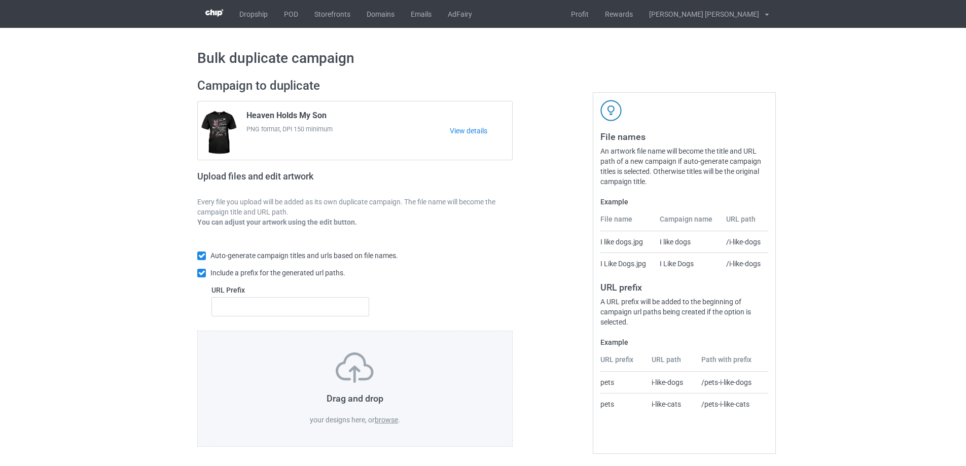
click at [389, 421] on label "browse" at bounding box center [386, 420] width 23 height 8
click at [0, 0] on input "browse" at bounding box center [0, 0] width 0 height 0
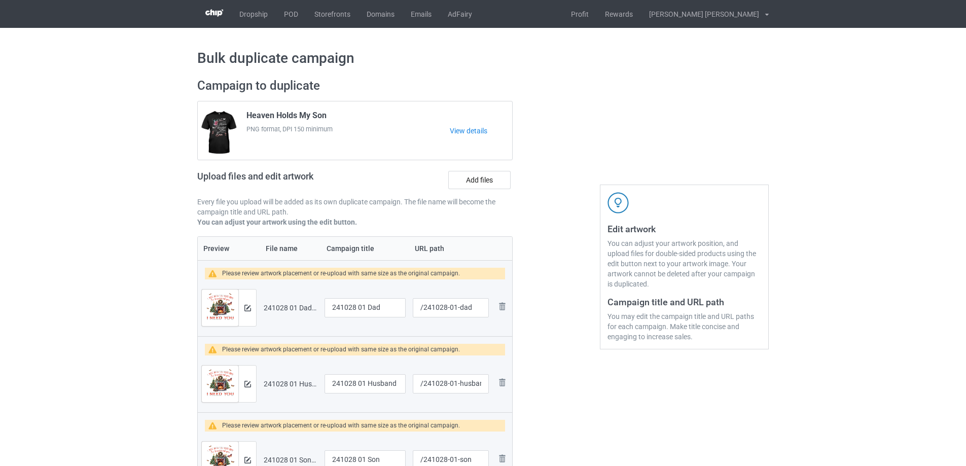
scroll to position [101, 0]
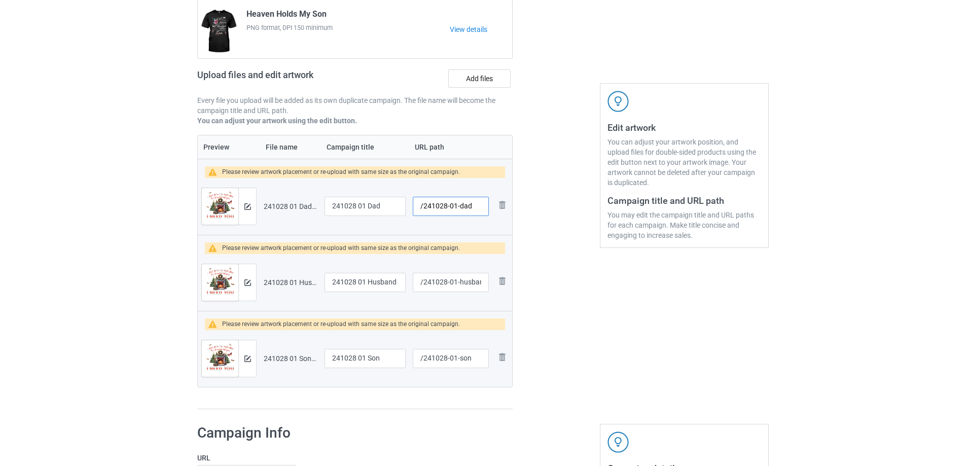
drag, startPoint x: 456, startPoint y: 208, endPoint x: 474, endPoint y: 208, distance: 17.2
click at [474, 208] on input "/241028-01-dad" at bounding box center [451, 206] width 76 height 19
type input "/241028-01"
drag, startPoint x: 452, startPoint y: 283, endPoint x: 488, endPoint y: 281, distance: 35.6
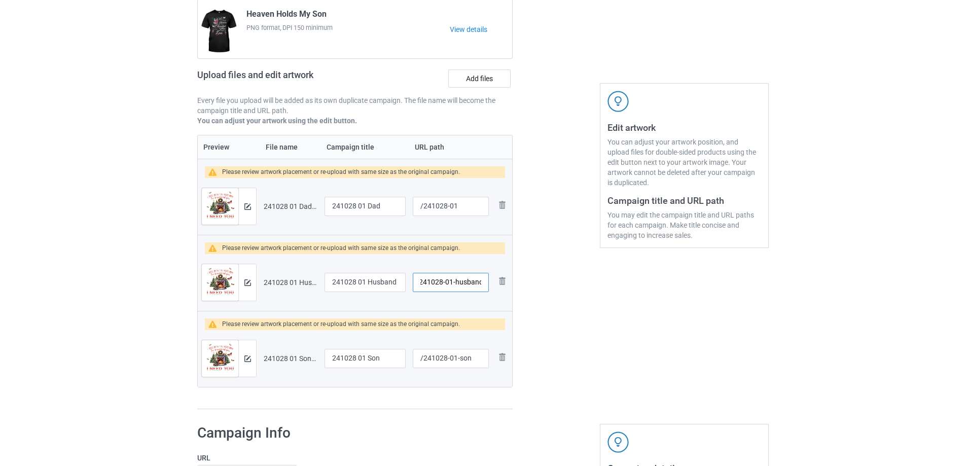
click at [488, 281] on input "/241028-01-husband" at bounding box center [451, 282] width 76 height 19
type input "/241028-02"
drag, startPoint x: 453, startPoint y: 359, endPoint x: 476, endPoint y: 360, distance: 22.4
click at [476, 360] on input "/241028-01-son" at bounding box center [451, 358] width 76 height 19
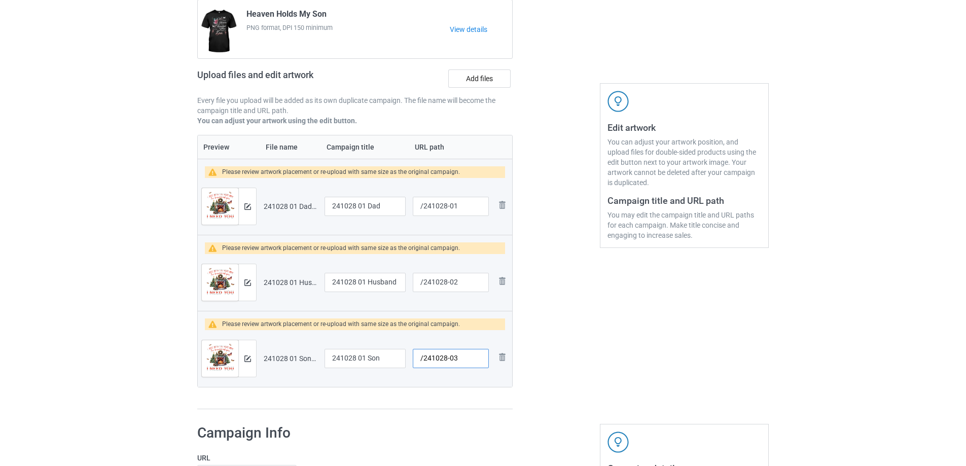
type input "/241028-03"
drag, startPoint x: 365, startPoint y: 208, endPoint x: 311, endPoint y: 201, distance: 54.7
click at [311, 201] on tr "Preview and edit artwork 241028 01 Dad.png 241028 01 Dad /241028-01 Remove file" at bounding box center [355, 206] width 314 height 57
drag, startPoint x: 362, startPoint y: 207, endPoint x: 326, endPoint y: 208, distance: 35.5
click at [326, 208] on input "I miss my Dad" at bounding box center [365, 206] width 81 height 19
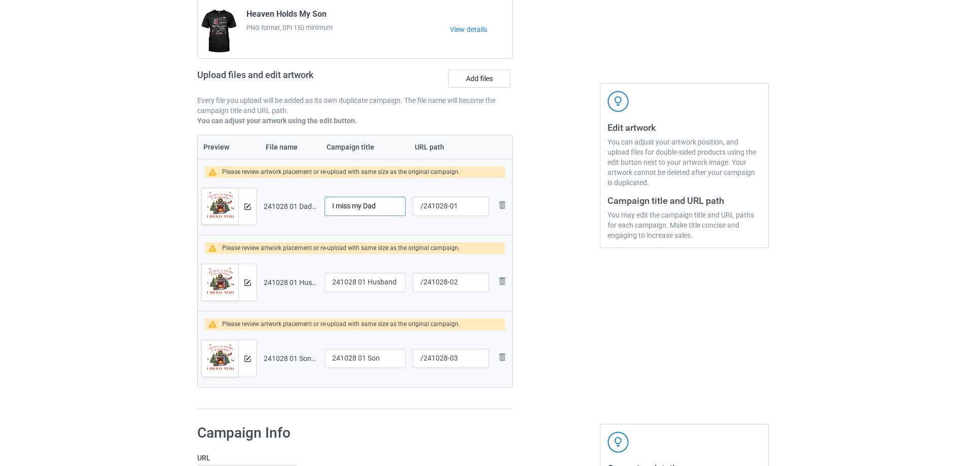
type input "I miss my Dad"
drag, startPoint x: 366, startPoint y: 283, endPoint x: 238, endPoint y: 283, distance: 127.3
click at [238, 283] on tr "Preview and edit artwork 241028 01 Husband.png 241028 01 Husband /241028-02 Rem…" at bounding box center [355, 282] width 314 height 57
paste input "I miss my"
type input "I miss my Husband"
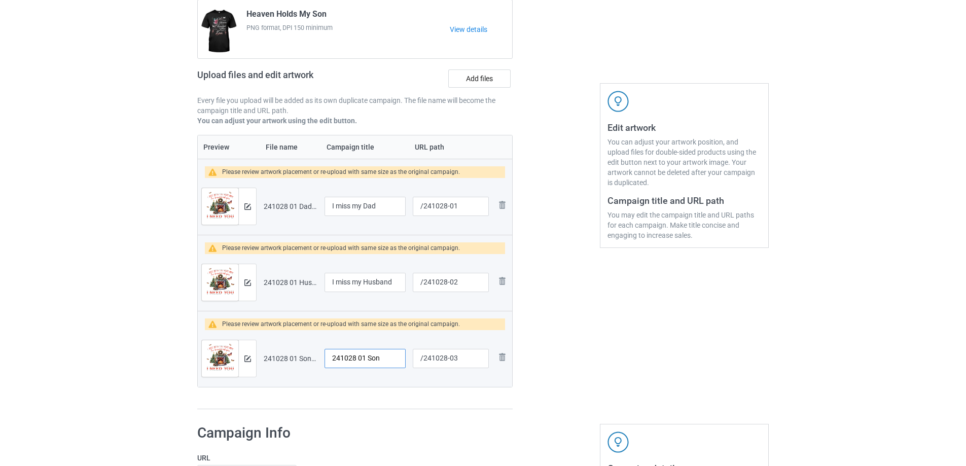
drag, startPoint x: 366, startPoint y: 360, endPoint x: 192, endPoint y: 344, distance: 174.7
click at [192, 344] on div "Campaign to duplicate Heaven Holds My Son PNG format, DPI 150 minimum View deta…" at bounding box center [355, 193] width 330 height 447
paste input "I miss my"
type input "I miss my Son"
click at [245, 209] on img at bounding box center [247, 206] width 7 height 7
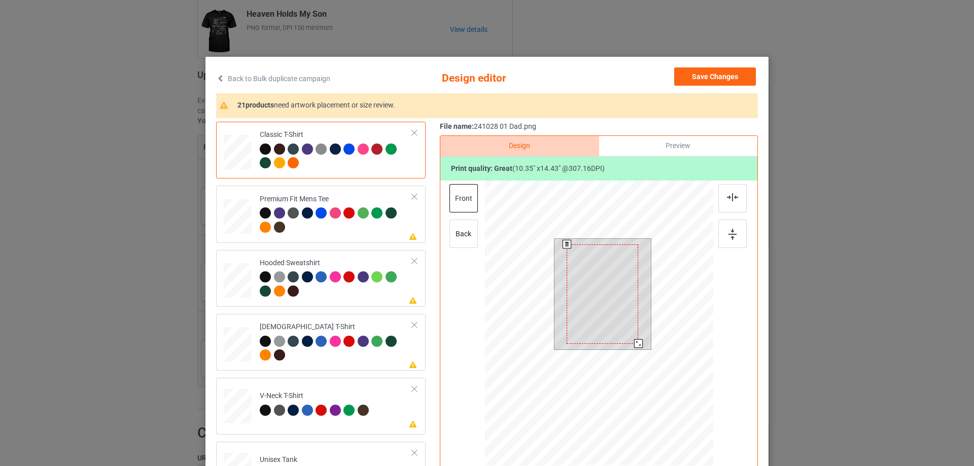
drag, startPoint x: 638, startPoint y: 349, endPoint x: 634, endPoint y: 344, distance: 6.6
click at [634, 344] on div at bounding box center [638, 343] width 9 height 9
click at [613, 331] on div at bounding box center [603, 290] width 72 height 99
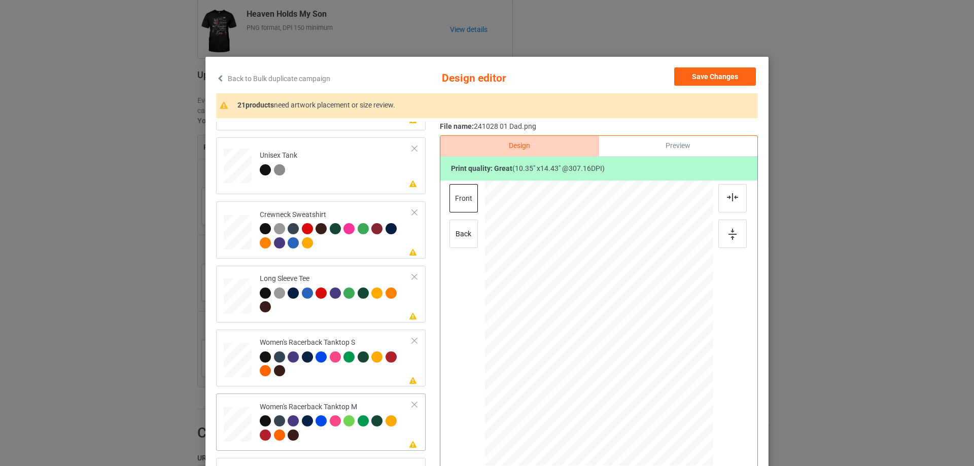
scroll to position [406, 0]
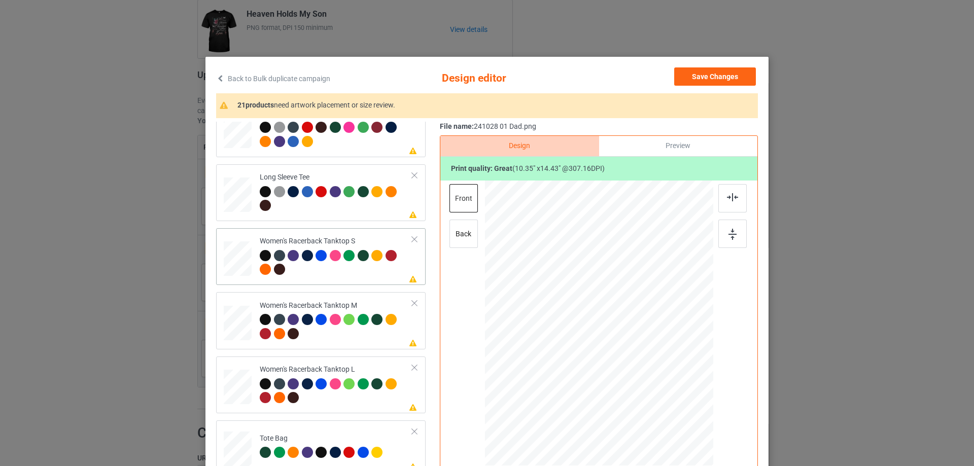
click at [237, 261] on div at bounding box center [237, 258] width 27 height 35
drag, startPoint x: 664, startPoint y: 417, endPoint x: 614, endPoint y: 362, distance: 74.7
click at [655, 397] on div at bounding box center [599, 324] width 222 height 286
drag, startPoint x: 613, startPoint y: 345, endPoint x: 613, endPoint y: 367, distance: 21.3
click at [613, 367] on div at bounding box center [599, 344] width 109 height 151
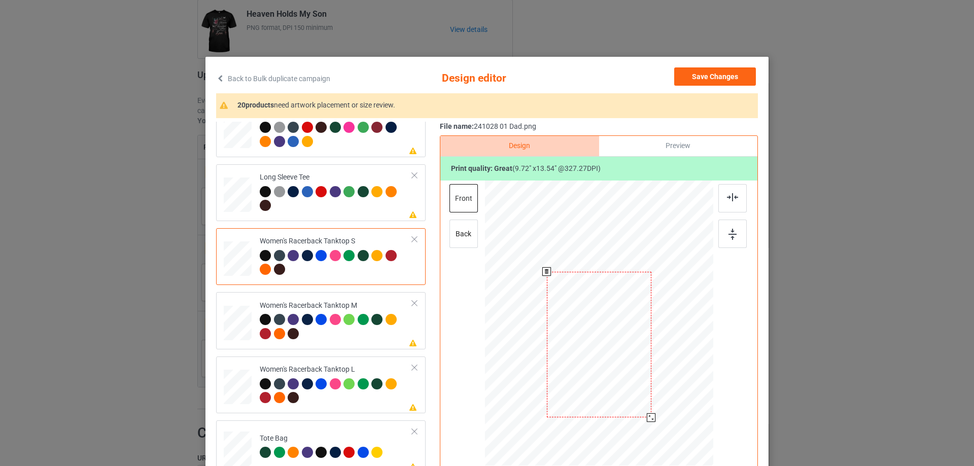
click at [649, 419] on div at bounding box center [651, 417] width 9 height 9
click at [723, 200] on div at bounding box center [732, 198] width 28 height 28
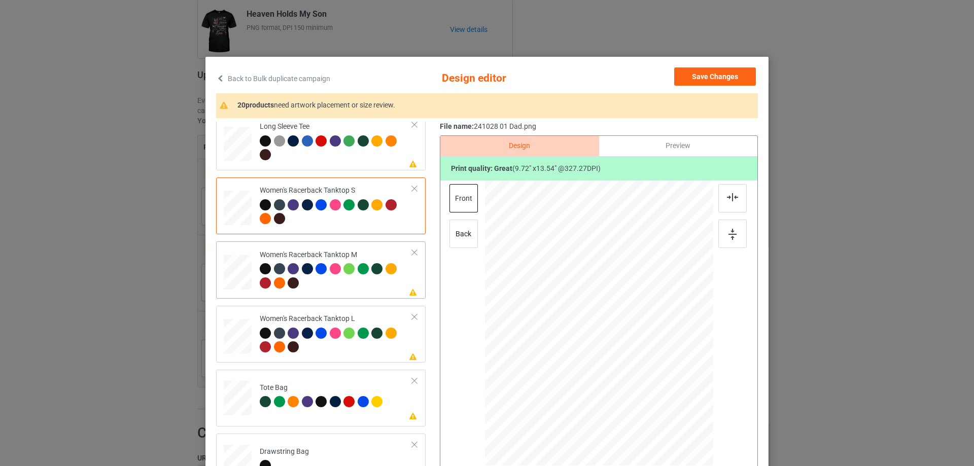
click at [242, 275] on div at bounding box center [238, 272] width 28 height 35
drag, startPoint x: 662, startPoint y: 420, endPoint x: 621, endPoint y: 368, distance: 66.8
click at [653, 391] on div at bounding box center [599, 324] width 228 height 286
drag, startPoint x: 621, startPoint y: 368, endPoint x: 624, endPoint y: 388, distance: 20.6
click at [624, 388] on div at bounding box center [602, 344] width 103 height 144
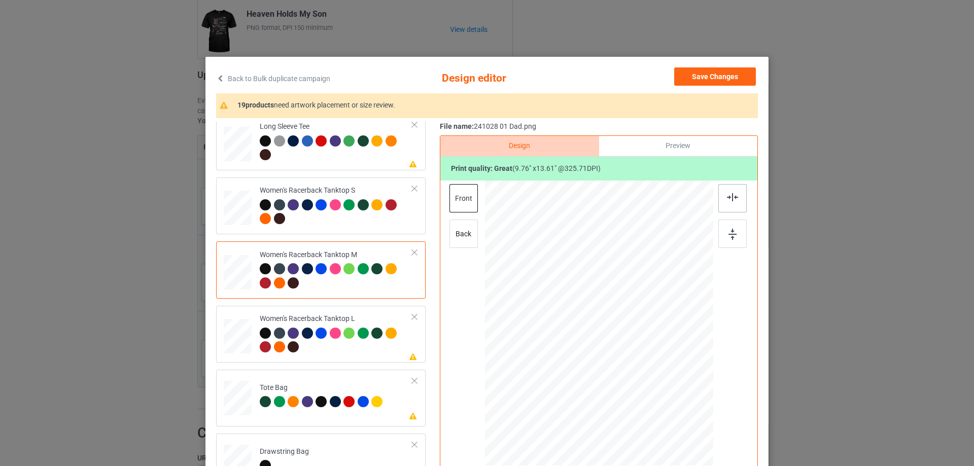
click at [727, 195] on img at bounding box center [732, 197] width 11 height 8
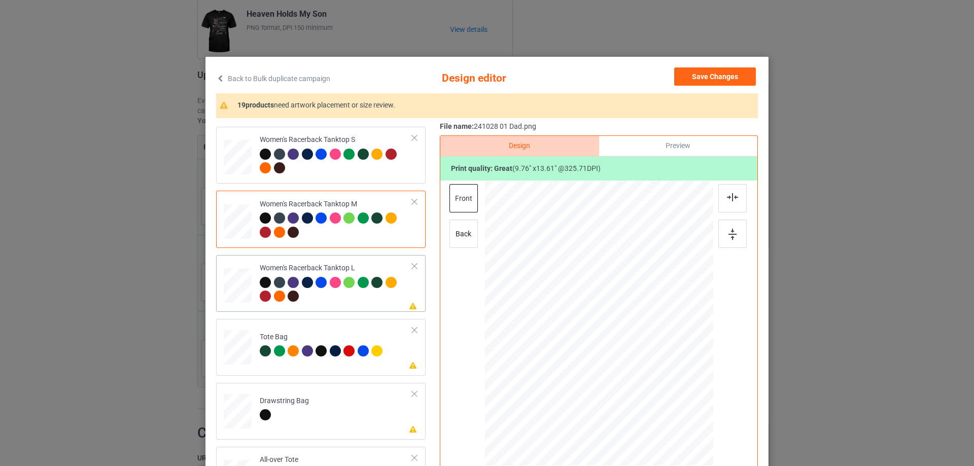
click at [250, 296] on td at bounding box center [239, 283] width 30 height 49
drag, startPoint x: 664, startPoint y: 421, endPoint x: 629, endPoint y: 366, distance: 65.2
click at [656, 392] on div at bounding box center [599, 324] width 228 height 272
drag, startPoint x: 629, startPoint y: 366, endPoint x: 629, endPoint y: 390, distance: 24.3
click at [629, 390] on div at bounding box center [598, 348] width 105 height 146
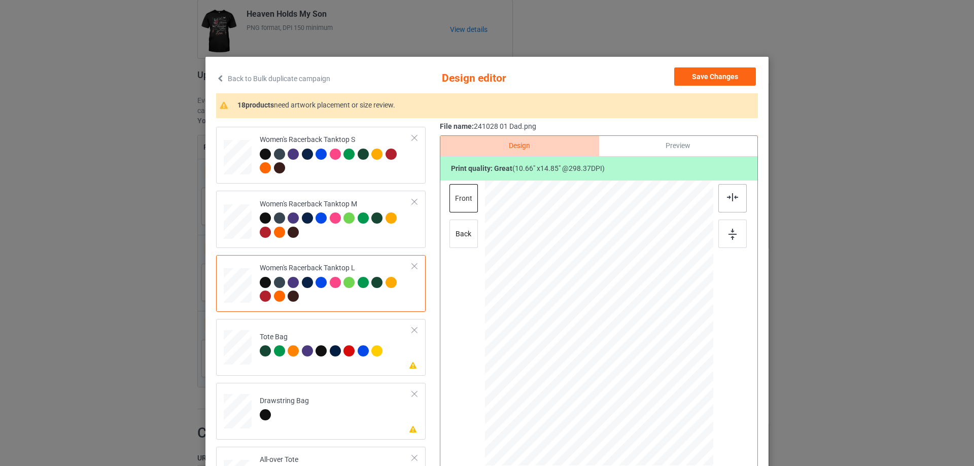
click at [734, 198] on img at bounding box center [732, 197] width 11 height 8
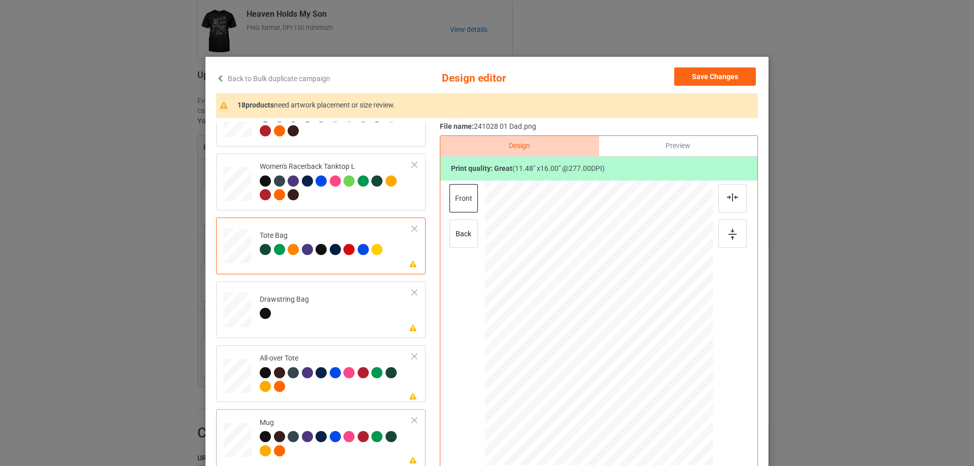
scroll to position [710, 0]
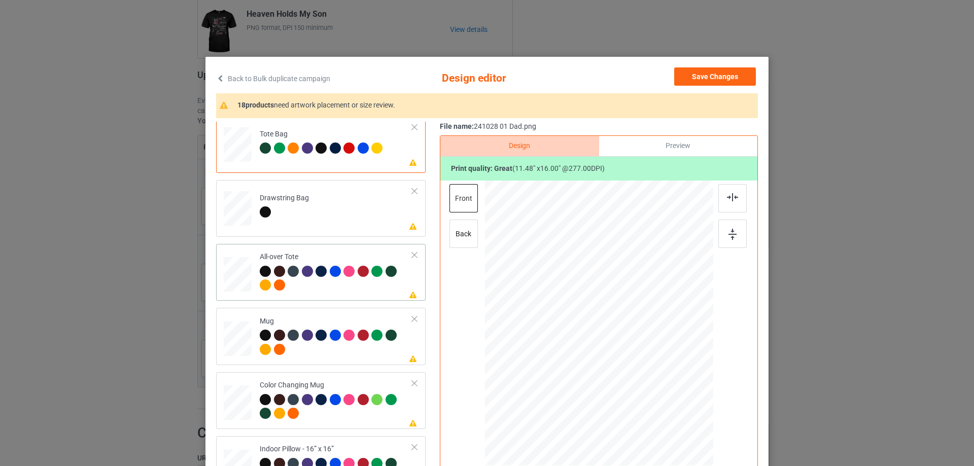
click at [233, 282] on div at bounding box center [238, 275] width 28 height 28
drag, startPoint x: 666, startPoint y: 418, endPoint x: 664, endPoint y: 409, distance: 9.8
click at [664, 409] on div at bounding box center [599, 323] width 228 height 228
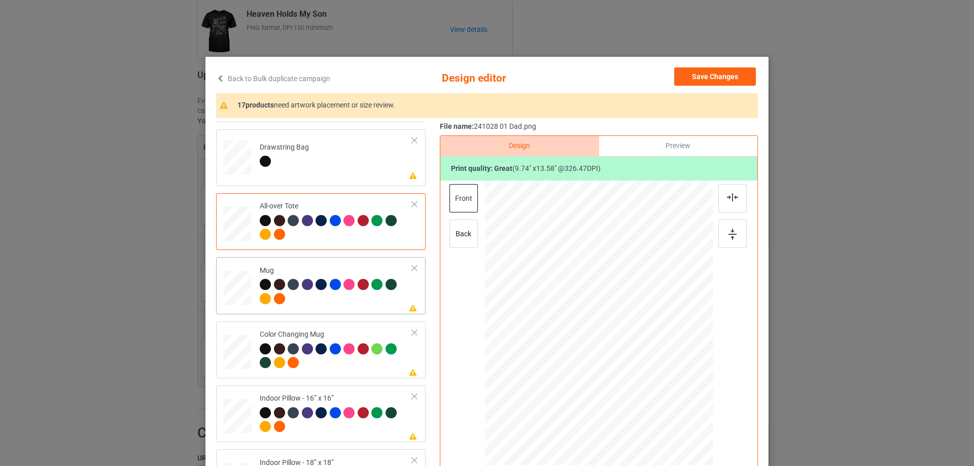
click at [237, 293] on div at bounding box center [238, 288] width 28 height 12
drag, startPoint x: 664, startPoint y: 420, endPoint x: 642, endPoint y: 356, distance: 67.9
click at [642, 356] on div at bounding box center [599, 322] width 228 height 95
drag, startPoint x: 588, startPoint y: 337, endPoint x: 652, endPoint y: 337, distance: 63.9
click at [652, 337] on div at bounding box center [662, 322] width 65 height 91
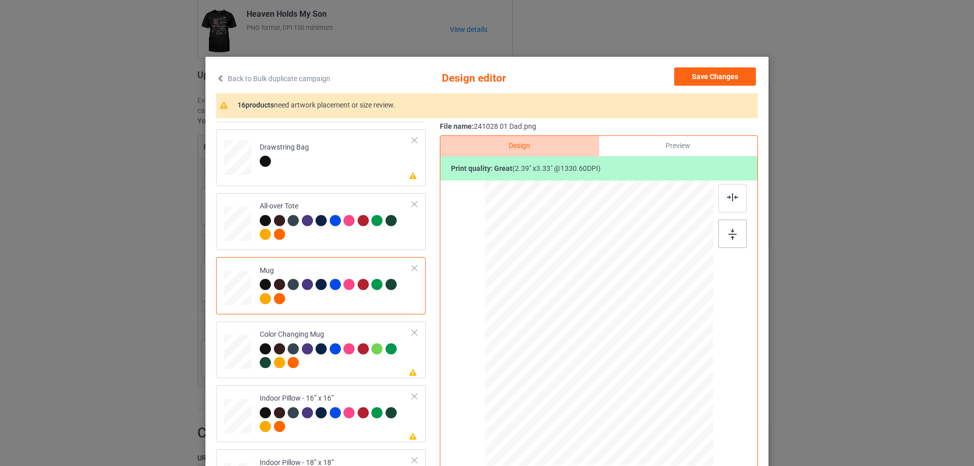
click at [731, 236] on img at bounding box center [732, 234] width 8 height 11
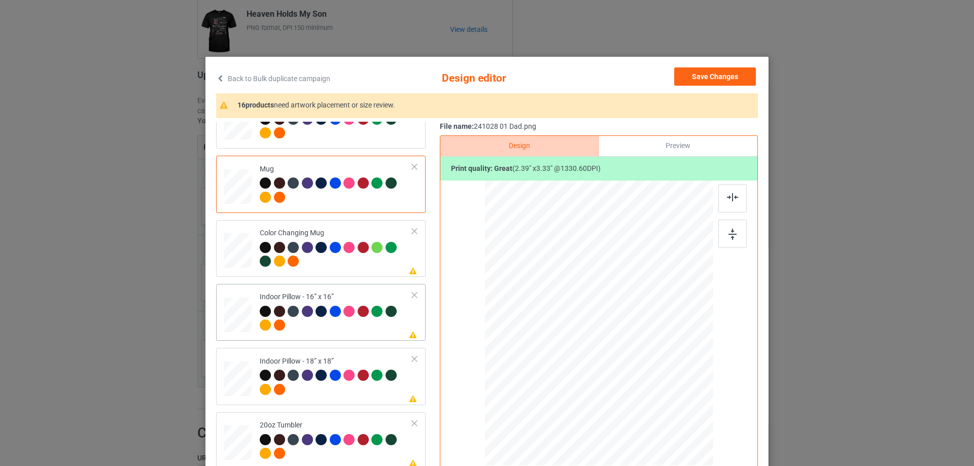
click at [240, 319] on div at bounding box center [238, 315] width 28 height 28
drag, startPoint x: 665, startPoint y: 417, endPoint x: 659, endPoint y: 396, distance: 22.0
click at [659, 396] on div at bounding box center [599, 323] width 228 height 228
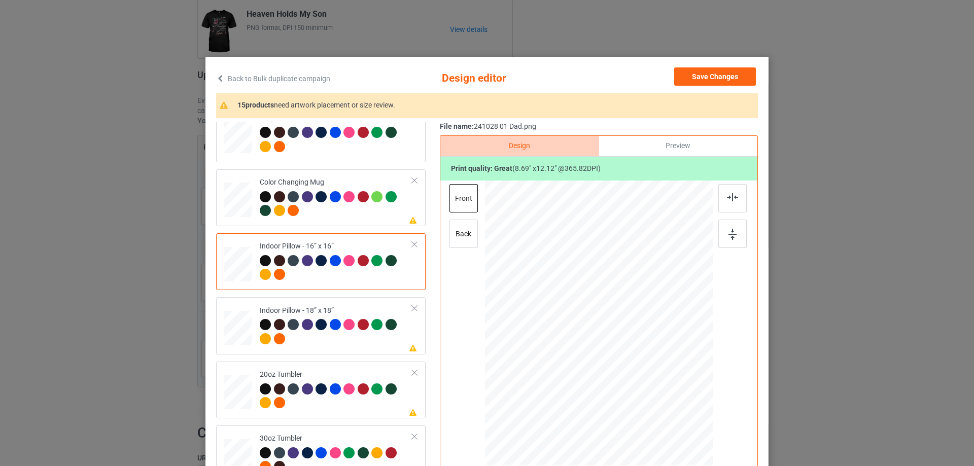
scroll to position [964, 0]
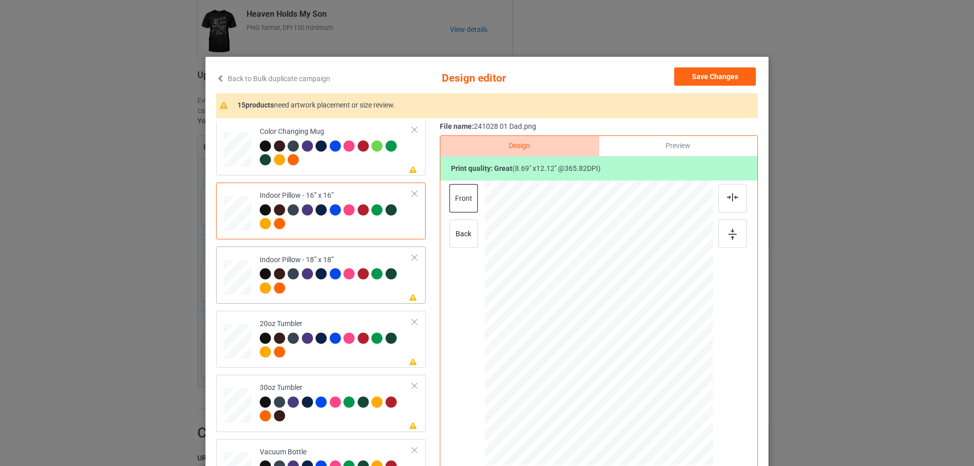
click at [233, 279] on div at bounding box center [238, 278] width 28 height 28
drag, startPoint x: 665, startPoint y: 419, endPoint x: 661, endPoint y: 398, distance: 21.1
click at [661, 398] on div at bounding box center [599, 322] width 228 height 227
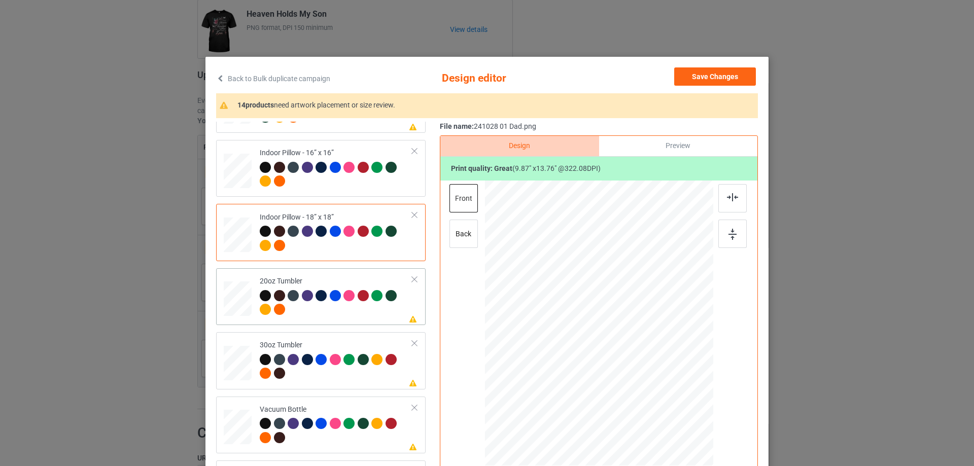
click at [249, 295] on td at bounding box center [239, 296] width 30 height 49
drag, startPoint x: 660, startPoint y: 417, endPoint x: 573, endPoint y: 365, distance: 101.7
click at [641, 374] on div at bounding box center [598, 323] width 216 height 131
drag, startPoint x: 573, startPoint y: 365, endPoint x: 561, endPoint y: 363, distance: 11.3
click at [561, 363] on div at bounding box center [546, 322] width 78 height 108
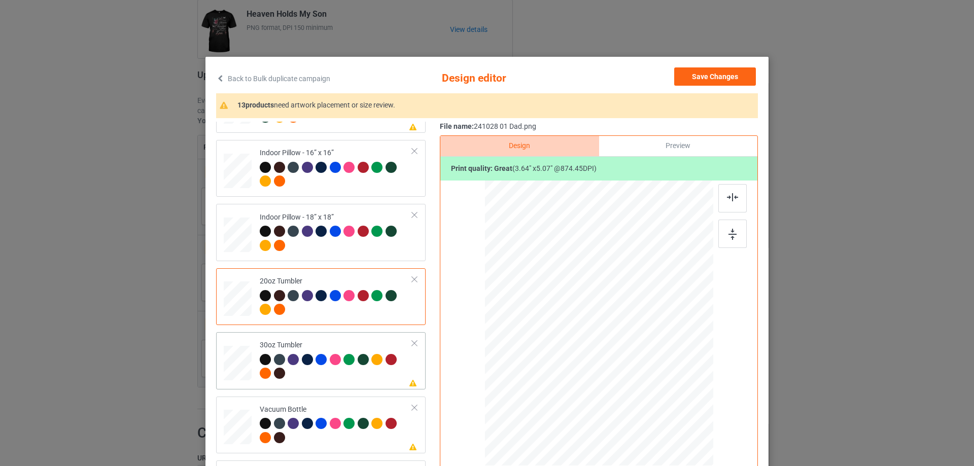
scroll to position [51, 0]
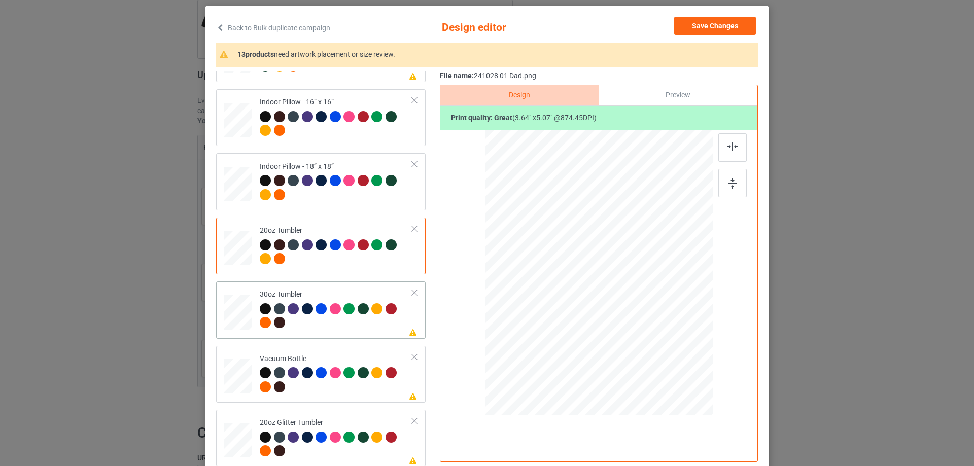
click at [241, 314] on div at bounding box center [237, 312] width 27 height 15
drag, startPoint x: 662, startPoint y: 368, endPoint x: 632, endPoint y: 319, distance: 57.3
click at [632, 319] on div at bounding box center [632, 319] width 9 height 9
drag, startPoint x: 619, startPoint y: 309, endPoint x: 564, endPoint y: 307, distance: 55.3
click at [564, 307] on div at bounding box center [543, 271] width 67 height 94
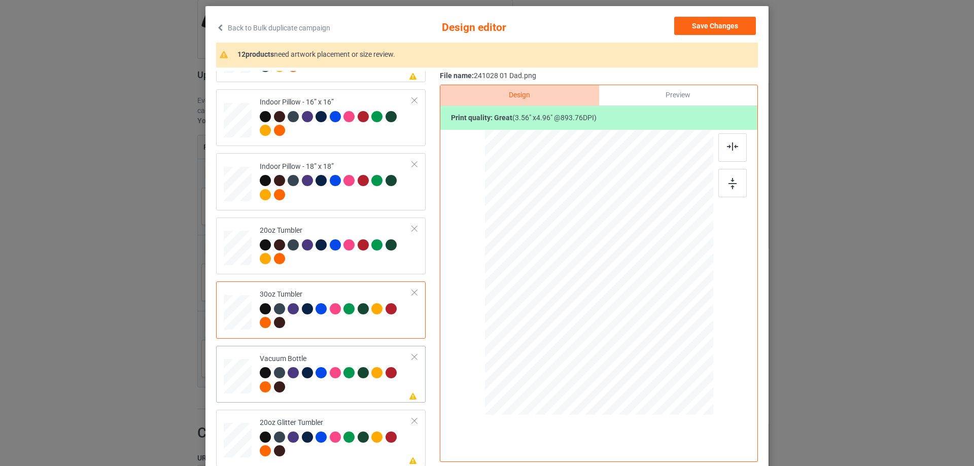
scroll to position [119, 0]
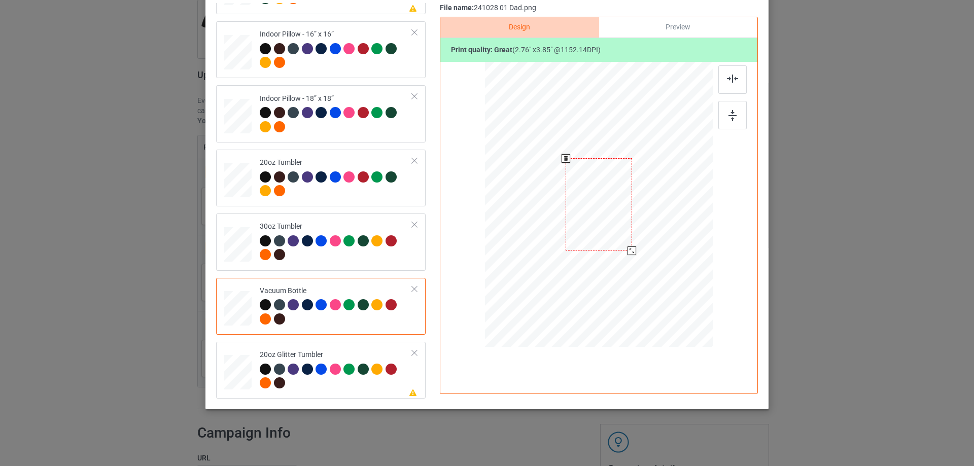
drag, startPoint x: 661, startPoint y: 299, endPoint x: 630, endPoint y: 251, distance: 57.1
click at [630, 251] on div at bounding box center [631, 250] width 9 height 9
drag, startPoint x: 621, startPoint y: 243, endPoint x: 568, endPoint y: 241, distance: 52.8
click at [568, 241] on div at bounding box center [546, 203] width 66 height 92
click at [231, 368] on div at bounding box center [238, 372] width 26 height 22
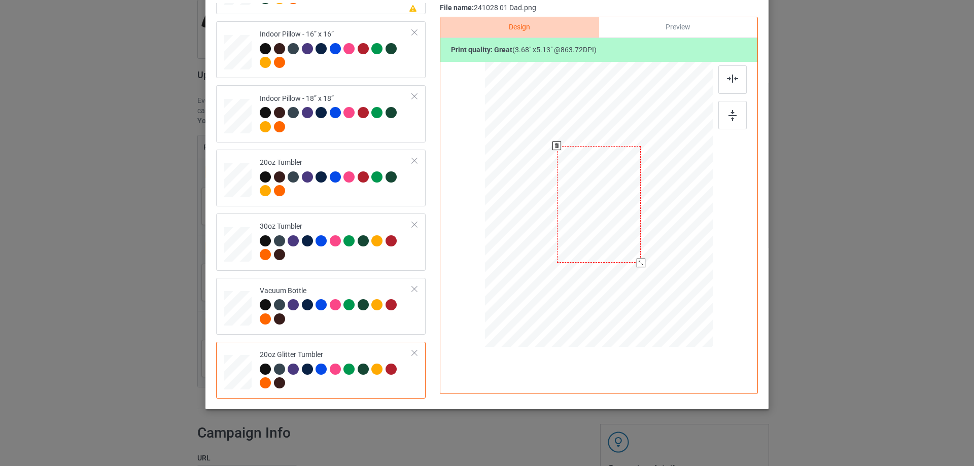
drag, startPoint x: 661, startPoint y: 294, endPoint x: 621, endPoint y: 246, distance: 63.0
click at [636, 261] on div at bounding box center [640, 263] width 9 height 9
drag, startPoint x: 621, startPoint y: 246, endPoint x: 570, endPoint y: 236, distance: 51.6
click at [570, 236] on div at bounding box center [547, 195] width 81 height 114
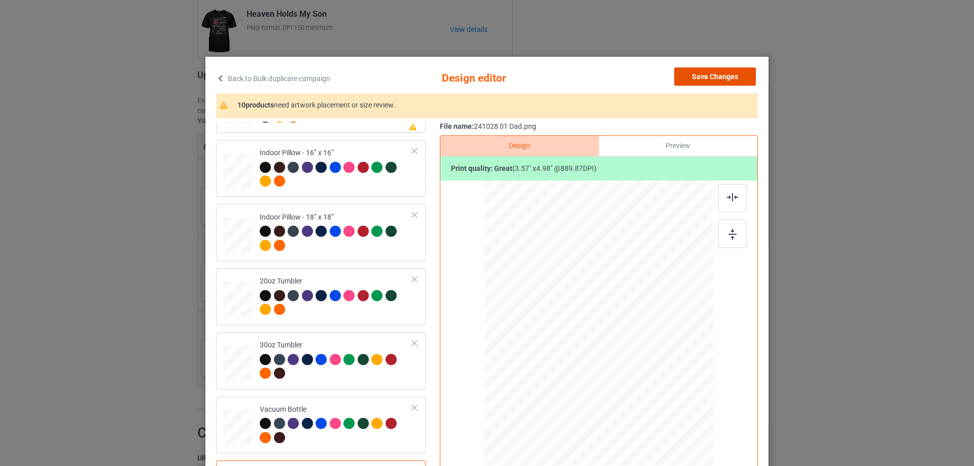
click at [739, 75] on button "Save Changes" at bounding box center [715, 76] width 82 height 18
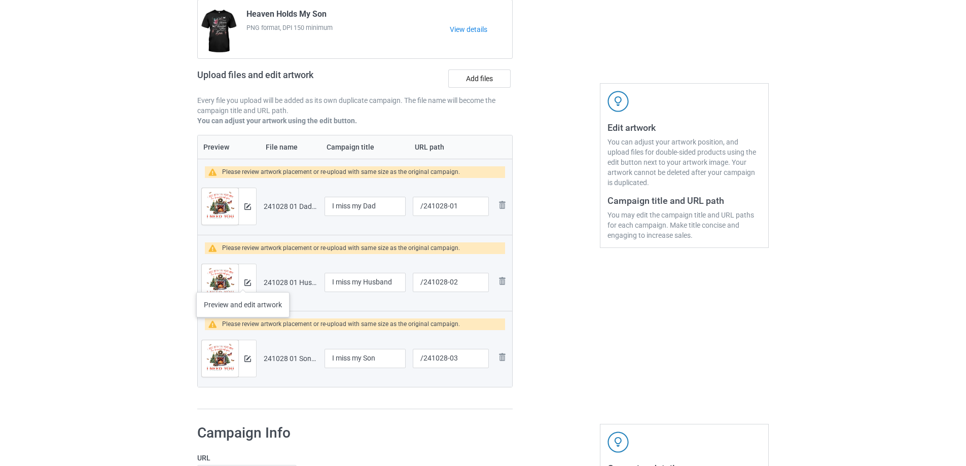
click at [243, 282] on div at bounding box center [247, 282] width 18 height 37
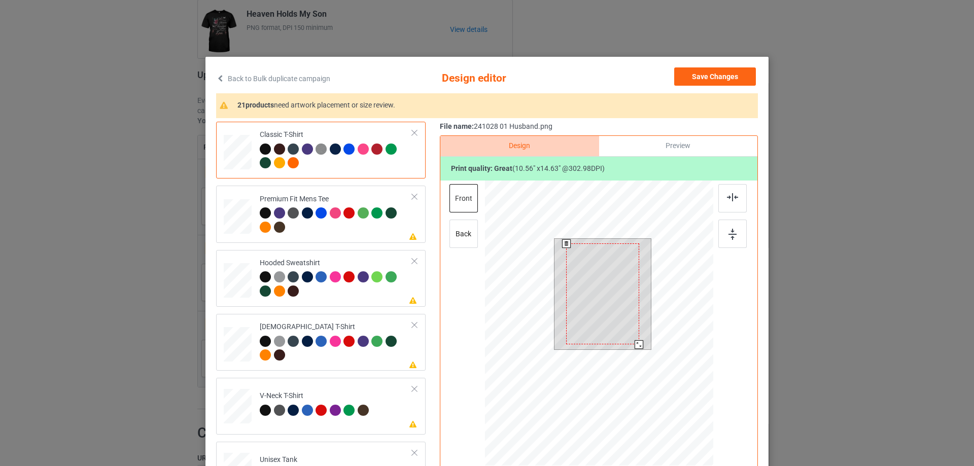
drag, startPoint x: 637, startPoint y: 349, endPoint x: 626, endPoint y: 337, distance: 16.9
click at [634, 342] on div at bounding box center [638, 344] width 9 height 9
click at [625, 333] on div at bounding box center [602, 290] width 70 height 97
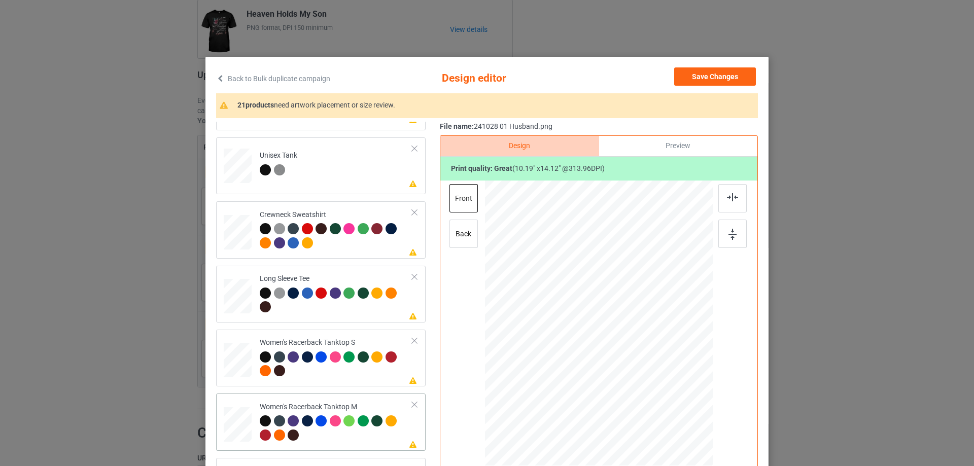
scroll to position [355, 0]
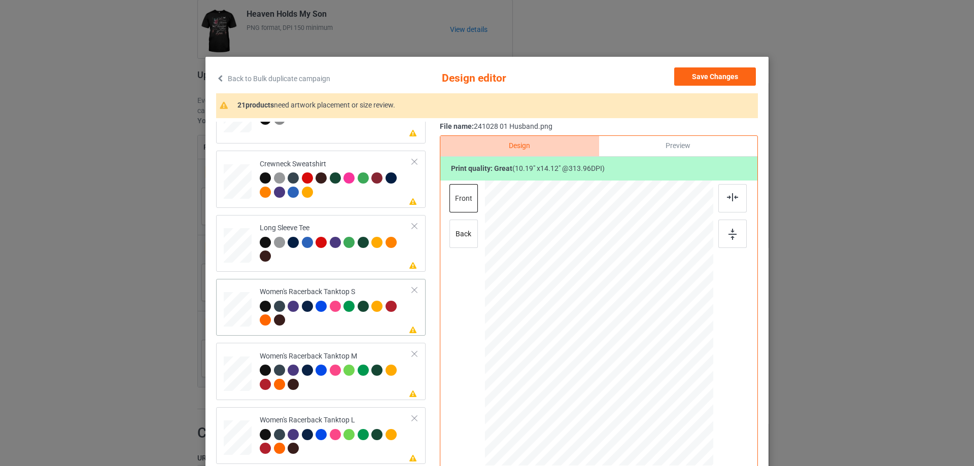
click at [230, 314] on div at bounding box center [237, 309] width 27 height 35
drag, startPoint x: 664, startPoint y: 415, endPoint x: 652, endPoint y: 384, distance: 33.2
click at [652, 384] on div at bounding box center [599, 324] width 222 height 286
drag, startPoint x: 631, startPoint y: 381, endPoint x: 628, endPoint y: 376, distance: 5.9
click at [628, 376] on div at bounding box center [595, 342] width 96 height 134
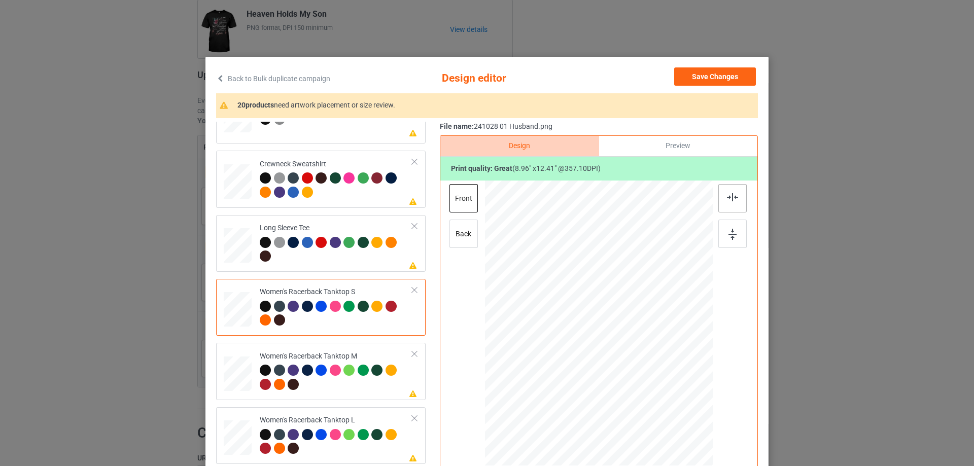
click at [732, 197] on img at bounding box center [732, 197] width 11 height 8
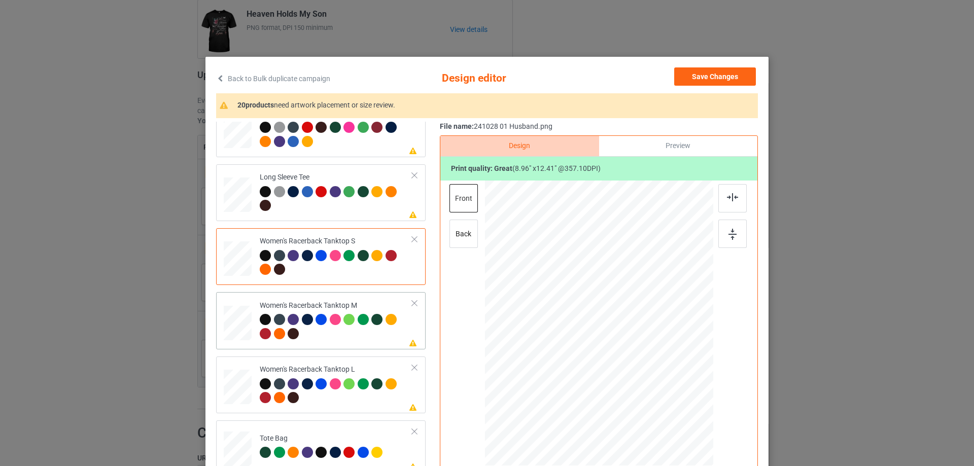
click at [246, 327] on div at bounding box center [238, 323] width 28 height 35
drag, startPoint x: 664, startPoint y: 418, endPoint x: 621, endPoint y: 352, distance: 78.3
click at [651, 391] on div at bounding box center [599, 324] width 228 height 286
drag, startPoint x: 620, startPoint y: 351, endPoint x: 620, endPoint y: 372, distance: 21.3
click at [620, 372] on div at bounding box center [599, 345] width 102 height 142
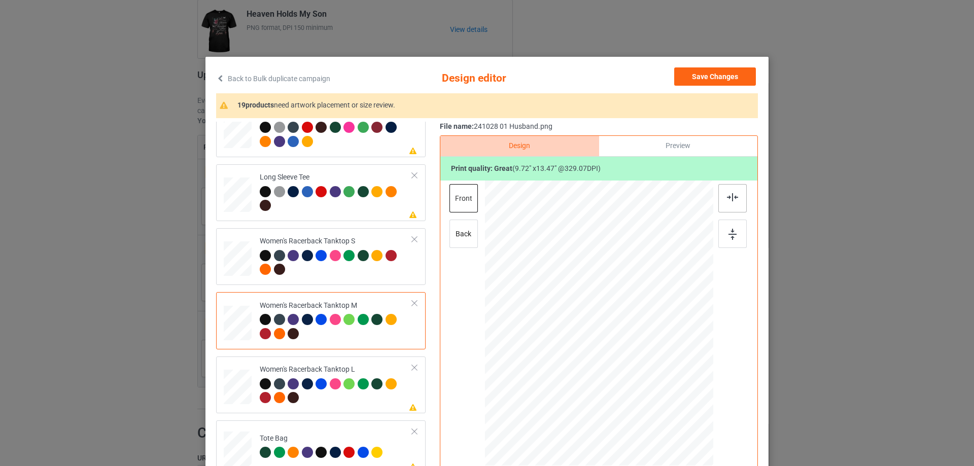
click at [730, 204] on div at bounding box center [732, 198] width 28 height 28
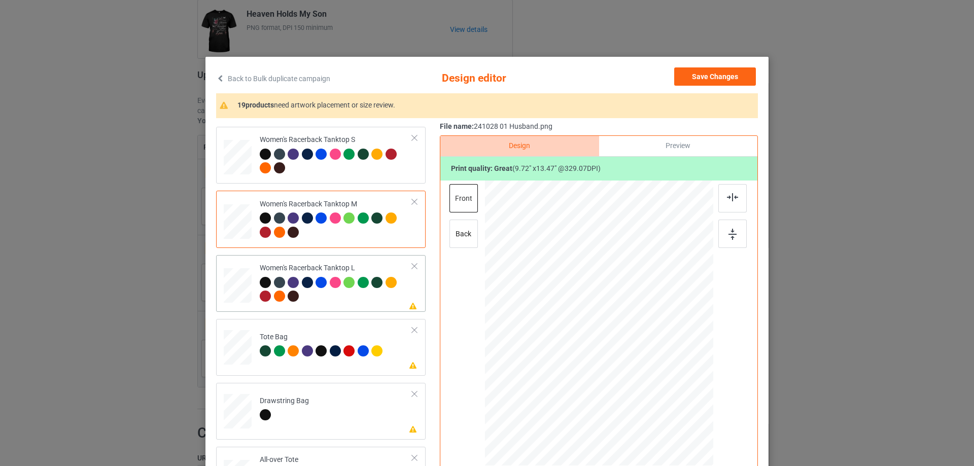
click at [232, 297] on div at bounding box center [238, 285] width 28 height 33
drag, startPoint x: 663, startPoint y: 421, endPoint x: 614, endPoint y: 369, distance: 72.1
click at [655, 400] on div at bounding box center [655, 402] width 9 height 9
drag, startPoint x: 626, startPoint y: 358, endPoint x: 626, endPoint y: 388, distance: 29.9
click at [626, 388] on div at bounding box center [598, 353] width 111 height 154
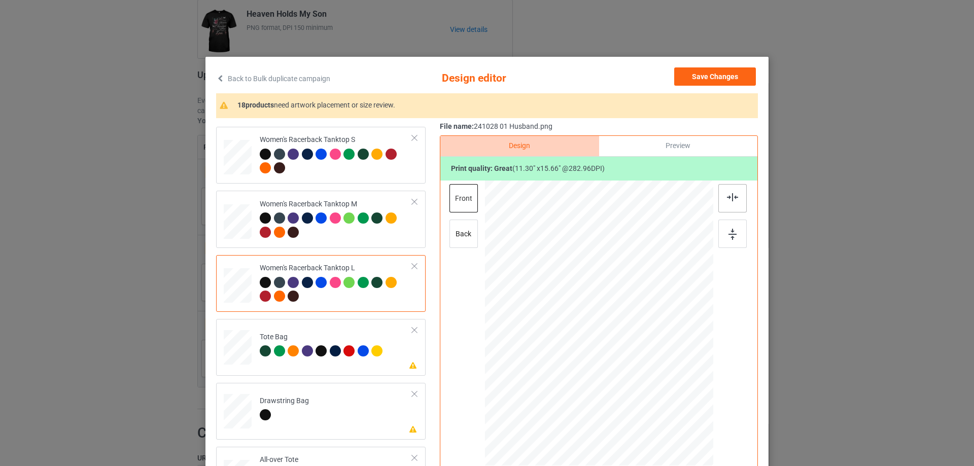
click at [736, 200] on div at bounding box center [732, 198] width 28 height 28
click at [734, 200] on img at bounding box center [732, 197] width 11 height 8
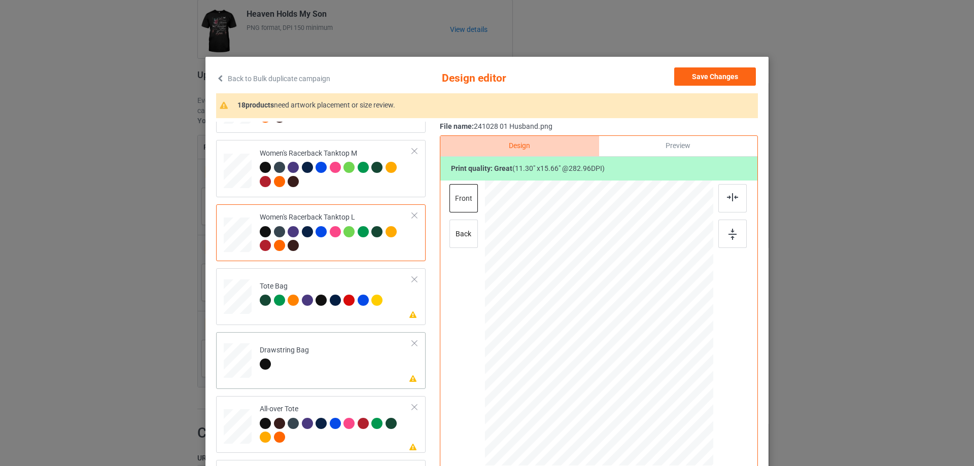
scroll to position [659, 0]
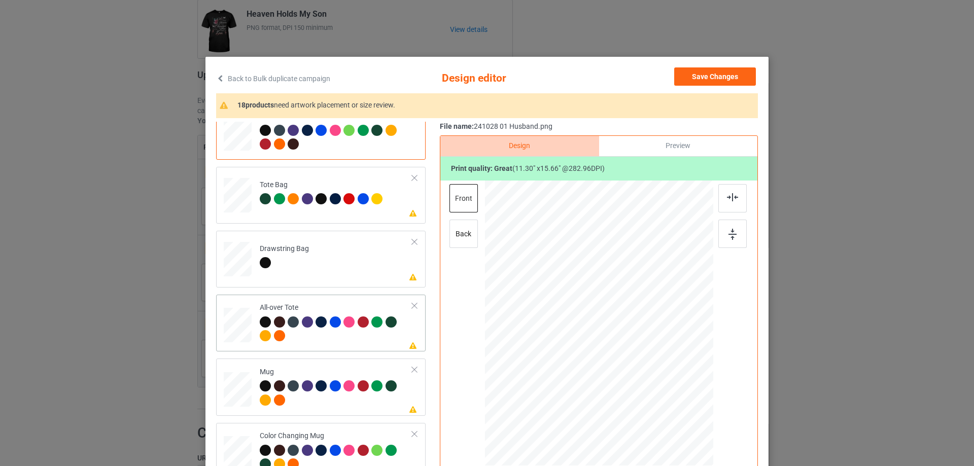
click at [232, 326] on div at bounding box center [238, 325] width 28 height 28
drag, startPoint x: 664, startPoint y: 419, endPoint x: 664, endPoint y: 408, distance: 11.2
click at [664, 408] on div at bounding box center [599, 323] width 228 height 228
click at [632, 389] on div at bounding box center [600, 320] width 127 height 175
click at [733, 202] on div at bounding box center [732, 198] width 28 height 28
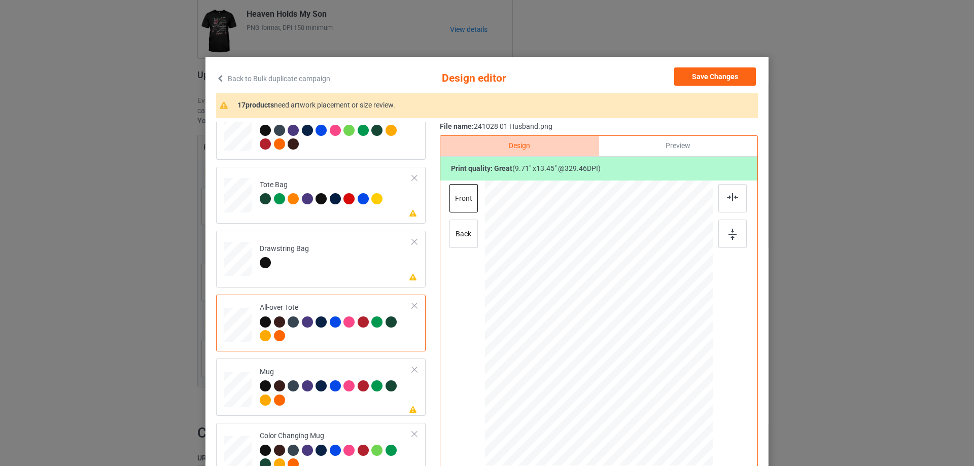
scroll to position [761, 0]
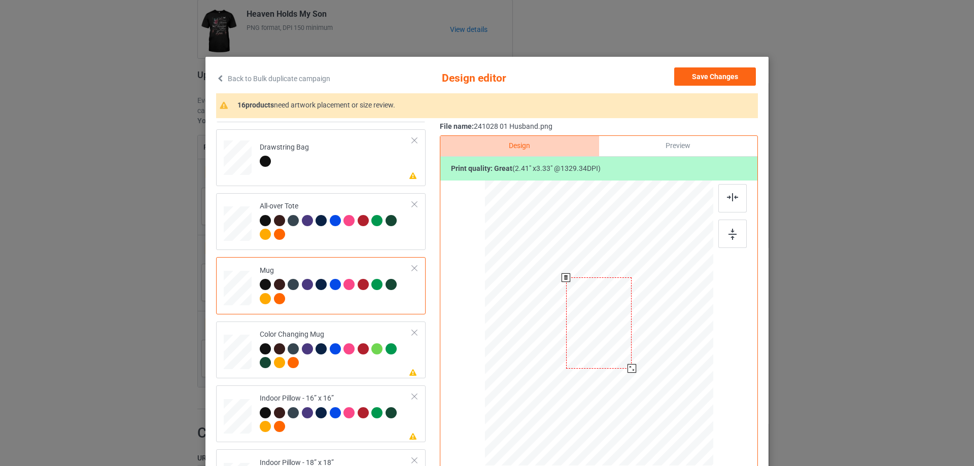
drag, startPoint x: 664, startPoint y: 419, endPoint x: 638, endPoint y: 361, distance: 64.3
click at [638, 361] on div at bounding box center [599, 322] width 228 height 95
drag, startPoint x: 611, startPoint y: 339, endPoint x: 672, endPoint y: 338, distance: 61.9
click at [672, 338] on div at bounding box center [660, 321] width 65 height 91
click at [732, 234] on img at bounding box center [732, 234] width 8 height 11
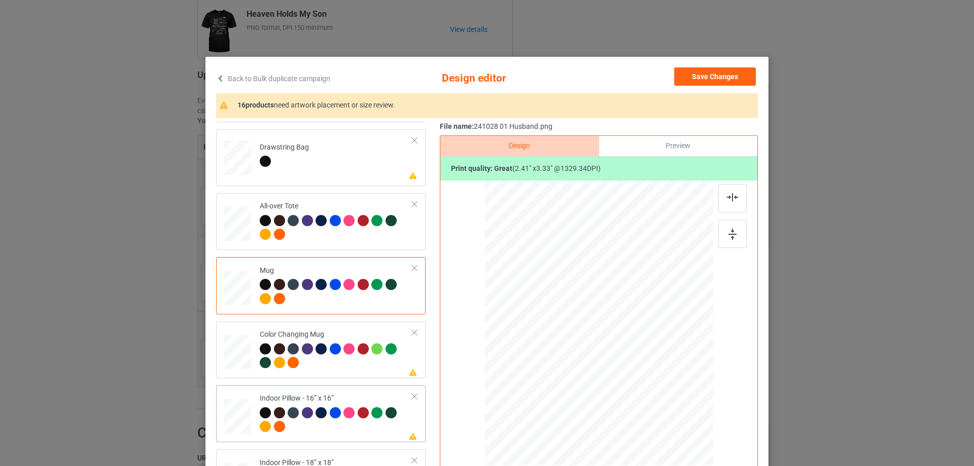
scroll to position [862, 0]
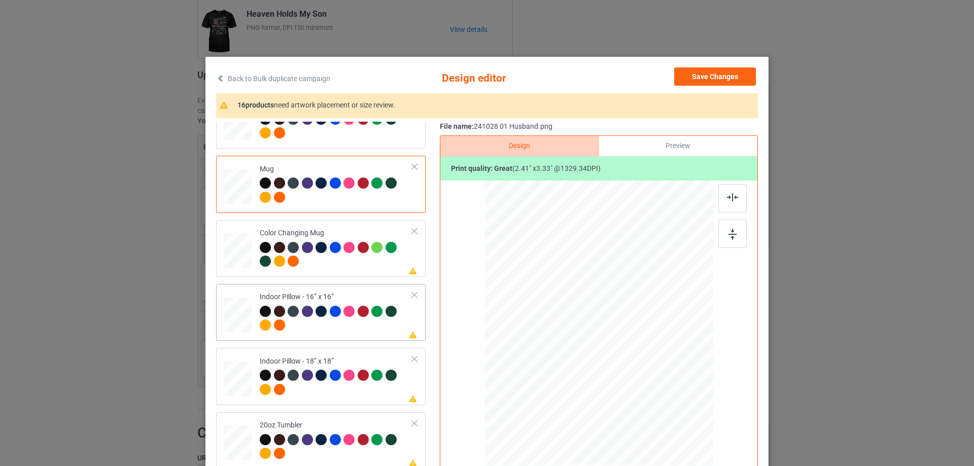
click at [229, 306] on div at bounding box center [238, 315] width 28 height 28
drag, startPoint x: 663, startPoint y: 419, endPoint x: 289, endPoint y: 355, distance: 380.3
click at [652, 402] on div at bounding box center [656, 403] width 9 height 9
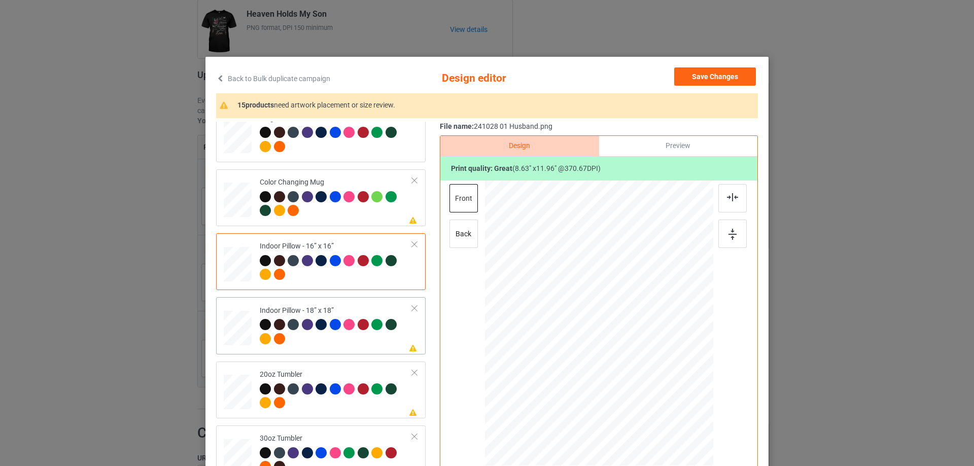
click at [241, 338] on div at bounding box center [238, 328] width 28 height 28
drag, startPoint x: 662, startPoint y: 419, endPoint x: 285, endPoint y: 334, distance: 386.8
click at [657, 404] on div at bounding box center [658, 406] width 9 height 9
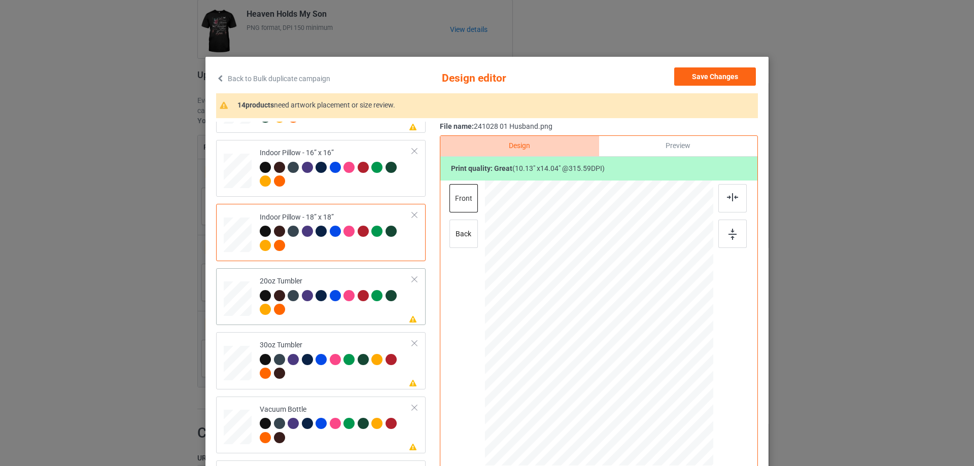
click at [236, 301] on div at bounding box center [237, 299] width 26 height 16
drag, startPoint x: 658, startPoint y: 414, endPoint x: 636, endPoint y: 368, distance: 51.5
click at [636, 368] on div at bounding box center [598, 323] width 216 height 131
click at [569, 359] on div at bounding box center [548, 323] width 70 height 98
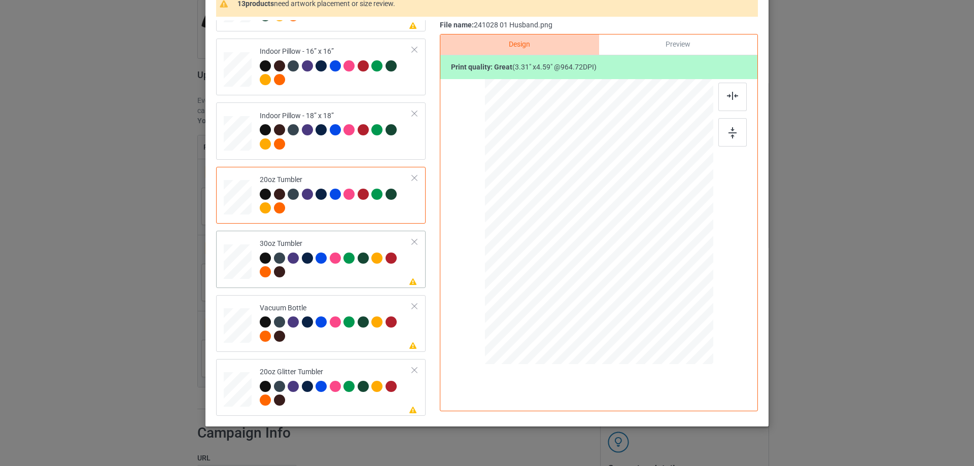
click at [243, 258] on div at bounding box center [237, 261] width 27 height 15
drag, startPoint x: 662, startPoint y: 314, endPoint x: 633, endPoint y: 266, distance: 56.4
click at [633, 266] on div at bounding box center [632, 268] width 9 height 9
drag, startPoint x: 566, startPoint y: 248, endPoint x: 556, endPoint y: 244, distance: 10.7
click at [556, 244] on div at bounding box center [544, 220] width 67 height 93
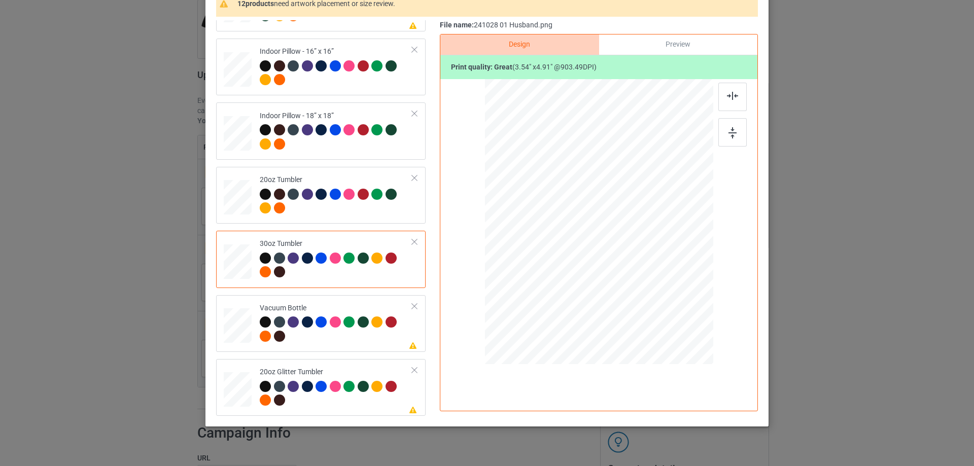
scroll to position [119, 0]
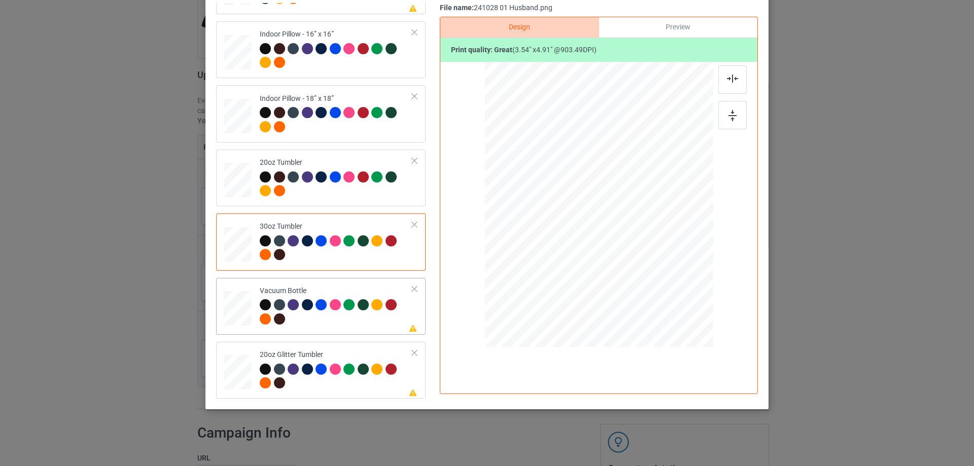
click at [236, 315] on div at bounding box center [237, 308] width 27 height 14
drag, startPoint x: 662, startPoint y: 296, endPoint x: 641, endPoint y: 247, distance: 52.9
click at [641, 256] on div at bounding box center [598, 204] width 219 height 117
drag, startPoint x: 635, startPoint y: 262, endPoint x: 631, endPoint y: 251, distance: 12.1
click at [631, 251] on div at bounding box center [632, 250] width 9 height 9
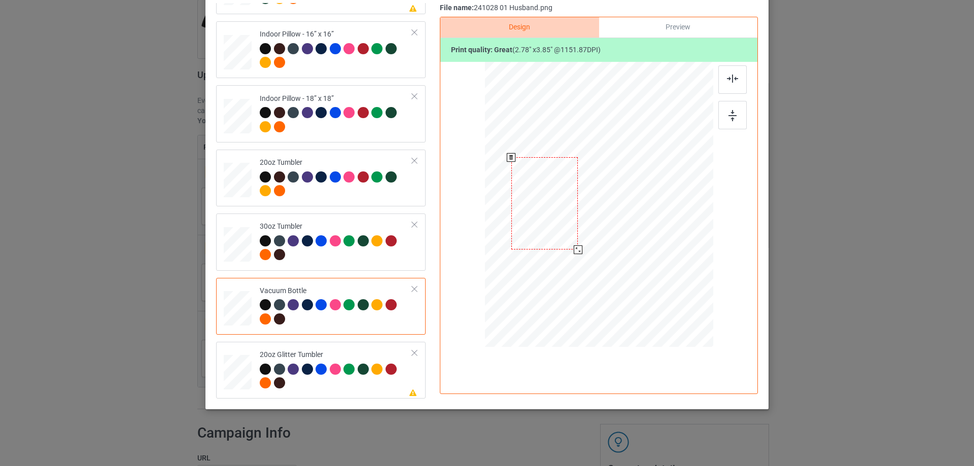
drag, startPoint x: 620, startPoint y: 229, endPoint x: 565, endPoint y: 228, distance: 54.3
click at [565, 228] on div at bounding box center [544, 203] width 66 height 92
click at [240, 374] on div at bounding box center [238, 372] width 26 height 22
drag, startPoint x: 660, startPoint y: 295, endPoint x: 635, endPoint y: 263, distance: 40.9
click at [635, 263] on div at bounding box center [639, 261] width 9 height 9
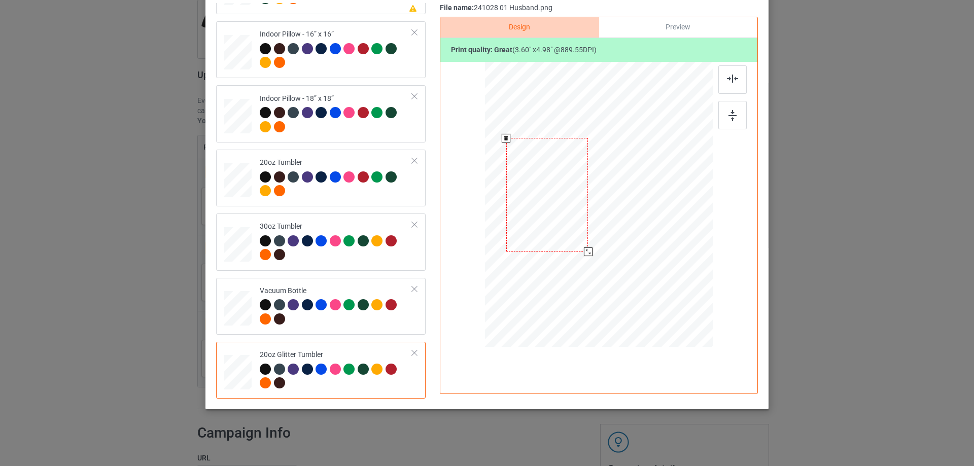
drag, startPoint x: 616, startPoint y: 248, endPoint x: 564, endPoint y: 238, distance: 52.6
click at [564, 238] on div at bounding box center [547, 195] width 82 height 114
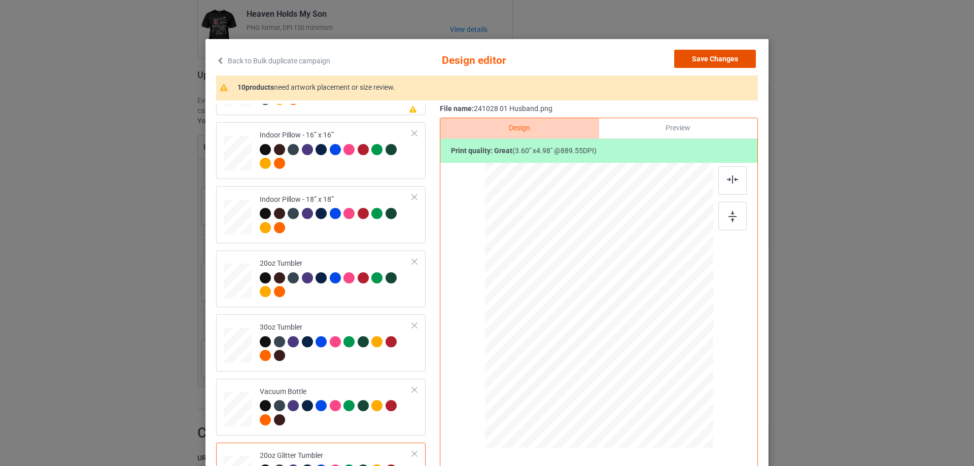
click at [712, 55] on button "Save Changes" at bounding box center [715, 59] width 82 height 18
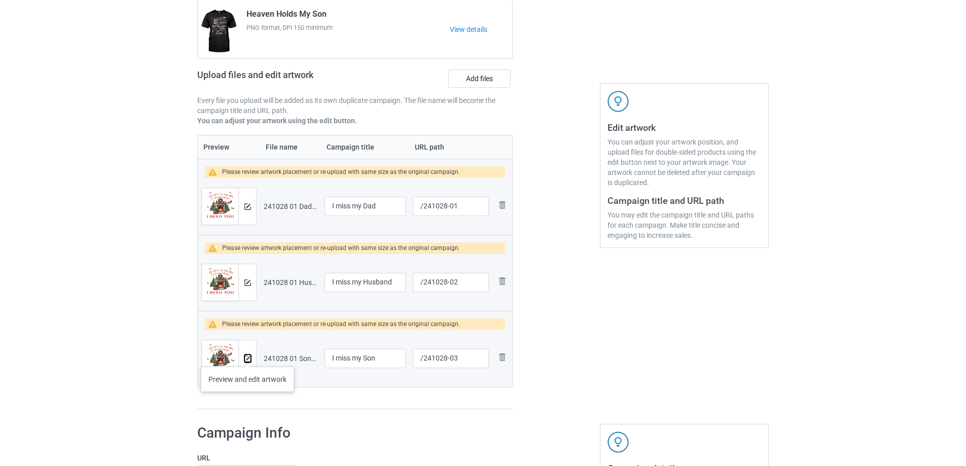
click at [247, 357] on img at bounding box center [247, 359] width 7 height 7
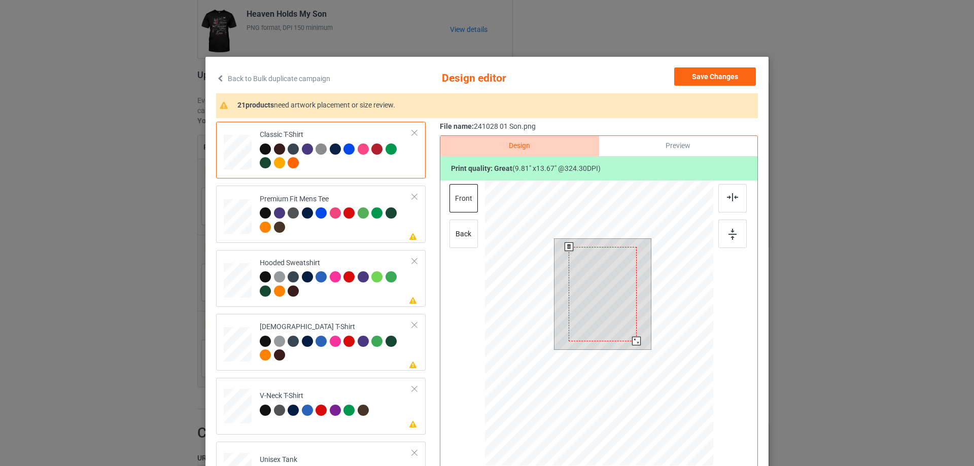
drag, startPoint x: 638, startPoint y: 349, endPoint x: 634, endPoint y: 340, distance: 10.0
click at [634, 340] on div at bounding box center [636, 341] width 9 height 9
click at [613, 323] on div at bounding box center [602, 290] width 67 height 94
click at [633, 339] on div at bounding box center [637, 339] width 9 height 9
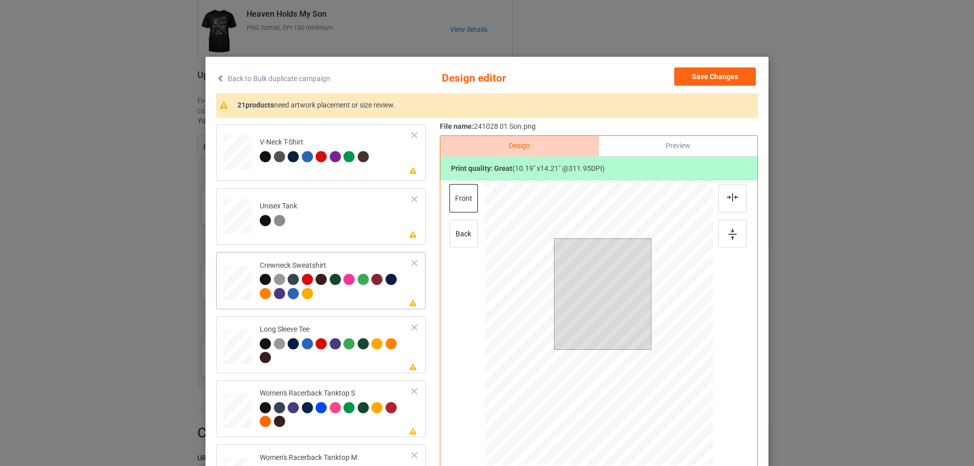
scroll to position [355, 0]
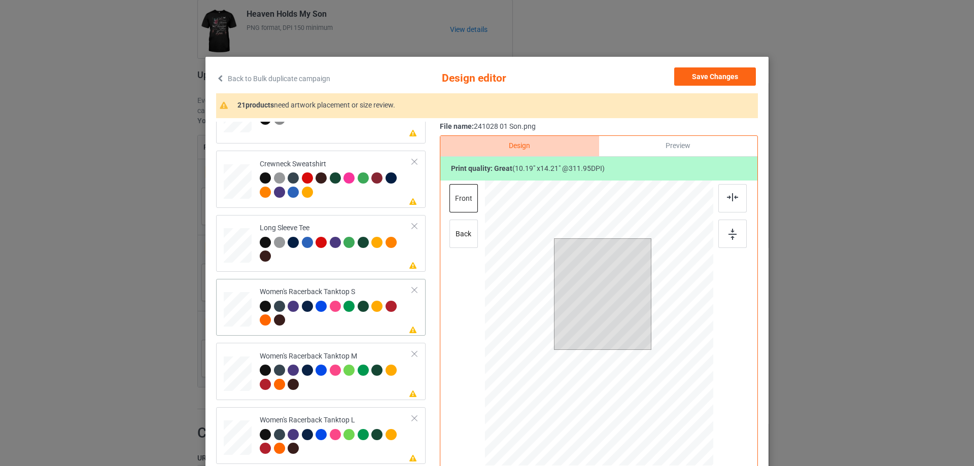
drag, startPoint x: 238, startPoint y: 312, endPoint x: 321, endPoint y: 314, distance: 82.7
click at [238, 312] on div at bounding box center [237, 309] width 27 height 35
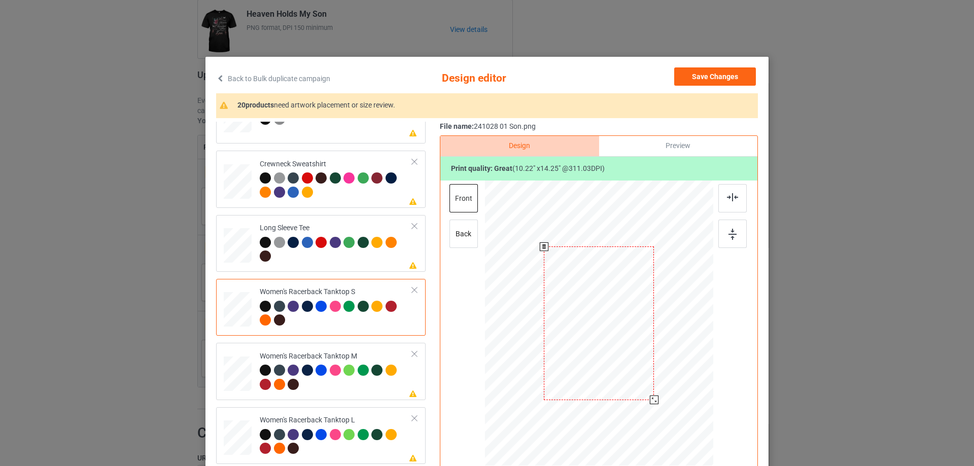
drag, startPoint x: 661, startPoint y: 417, endPoint x: 652, endPoint y: 399, distance: 20.2
click at [652, 399] on div at bounding box center [654, 400] width 9 height 9
click at [652, 400] on div at bounding box center [652, 398] width 9 height 9
drag, startPoint x: 650, startPoint y: 401, endPoint x: 644, endPoint y: 392, distance: 10.3
click at [646, 394] on div at bounding box center [649, 392] width 9 height 9
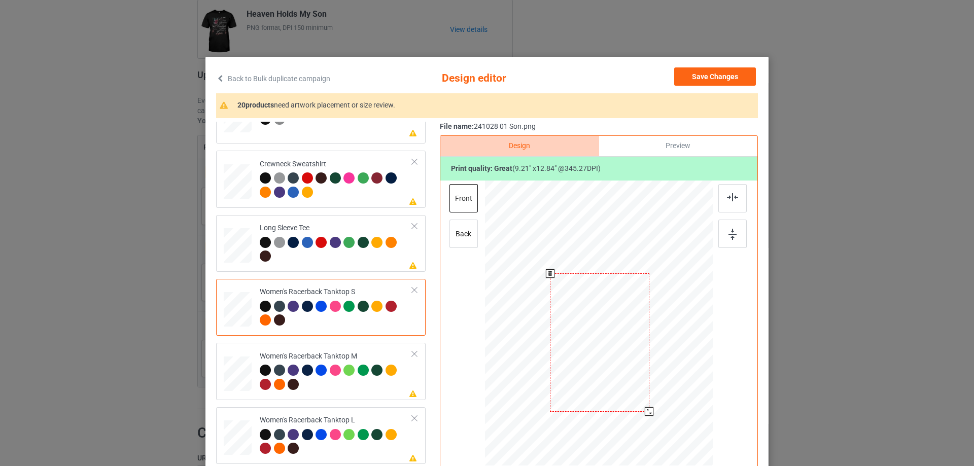
drag, startPoint x: 623, startPoint y: 345, endPoint x: 623, endPoint y: 364, distance: 19.3
click at [623, 364] on div at bounding box center [599, 342] width 99 height 138
click at [730, 193] on img at bounding box center [732, 197] width 11 height 8
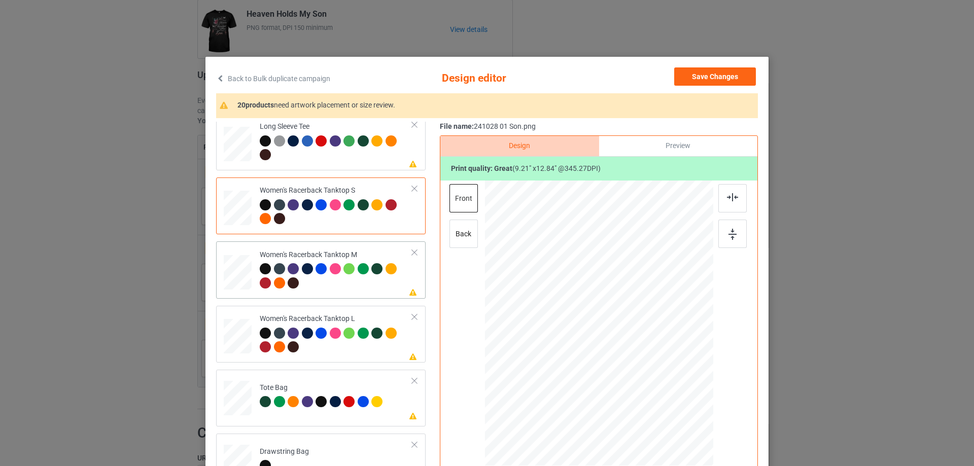
drag, startPoint x: 242, startPoint y: 276, endPoint x: 414, endPoint y: 288, distance: 172.9
click at [242, 276] on div at bounding box center [238, 272] width 28 height 35
drag, startPoint x: 663, startPoint y: 418, endPoint x: 614, endPoint y: 335, distance: 97.1
click at [651, 393] on div at bounding box center [651, 397] width 9 height 9
drag, startPoint x: 601, startPoint y: 315, endPoint x: 600, endPoint y: 337, distance: 22.3
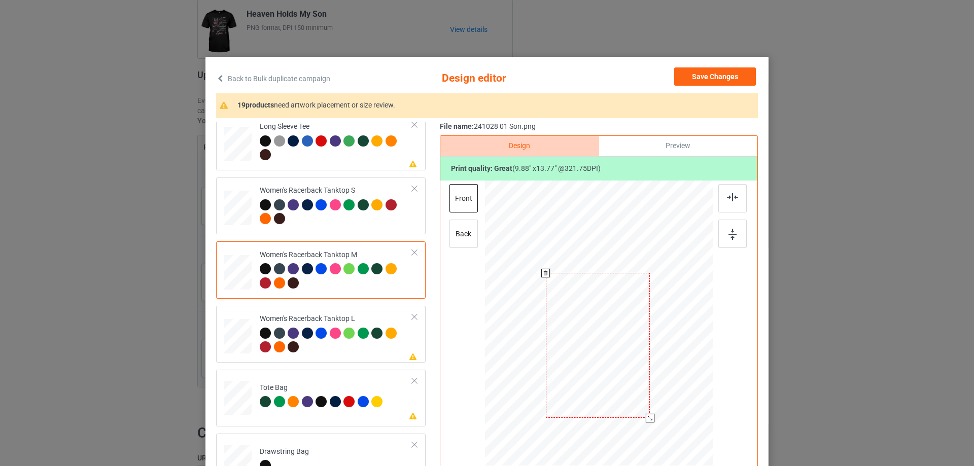
click at [600, 337] on div at bounding box center [598, 345] width 104 height 145
click at [737, 192] on div at bounding box center [732, 198] width 28 height 28
click at [735, 197] on div at bounding box center [732, 198] width 28 height 28
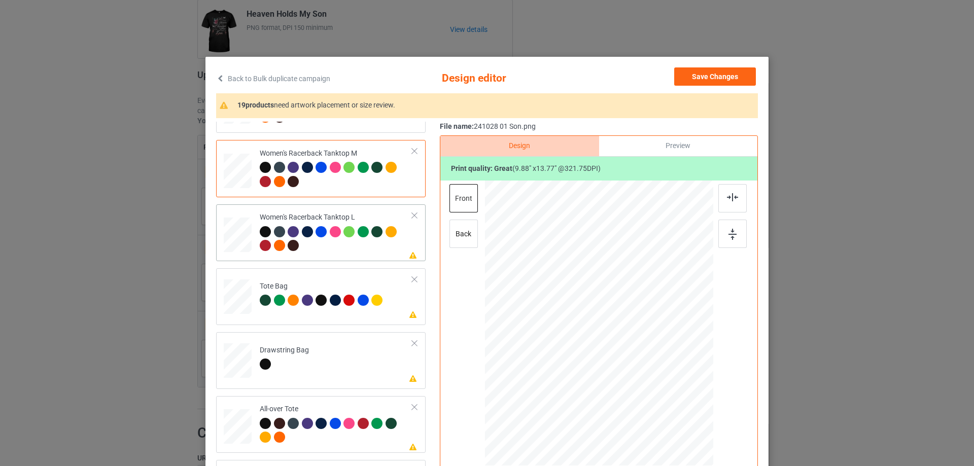
click at [254, 239] on td "Please review artwork placement Women's Racerback Tanktop L" at bounding box center [336, 232] width 164 height 49
drag, startPoint x: 663, startPoint y: 420, endPoint x: 654, endPoint y: 387, distance: 34.7
click at [654, 387] on div at bounding box center [599, 324] width 228 height 272
drag, startPoint x: 616, startPoint y: 344, endPoint x: 615, endPoint y: 367, distance: 22.4
click at [615, 367] on div at bounding box center [597, 345] width 100 height 139
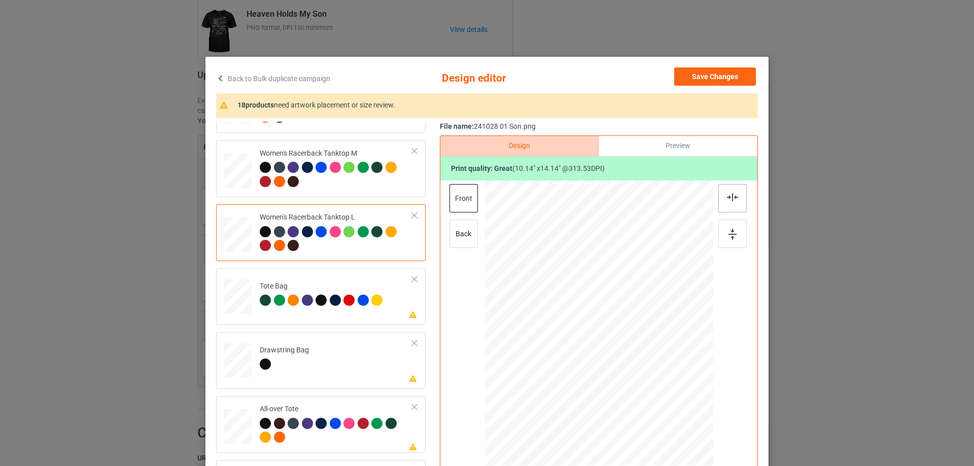
click at [727, 199] on img at bounding box center [732, 197] width 11 height 8
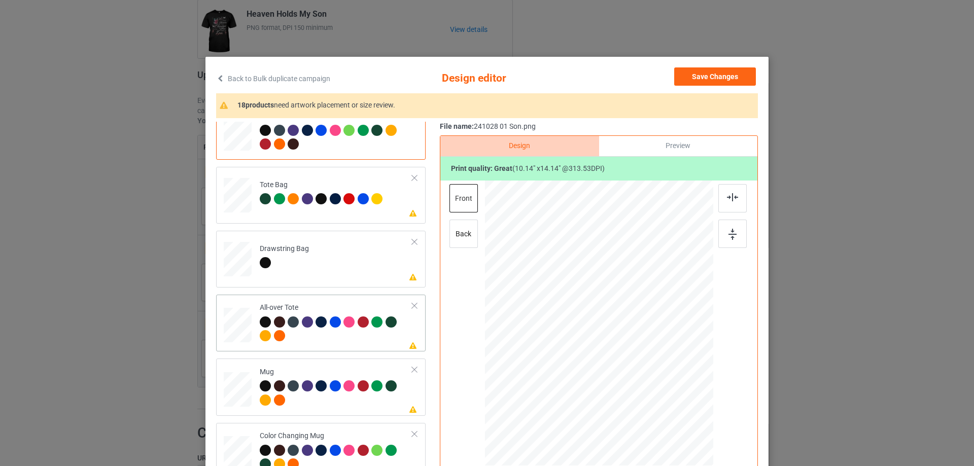
drag, startPoint x: 241, startPoint y: 323, endPoint x: 298, endPoint y: 325, distance: 57.3
click at [241, 324] on div at bounding box center [238, 325] width 28 height 28
drag, startPoint x: 662, startPoint y: 419, endPoint x: 658, endPoint y: 408, distance: 11.4
click at [658, 408] on div at bounding box center [660, 409] width 9 height 9
click at [638, 397] on div at bounding box center [599, 321] width 124 height 173
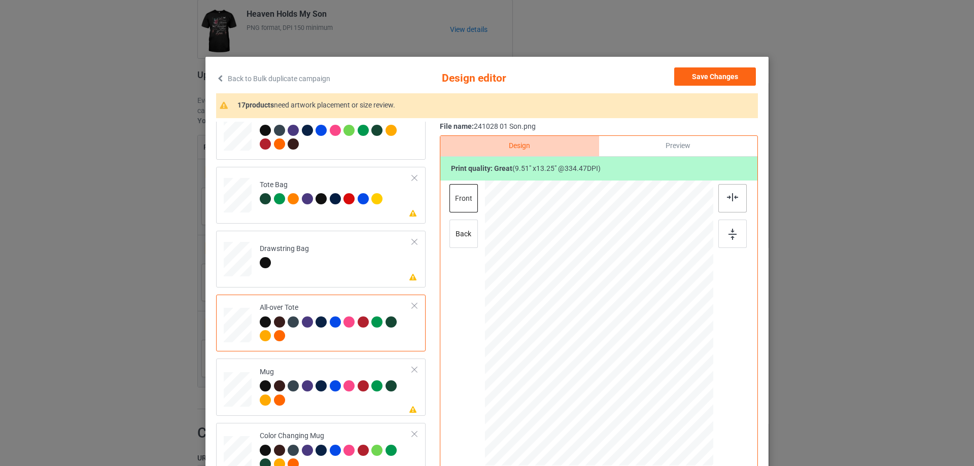
click at [729, 205] on div at bounding box center [732, 198] width 28 height 28
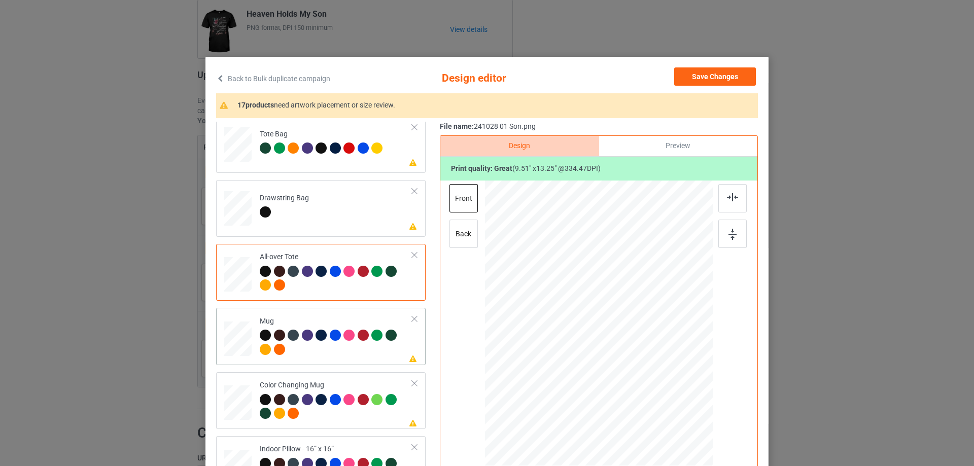
click at [243, 345] on div at bounding box center [238, 339] width 28 height 12
drag, startPoint x: 660, startPoint y: 419, endPoint x: 632, endPoint y: 364, distance: 61.5
click at [632, 364] on div at bounding box center [599, 322] width 228 height 95
drag, startPoint x: 588, startPoint y: 335, endPoint x: 652, endPoint y: 335, distance: 63.4
click at [652, 335] on div at bounding box center [661, 322] width 65 height 91
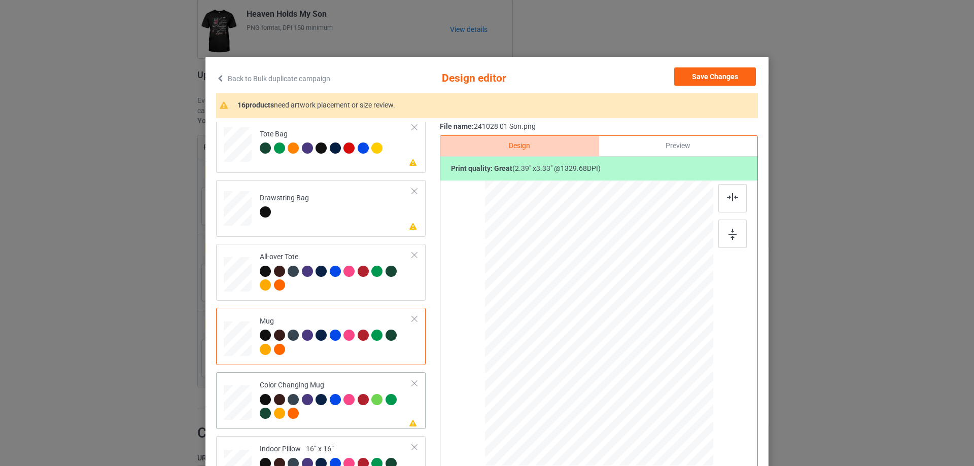
scroll to position [811, 0]
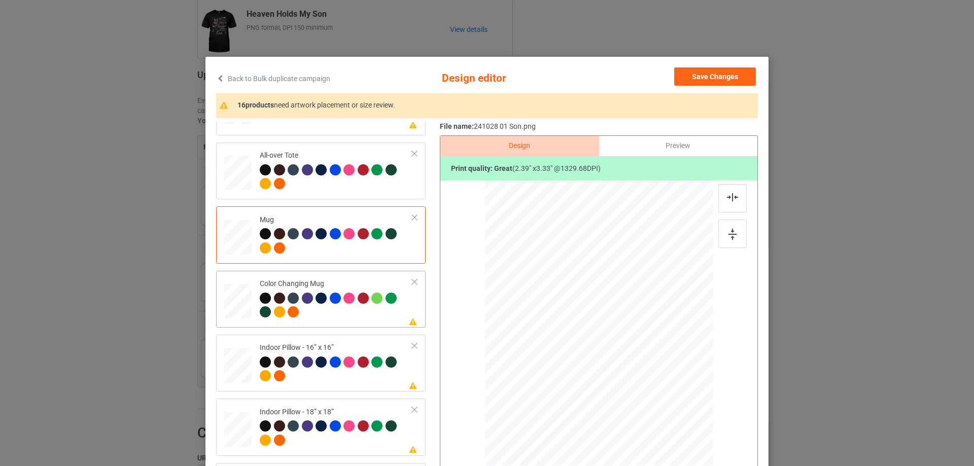
click at [239, 300] on div at bounding box center [238, 302] width 28 height 12
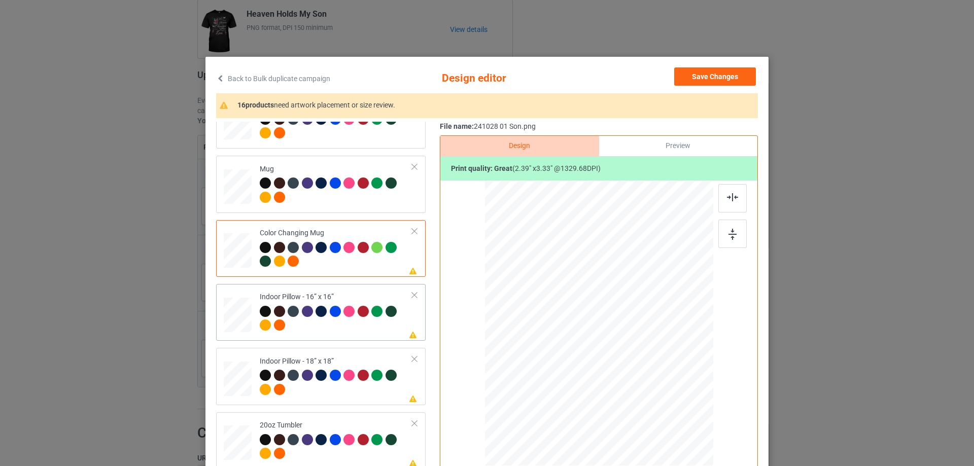
click at [225, 315] on div at bounding box center [238, 315] width 28 height 28
drag, startPoint x: 662, startPoint y: 418, endPoint x: 656, endPoint y: 403, distance: 15.9
click at [656, 403] on div at bounding box center [658, 406] width 9 height 9
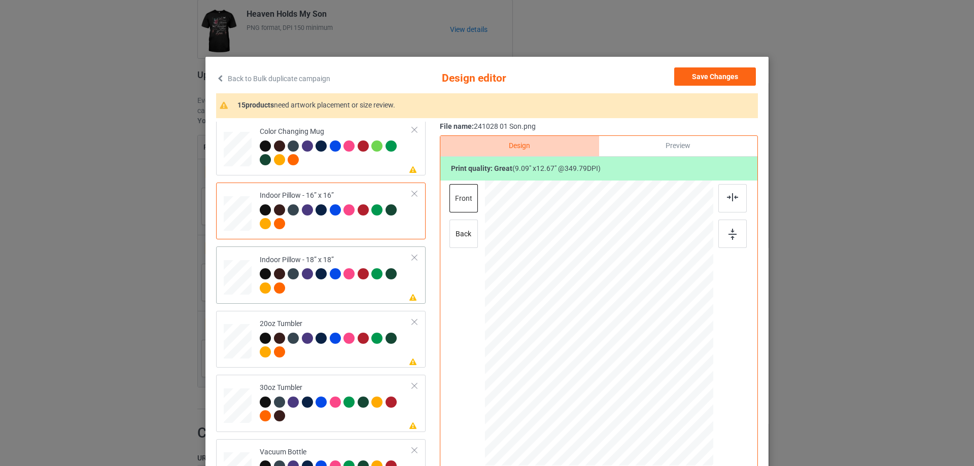
click at [233, 283] on div at bounding box center [238, 278] width 28 height 28
drag, startPoint x: 663, startPoint y: 418, endPoint x: 657, endPoint y: 406, distance: 13.8
click at [657, 406] on div at bounding box center [659, 407] width 9 height 9
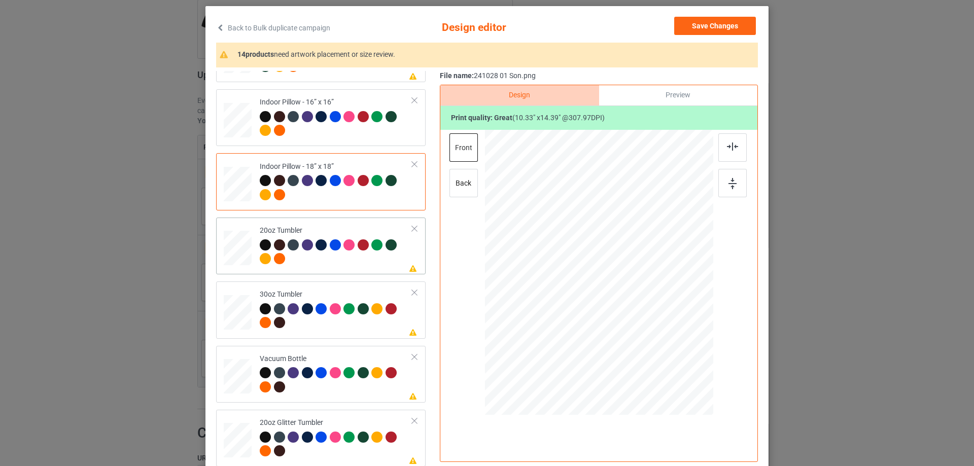
click at [235, 243] on div at bounding box center [237, 248] width 26 height 16
drag, startPoint x: 661, startPoint y: 363, endPoint x: 607, endPoint y: 299, distance: 83.8
click at [639, 318] on div at bounding box center [598, 272] width 216 height 131
drag, startPoint x: 607, startPoint y: 299, endPoint x: 555, endPoint y: 298, distance: 51.8
click at [555, 298] on div at bounding box center [546, 271] width 73 height 102
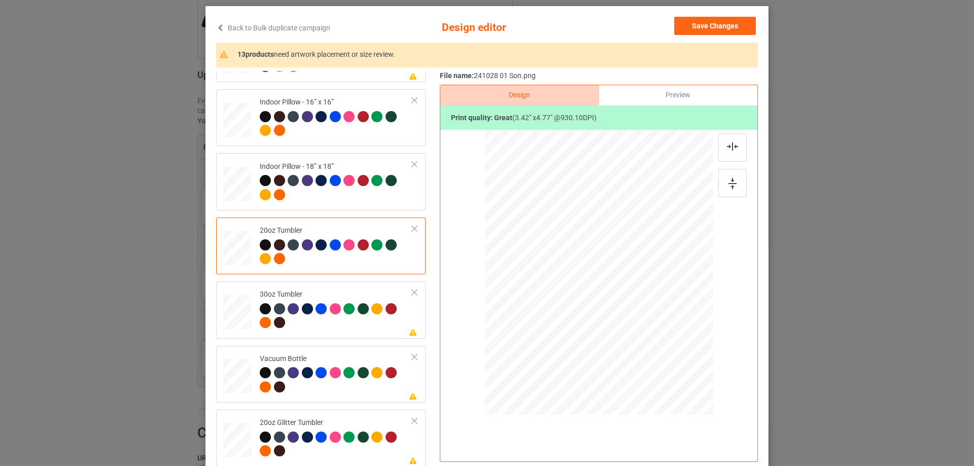
scroll to position [119, 0]
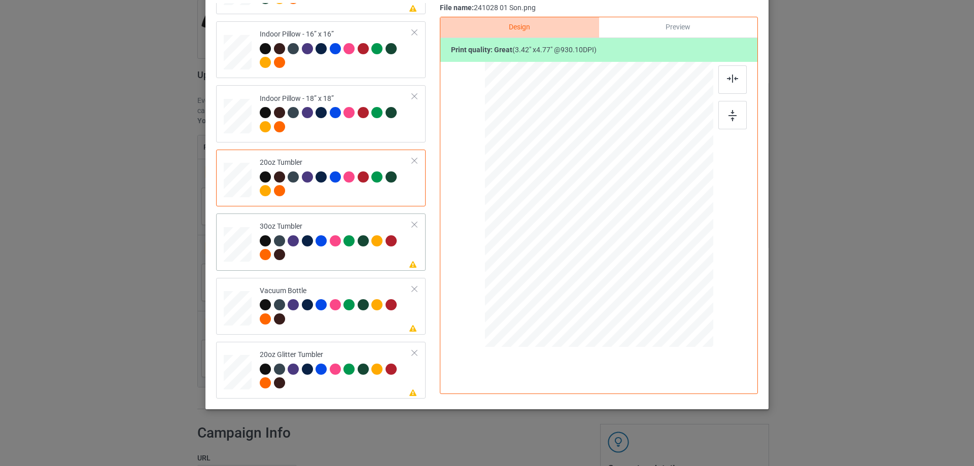
click at [235, 246] on div at bounding box center [237, 244] width 27 height 15
drag, startPoint x: 660, startPoint y: 299, endPoint x: 615, endPoint y: 239, distance: 75.0
click at [633, 251] on div at bounding box center [633, 253] width 9 height 9
drag, startPoint x: 615, startPoint y: 239, endPoint x: 561, endPoint y: 238, distance: 54.3
click at [561, 238] on div at bounding box center [544, 203] width 69 height 96
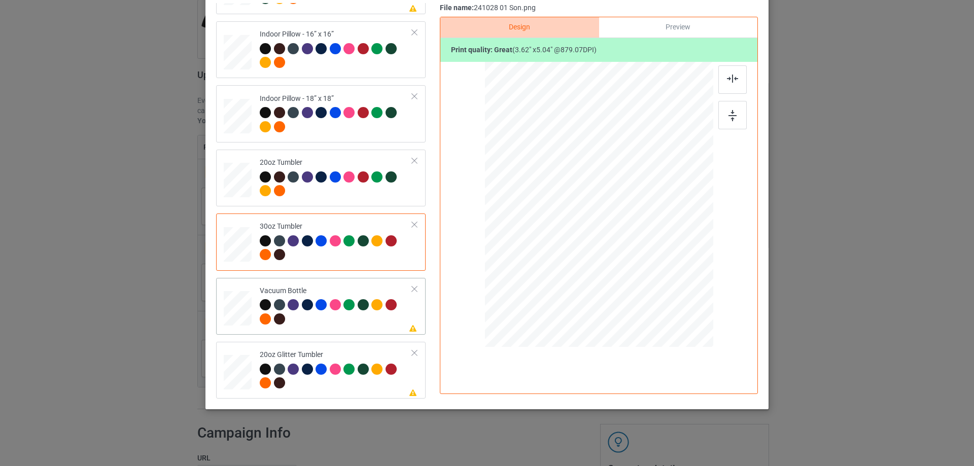
click at [242, 306] on div at bounding box center [237, 308] width 27 height 14
drag, startPoint x: 660, startPoint y: 296, endPoint x: 635, endPoint y: 239, distance: 62.2
click at [635, 239] on div at bounding box center [598, 204] width 219 height 117
drag, startPoint x: 608, startPoint y: 229, endPoint x: 554, endPoint y: 228, distance: 53.3
click at [554, 228] on div at bounding box center [546, 203] width 62 height 86
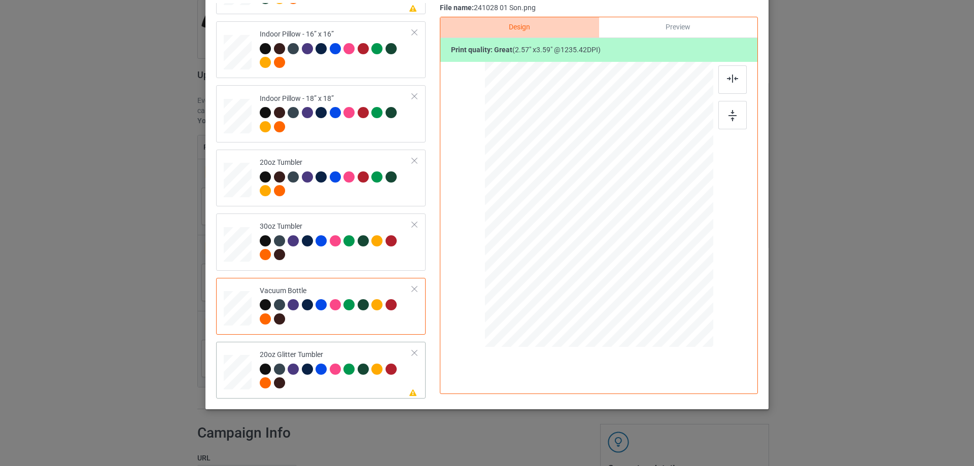
click at [234, 370] on div at bounding box center [238, 372] width 26 height 22
drag, startPoint x: 658, startPoint y: 295, endPoint x: 631, endPoint y: 262, distance: 42.5
click at [634, 262] on div at bounding box center [638, 260] width 9 height 9
drag, startPoint x: 572, startPoint y: 242, endPoint x: 565, endPoint y: 233, distance: 11.3
click at [565, 233] on div at bounding box center [548, 193] width 80 height 111
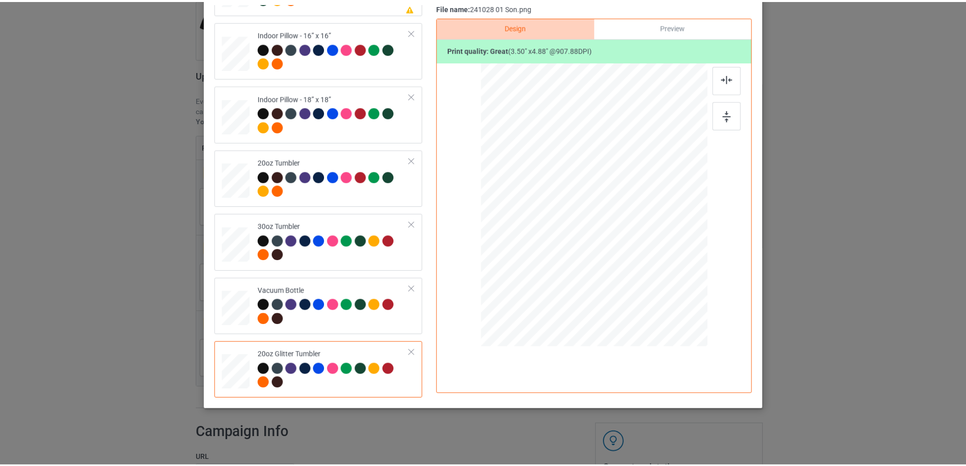
scroll to position [68, 0]
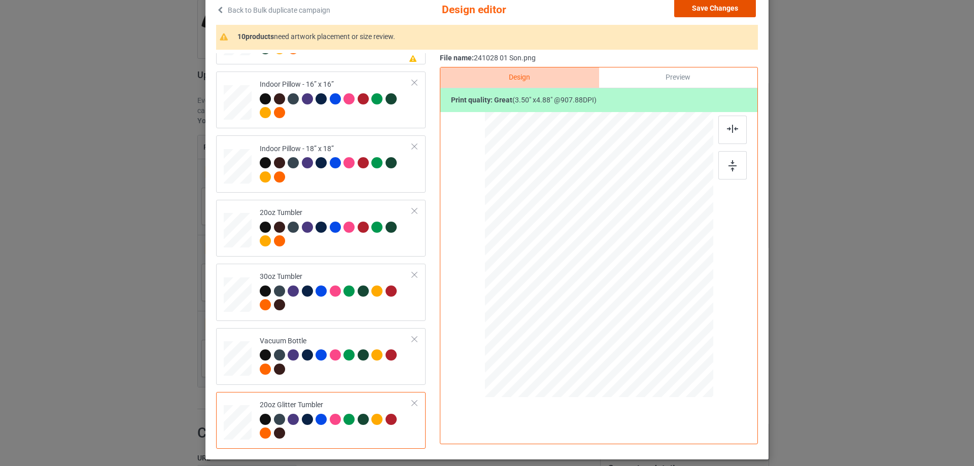
click at [726, 13] on button "Save Changes" at bounding box center [715, 8] width 82 height 18
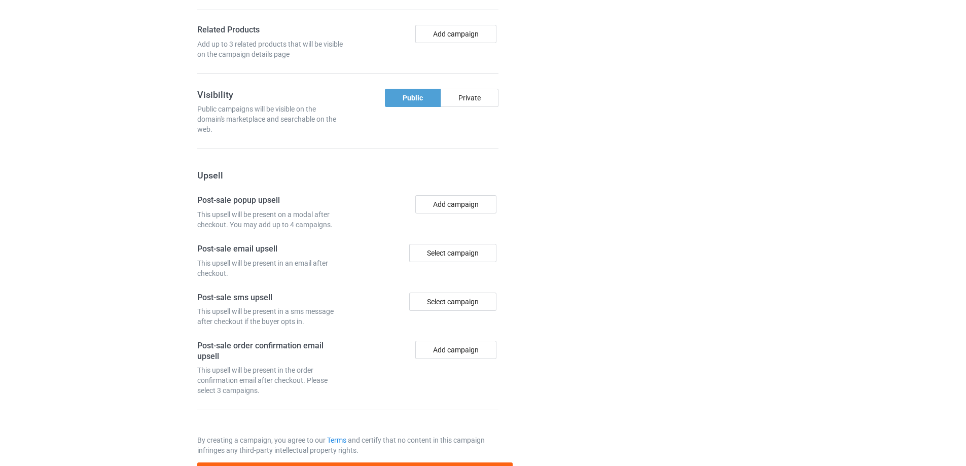
scroll to position [1011, 0]
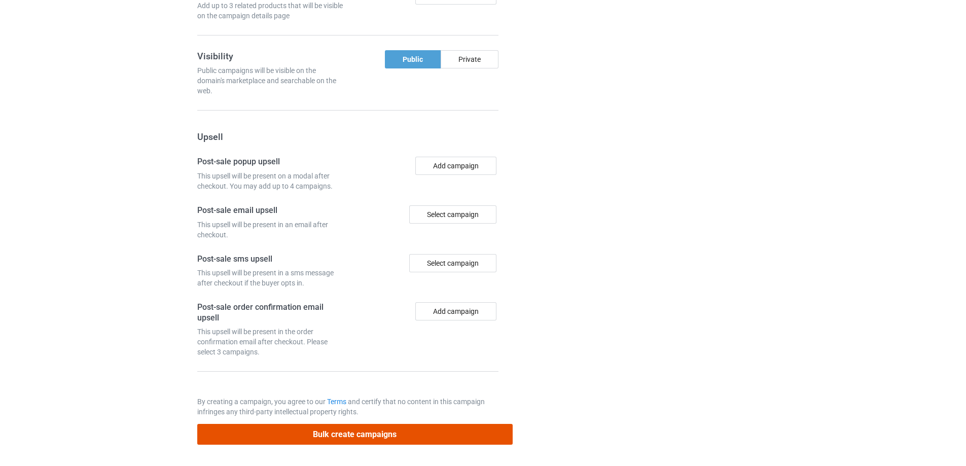
click at [352, 438] on button "Bulk create campaigns" at bounding box center [354, 434] width 315 height 21
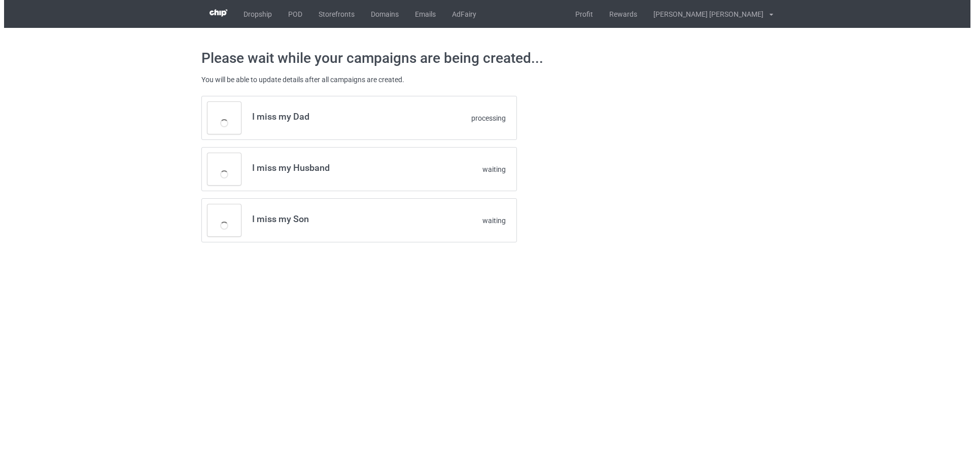
scroll to position [0, 0]
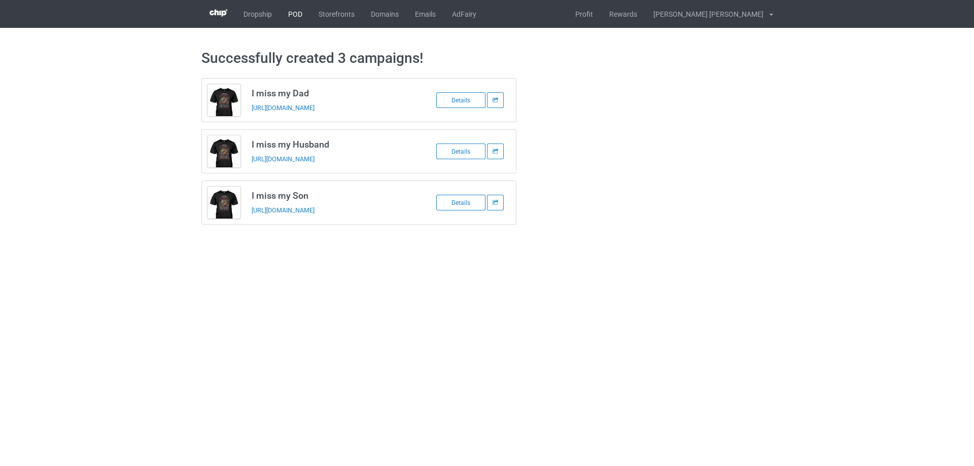
click at [296, 15] on link "POD" at bounding box center [295, 14] width 30 height 28
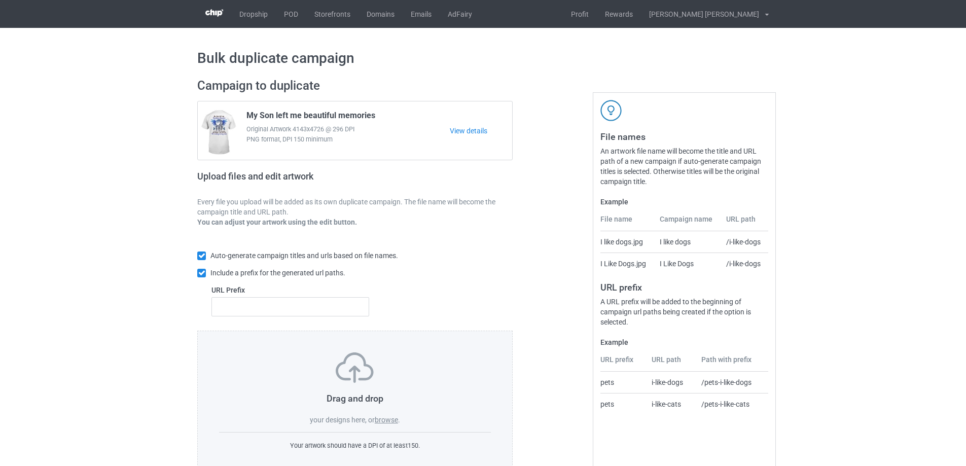
click at [396, 420] on label "browse" at bounding box center [386, 420] width 23 height 8
click at [0, 0] on input "browse" at bounding box center [0, 0] width 0 height 0
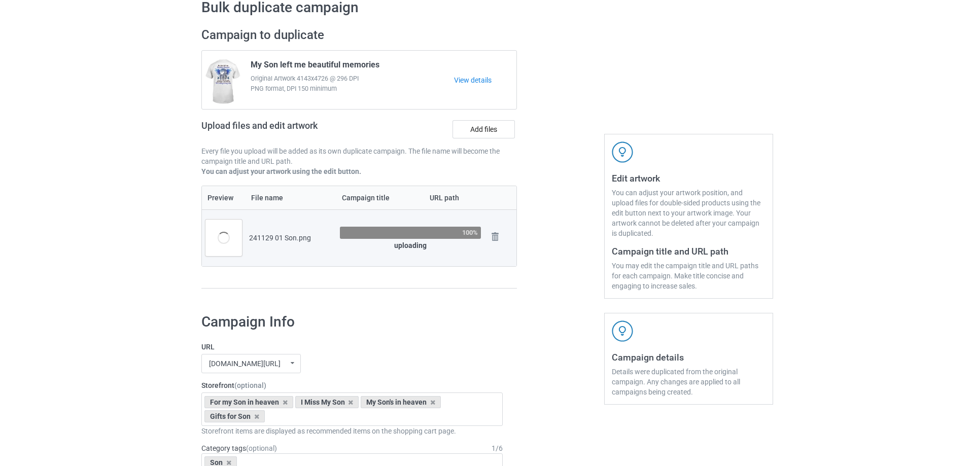
scroll to position [101, 0]
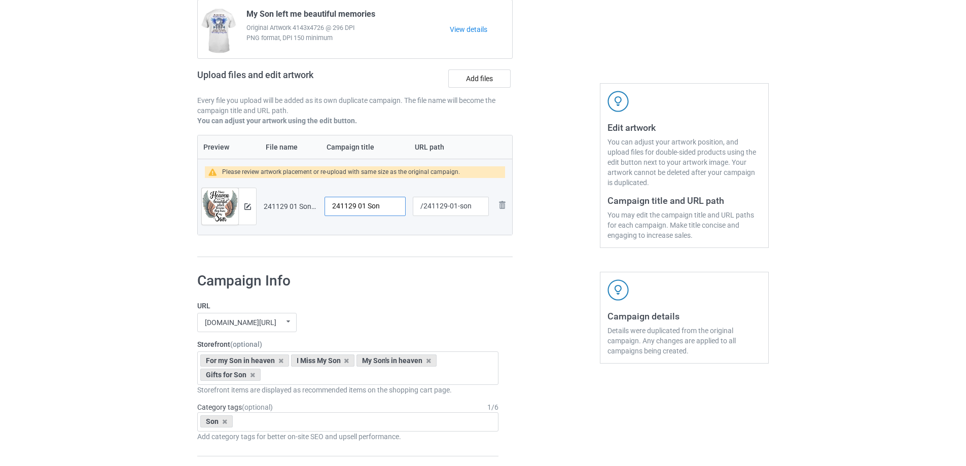
drag, startPoint x: 384, startPoint y: 207, endPoint x: 325, endPoint y: 205, distance: 59.4
click at [325, 205] on input "241129 01 Son" at bounding box center [365, 206] width 81 height 19
type input "I miss my Son"
drag, startPoint x: 456, startPoint y: 208, endPoint x: 478, endPoint y: 207, distance: 21.8
click at [478, 207] on input "/241129-01-son" at bounding box center [451, 206] width 76 height 19
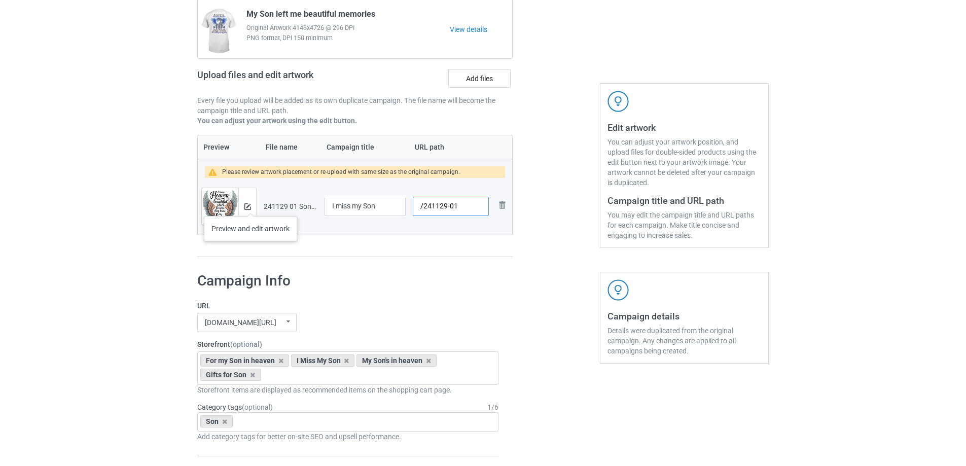
type input "/241129-01"
click at [250, 206] on img at bounding box center [247, 206] width 7 height 7
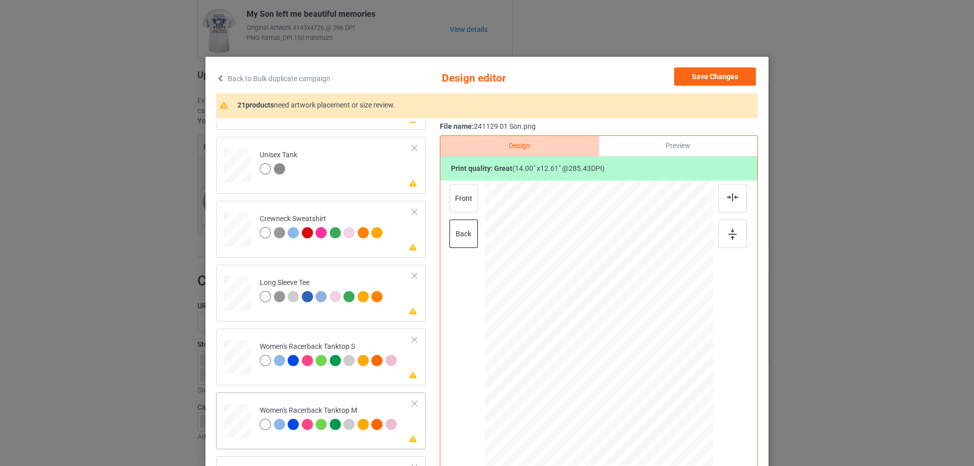
scroll to position [456, 0]
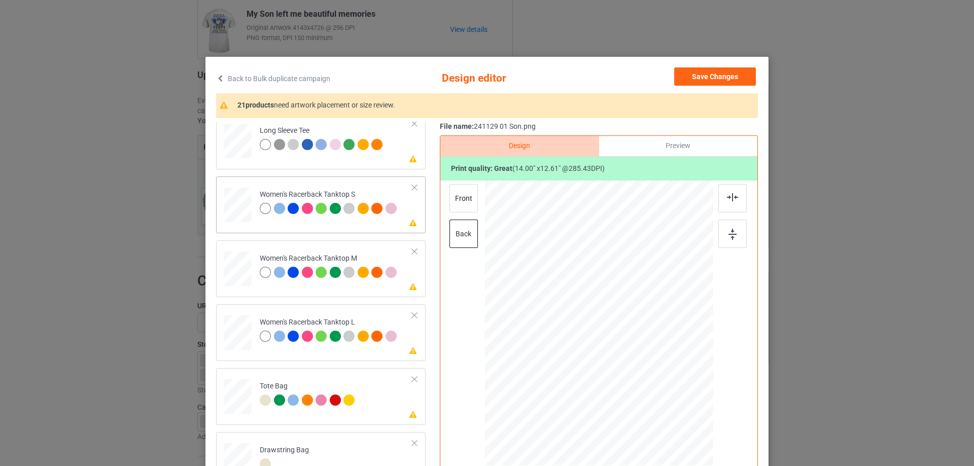
click at [238, 215] on div at bounding box center [237, 205] width 27 height 35
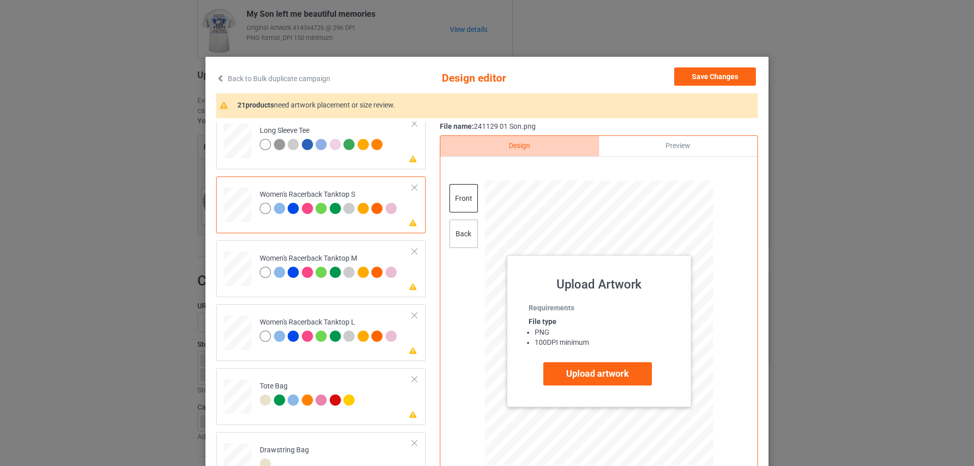
click at [468, 241] on div "back" at bounding box center [463, 234] width 28 height 28
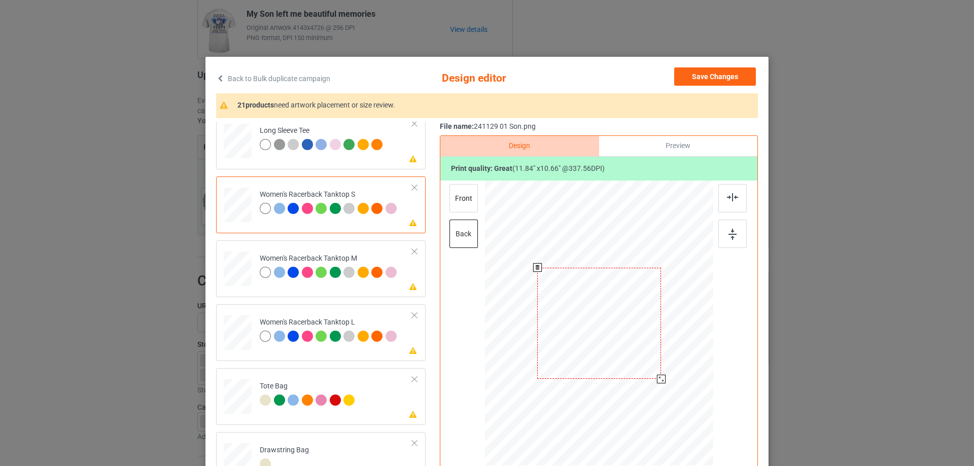
drag, startPoint x: 658, startPoint y: 381, endPoint x: 651, endPoint y: 372, distance: 11.2
click at [657, 375] on div at bounding box center [661, 379] width 9 height 9
drag, startPoint x: 622, startPoint y: 351, endPoint x: 622, endPoint y: 366, distance: 15.2
click at [622, 366] on div at bounding box center [599, 338] width 115 height 103
click at [730, 197] on img at bounding box center [732, 197] width 11 height 8
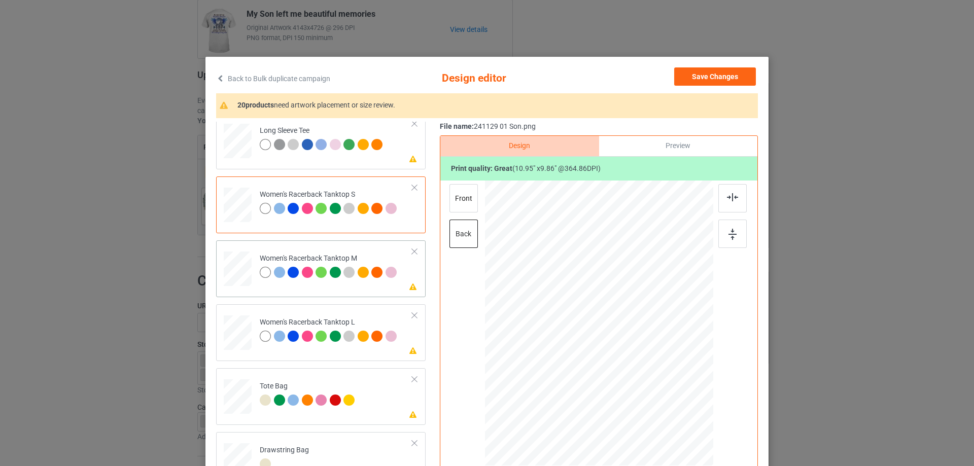
click at [254, 268] on td "Please review artwork placement Women's Racerback Tanktop M" at bounding box center [336, 266] width 164 height 45
drag, startPoint x: 659, startPoint y: 382, endPoint x: 655, endPoint y: 374, distance: 9.1
click at [657, 374] on div at bounding box center [657, 376] width 9 height 9
drag, startPoint x: 636, startPoint y: 345, endPoint x: 636, endPoint y: 365, distance: 19.8
click at [636, 365] on div at bounding box center [598, 343] width 117 height 105
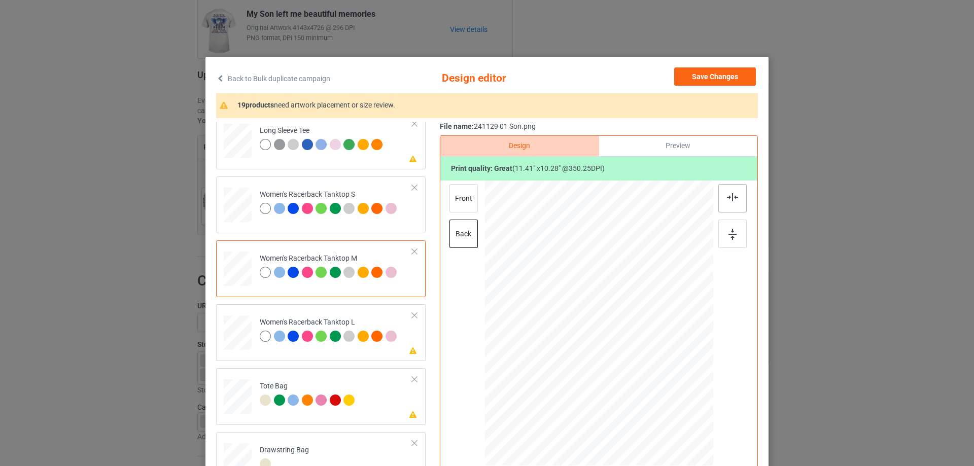
click at [727, 196] on img at bounding box center [732, 197] width 11 height 8
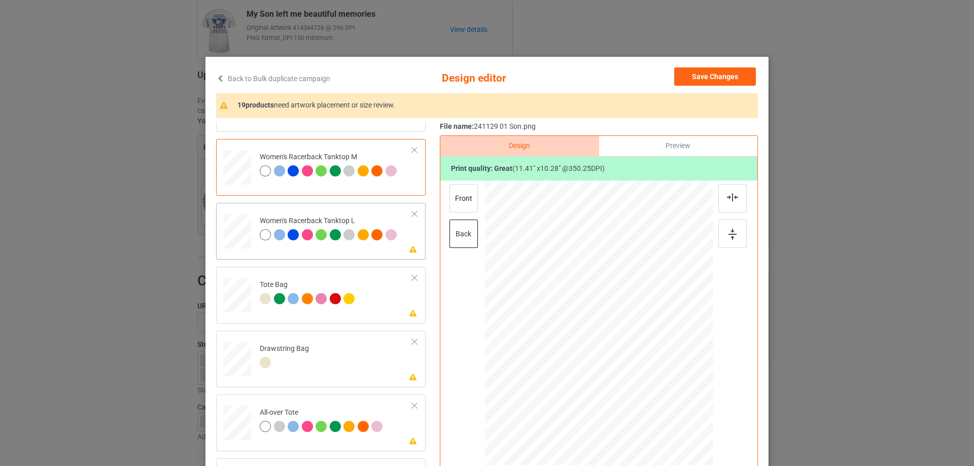
click at [241, 236] on div at bounding box center [238, 231] width 28 height 33
drag, startPoint x: 663, startPoint y: 384, endPoint x: 658, endPoint y: 378, distance: 8.0
click at [658, 378] on div at bounding box center [661, 379] width 9 height 9
drag, startPoint x: 634, startPoint y: 348, endPoint x: 634, endPoint y: 357, distance: 8.6
click at [634, 357] on div at bounding box center [599, 346] width 122 height 110
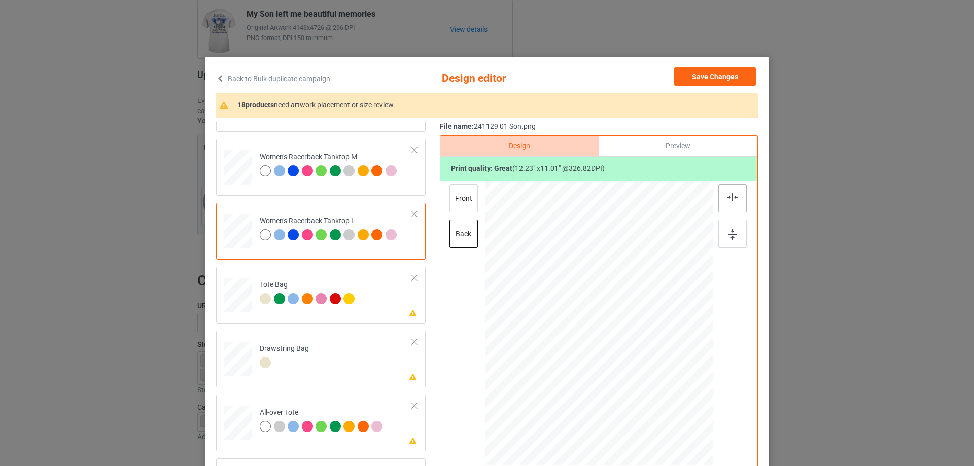
click at [730, 196] on img at bounding box center [732, 197] width 11 height 8
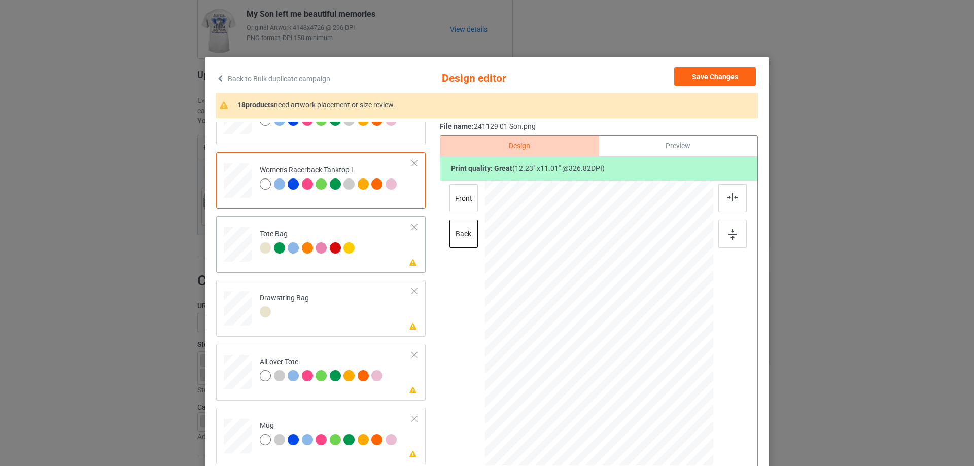
click at [235, 256] on div at bounding box center [237, 249] width 13 height 15
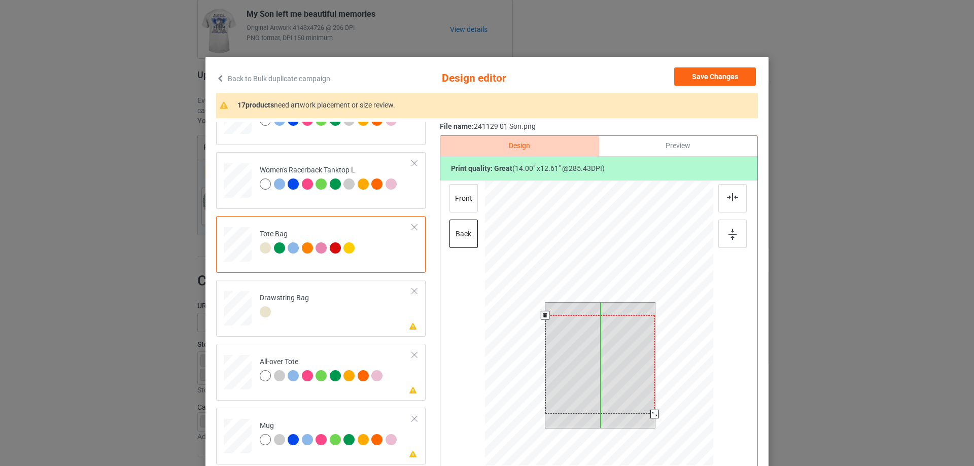
drag, startPoint x: 619, startPoint y: 370, endPoint x: 620, endPoint y: 383, distance: 12.7
click at [620, 383] on div at bounding box center [600, 364] width 110 height 99
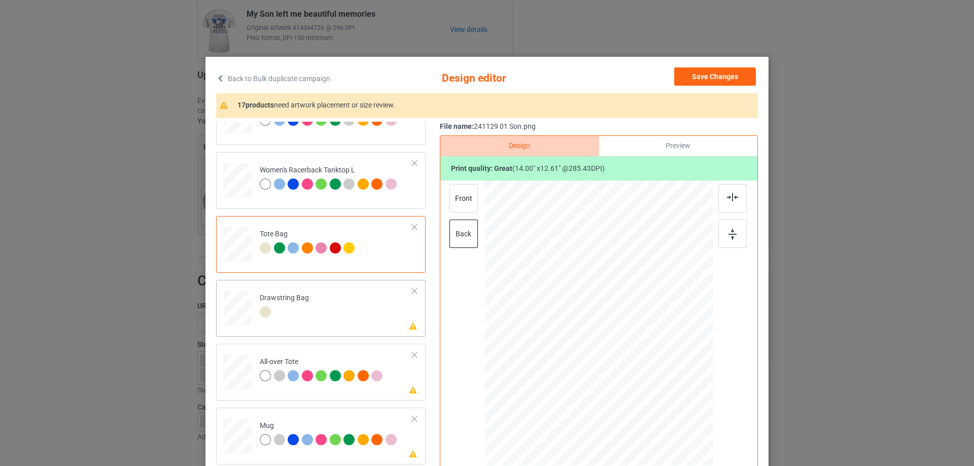
scroll to position [710, 0]
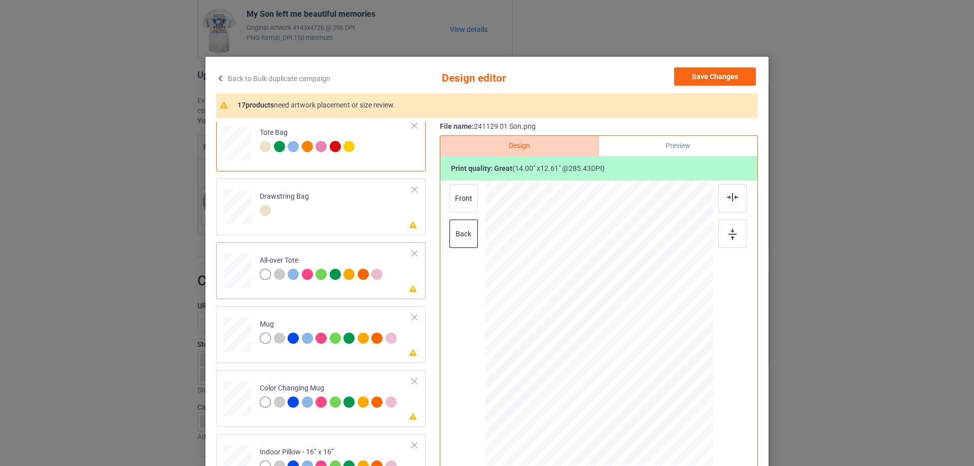
click at [237, 272] on div at bounding box center [238, 271] width 28 height 28
drag, startPoint x: 676, startPoint y: 400, endPoint x: 686, endPoint y: 414, distance: 17.2
click at [686, 414] on div at bounding box center [599, 323] width 228 height 228
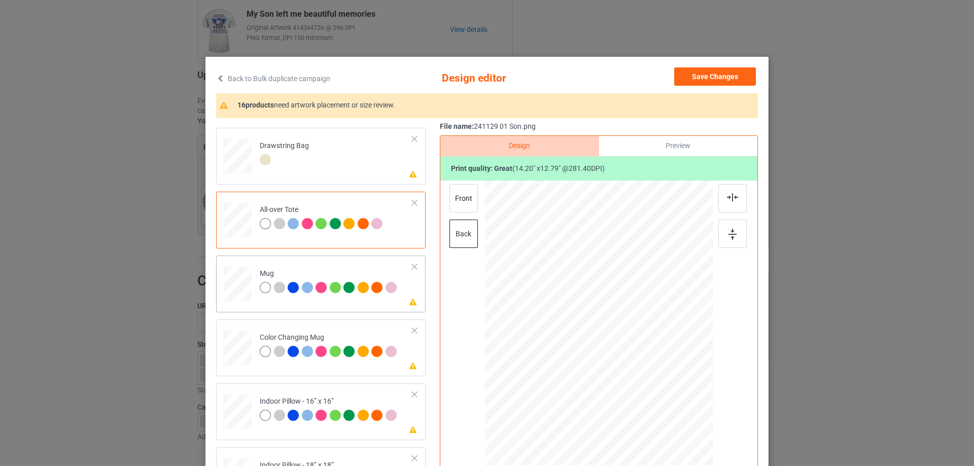
click at [239, 283] on div at bounding box center [238, 284] width 28 height 12
drag, startPoint x: 667, startPoint y: 385, endPoint x: 648, endPoint y: 358, distance: 33.9
click at [648, 358] on div at bounding box center [599, 322] width 228 height 95
drag, startPoint x: 636, startPoint y: 333, endPoint x: 657, endPoint y: 332, distance: 21.3
click at [657, 332] on div at bounding box center [660, 323] width 90 height 81
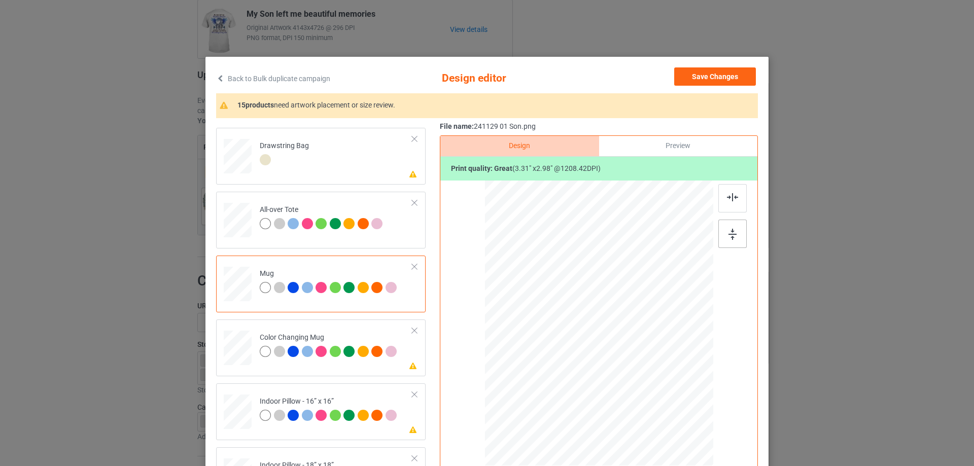
click at [728, 227] on div at bounding box center [732, 234] width 28 height 28
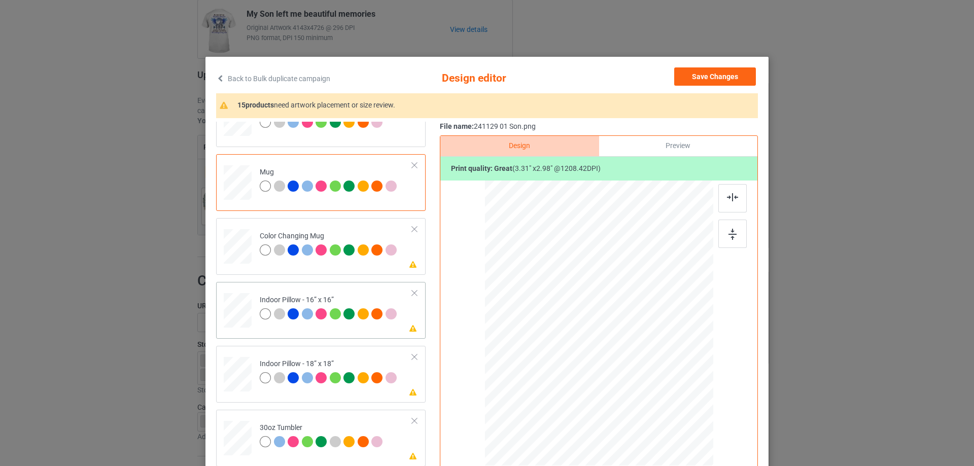
click at [241, 314] on div at bounding box center [238, 311] width 28 height 28
drag, startPoint x: 664, startPoint y: 384, endPoint x: 690, endPoint y: 393, distance: 27.3
click at [690, 393] on div at bounding box center [599, 323] width 228 height 228
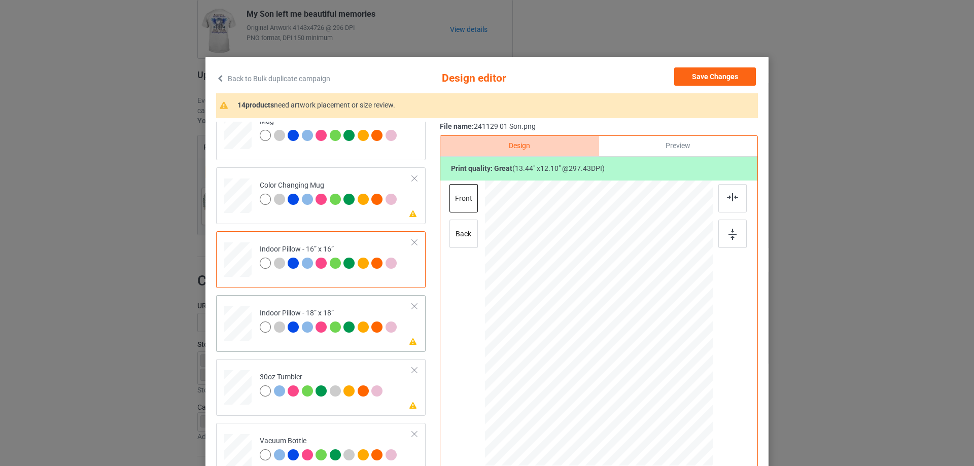
click at [236, 317] on div at bounding box center [238, 324] width 28 height 28
drag, startPoint x: 666, startPoint y: 387, endPoint x: 326, endPoint y: 341, distance: 342.8
click at [695, 405] on div at bounding box center [599, 322] width 228 height 227
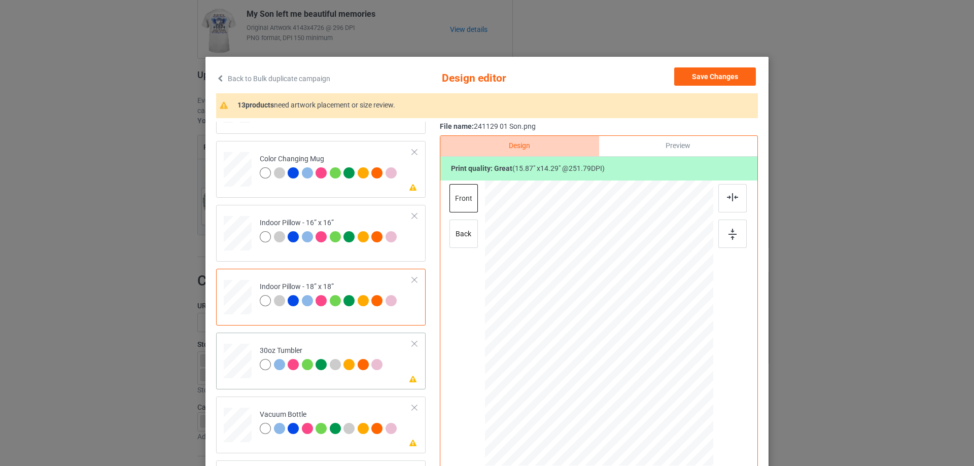
click at [245, 362] on div at bounding box center [237, 361] width 27 height 15
drag, startPoint x: 664, startPoint y: 383, endPoint x: 639, endPoint y: 364, distance: 31.4
click at [639, 364] on div at bounding box center [642, 362] width 9 height 9
drag, startPoint x: 619, startPoint y: 337, endPoint x: 565, endPoint y: 336, distance: 53.8
click at [565, 336] on div at bounding box center [545, 322] width 87 height 79
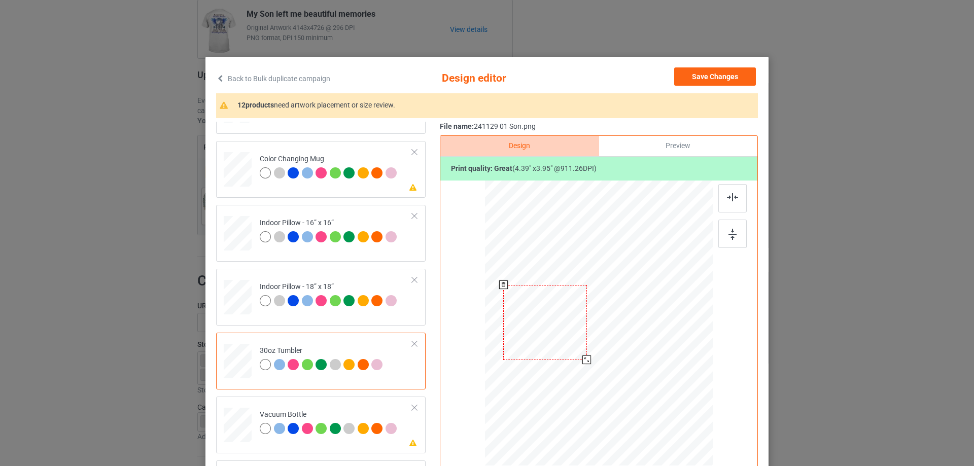
click at [582, 361] on div at bounding box center [586, 360] width 9 height 9
click at [571, 336] on div at bounding box center [544, 319] width 83 height 75
click at [562, 329] on div at bounding box center [543, 318] width 83 height 75
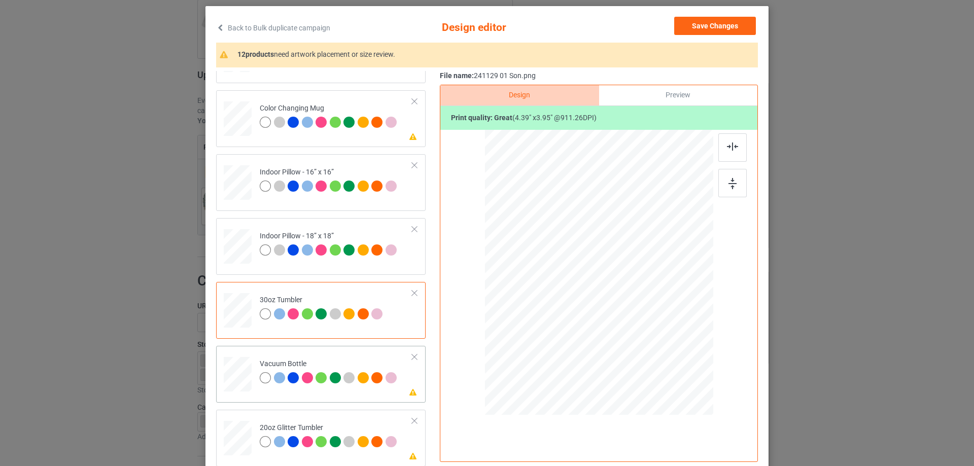
scroll to position [119, 0]
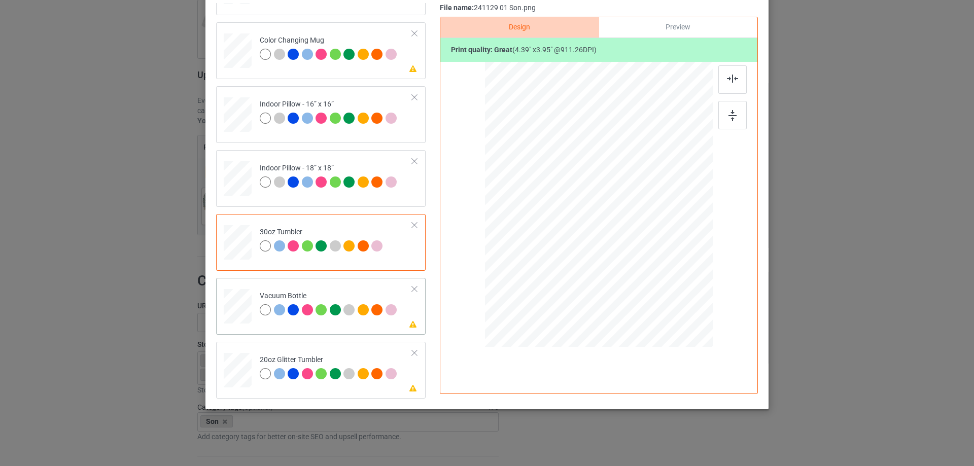
click at [239, 310] on div at bounding box center [237, 306] width 27 height 14
drag, startPoint x: 660, startPoint y: 263, endPoint x: 634, endPoint y: 233, distance: 39.6
click at [634, 233] on div at bounding box center [635, 237] width 9 height 9
drag, startPoint x: 557, startPoint y: 207, endPoint x: 564, endPoint y: 209, distance: 7.5
click at [564, 209] on div at bounding box center [546, 198] width 73 height 65
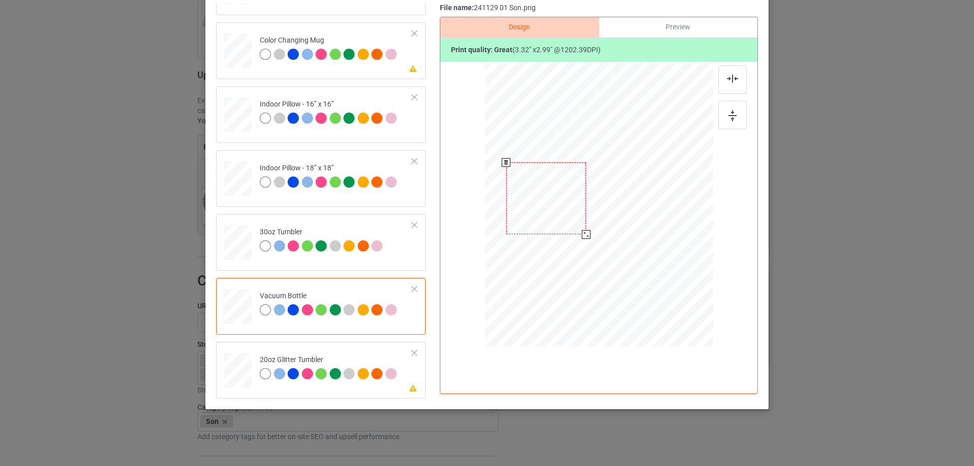
click at [582, 234] on div at bounding box center [586, 234] width 9 height 9
click at [565, 211] on div at bounding box center [546, 200] width 80 height 72
click at [235, 373] on div at bounding box center [238, 370] width 26 height 22
drag, startPoint x: 661, startPoint y: 264, endPoint x: 628, endPoint y: 237, distance: 42.5
click at [638, 244] on div at bounding box center [642, 244] width 9 height 9
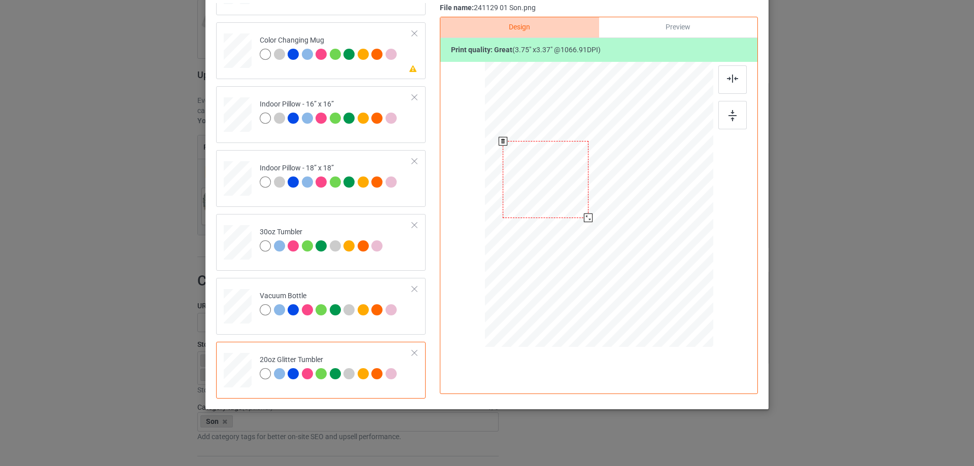
drag, startPoint x: 626, startPoint y: 236, endPoint x: 573, endPoint y: 211, distance: 58.8
click at [573, 211] on div at bounding box center [545, 179] width 85 height 77
click at [574, 211] on div at bounding box center [545, 179] width 85 height 77
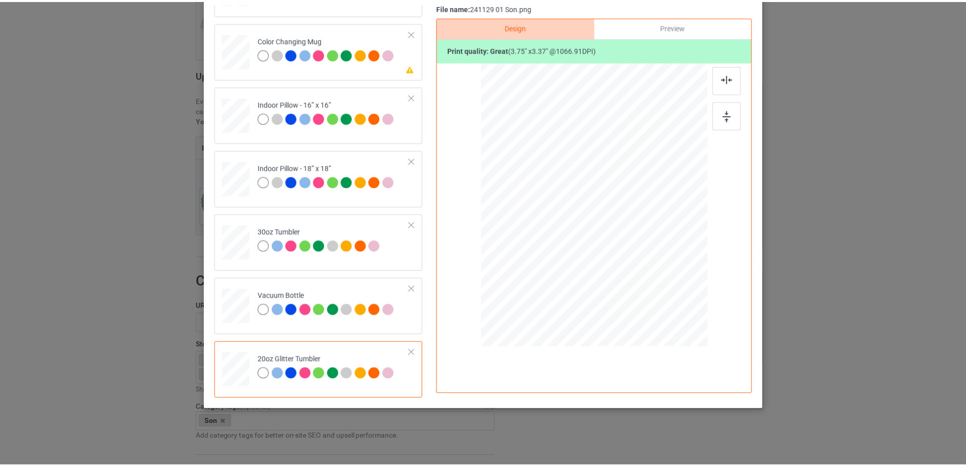
scroll to position [68, 0]
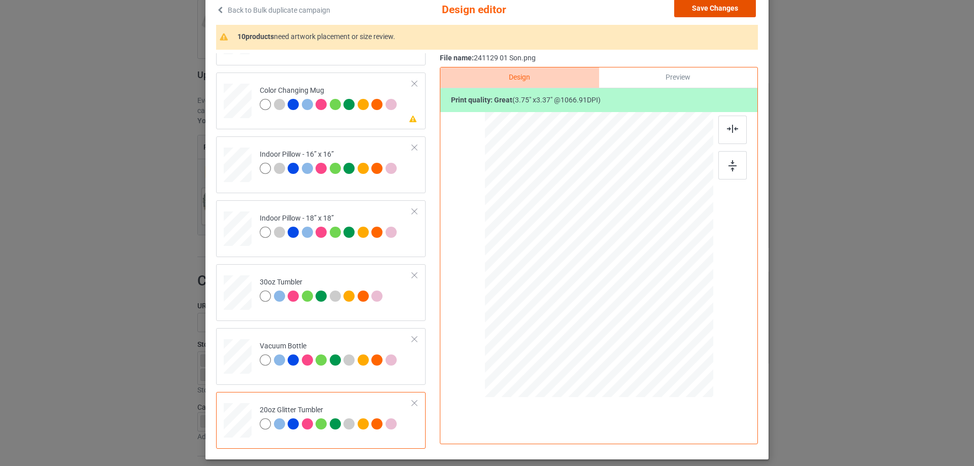
click at [723, 11] on button "Save Changes" at bounding box center [715, 8] width 82 height 18
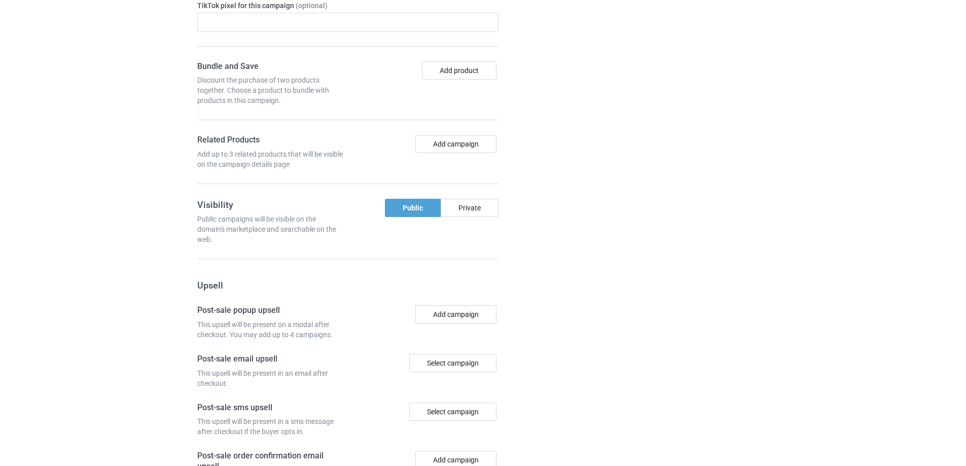
scroll to position [859, 0]
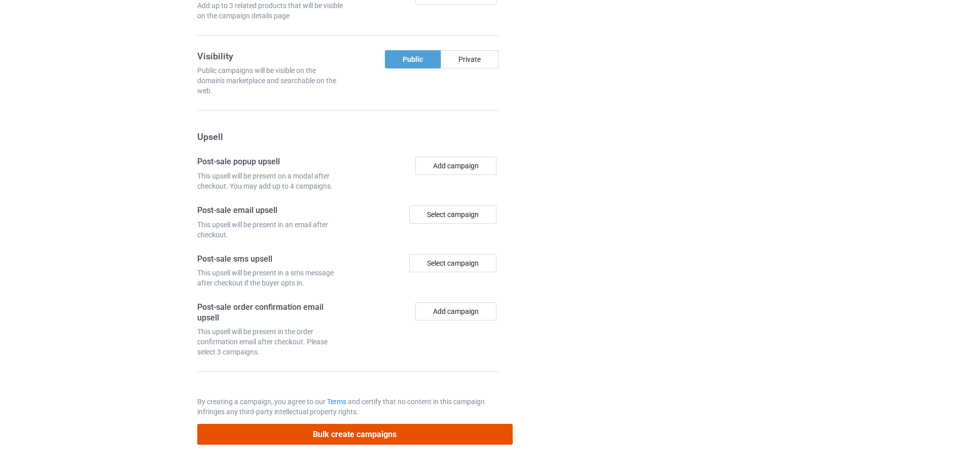
click at [386, 434] on button "Bulk create campaigns" at bounding box center [354, 434] width 315 height 21
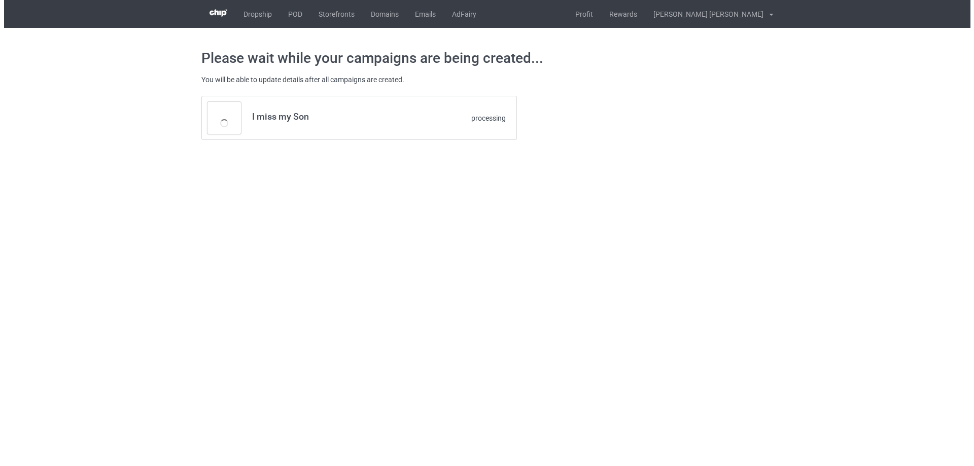
scroll to position [0, 0]
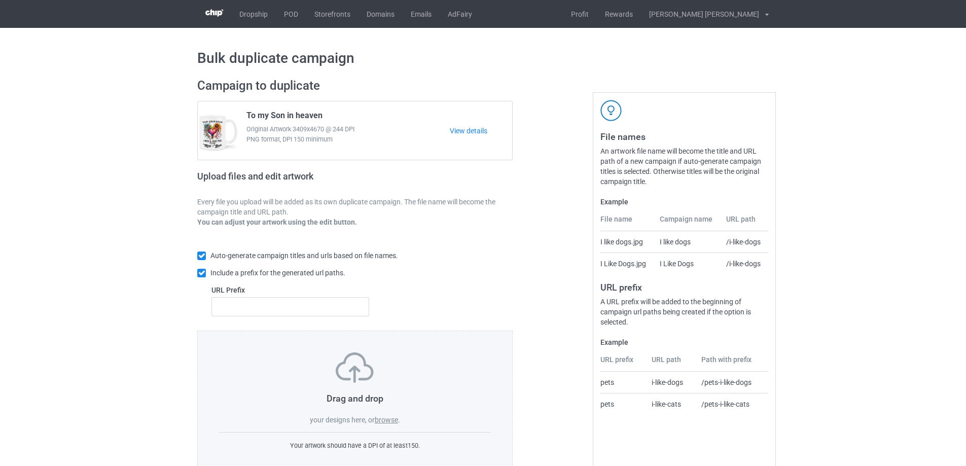
click at [386, 421] on label "browse" at bounding box center [386, 420] width 23 height 8
click at [0, 0] on input "browse" at bounding box center [0, 0] width 0 height 0
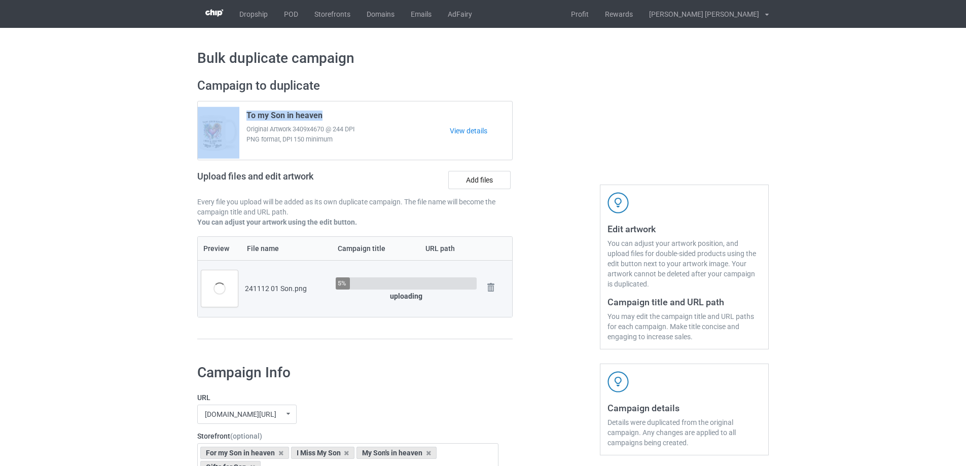
drag, startPoint x: 324, startPoint y: 116, endPoint x: 207, endPoint y: 102, distance: 117.4
click at [207, 102] on div "To my Son in heaven Original Artwork 3409x4670 @ 244 DPI PNG format, DPI 150 mi…" at bounding box center [355, 130] width 314 height 58
click at [271, 117] on span "To my Son in heaven" at bounding box center [284, 118] width 76 height 14
drag, startPoint x: 246, startPoint y: 115, endPoint x: 326, endPoint y: 115, distance: 79.1
click at [326, 115] on div "To my Son in heaven Original Artwork 3409x4670 @ 244 DPI PNG format, DPI 150 mi…" at bounding box center [344, 131] width 210 height 48
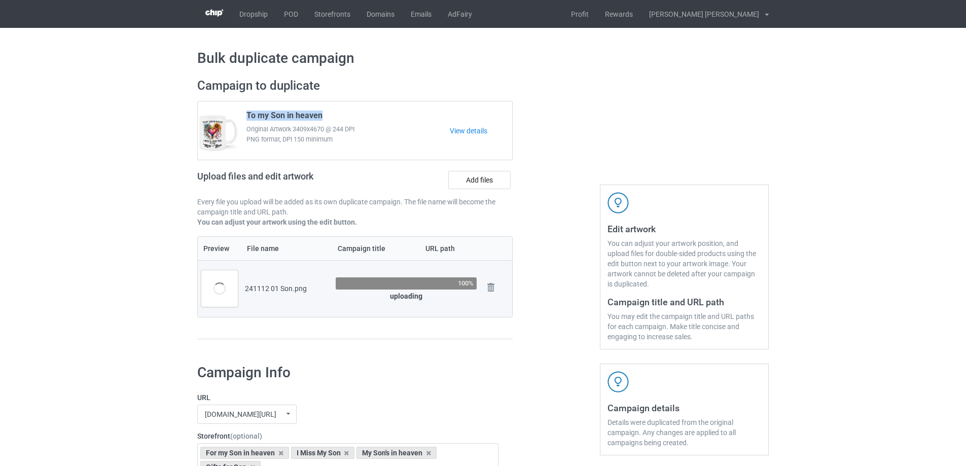
copy span "To my Son in heaven"
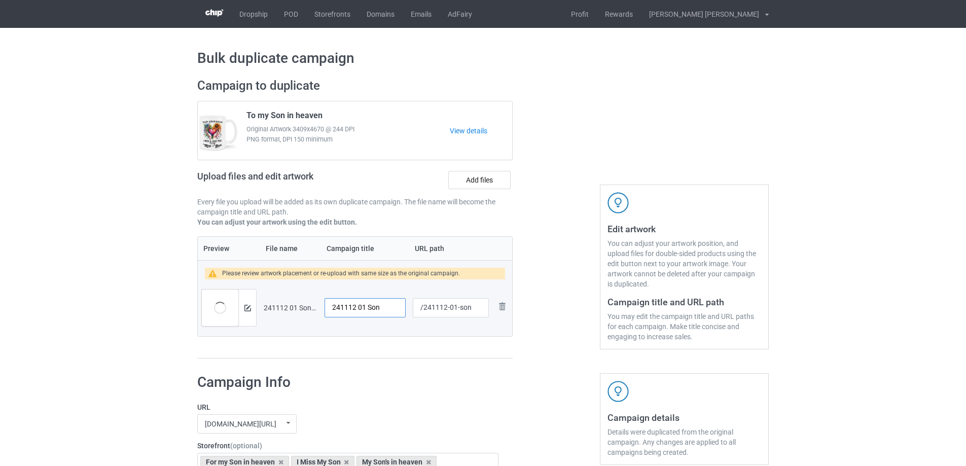
drag, startPoint x: 386, startPoint y: 309, endPoint x: 228, endPoint y: 296, distance: 158.3
click at [227, 296] on tr "Preview and edit artwork 241112 01 Son.png 241112 01 Son /241112-01-son Remove …" at bounding box center [355, 307] width 314 height 57
paste input "To my Son in heave"
type input "To my Son in heaven"
drag, startPoint x: 456, startPoint y: 310, endPoint x: 469, endPoint y: 310, distance: 12.7
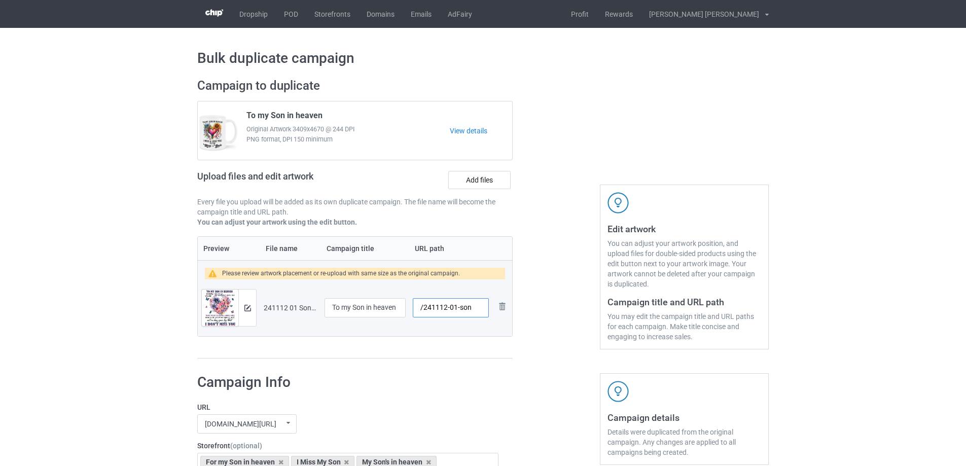
click at [469, 310] on input "/241112-01-son" at bounding box center [451, 307] width 76 height 19
type input "/241112-01"
click at [249, 307] on img at bounding box center [247, 308] width 7 height 7
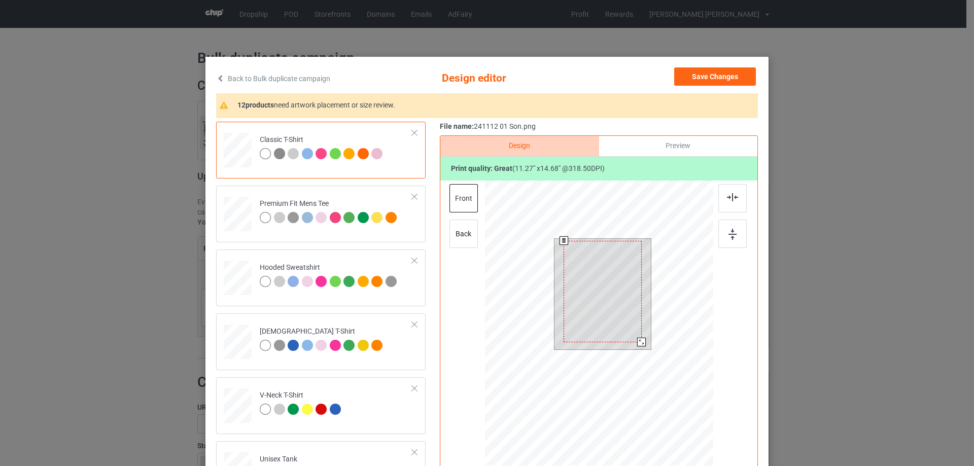
click at [637, 345] on div at bounding box center [641, 342] width 9 height 9
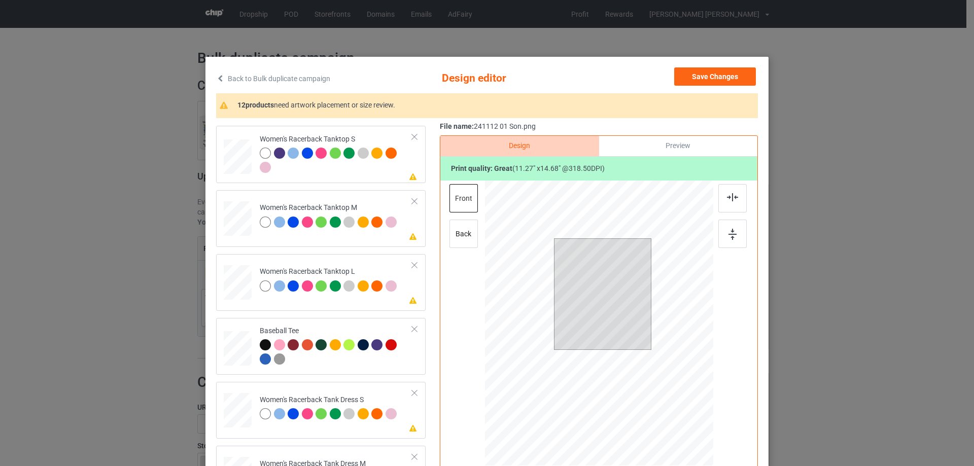
scroll to position [406, 0]
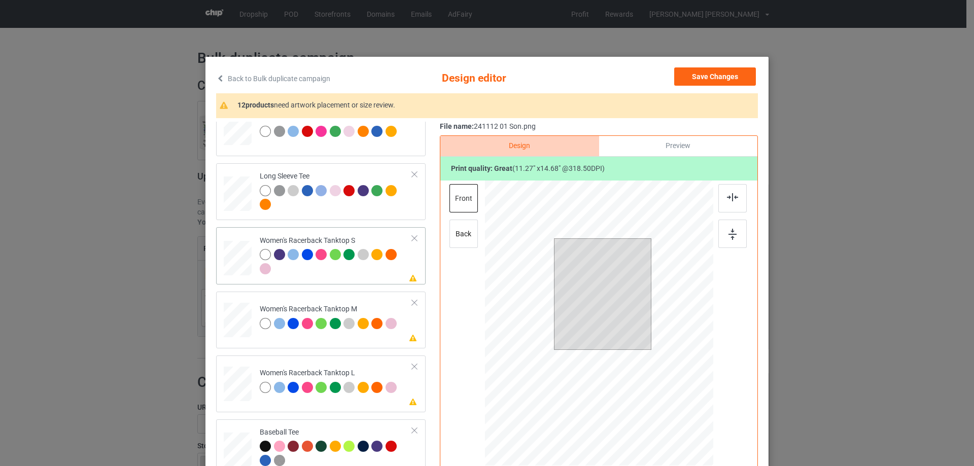
click at [225, 271] on div at bounding box center [237, 258] width 27 height 35
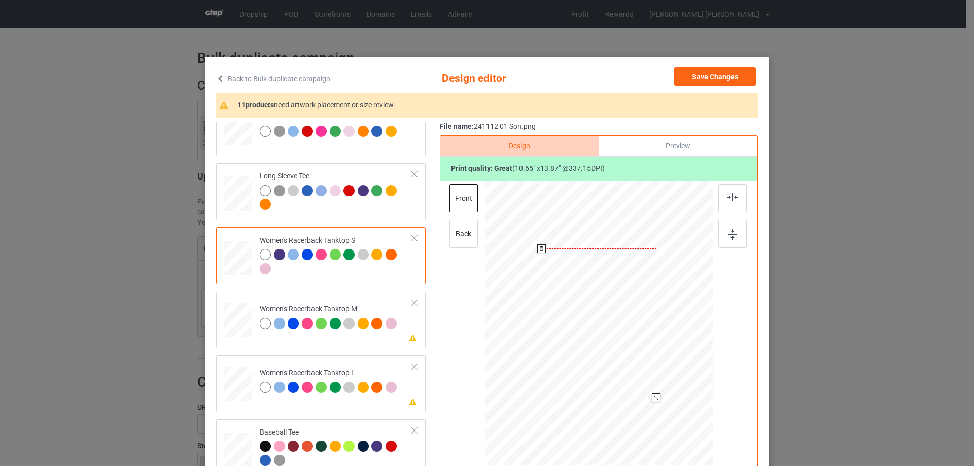
click at [654, 399] on div at bounding box center [656, 398] width 9 height 9
drag, startPoint x: 610, startPoint y: 358, endPoint x: 610, endPoint y: 382, distance: 24.9
click at [610, 382] on div at bounding box center [599, 348] width 114 height 148
click at [734, 201] on img at bounding box center [732, 197] width 11 height 8
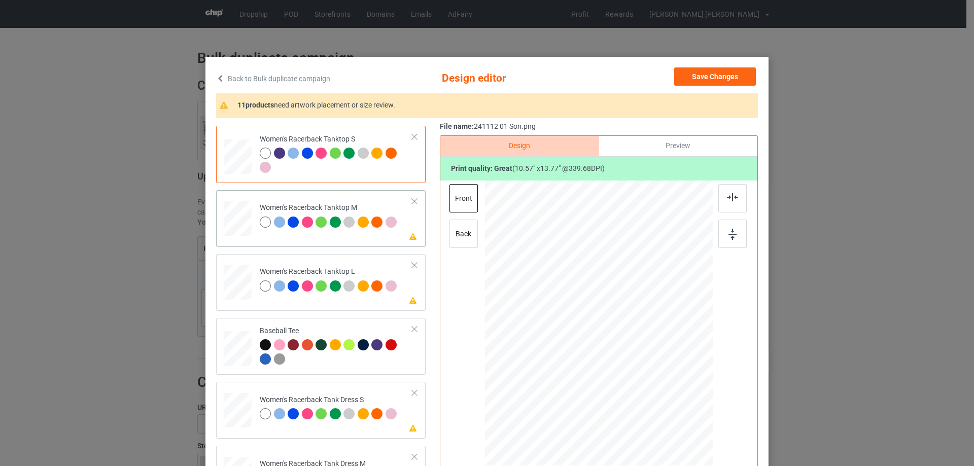
click at [247, 225] on div at bounding box center [238, 218] width 28 height 35
drag, startPoint x: 665, startPoint y: 414, endPoint x: 659, endPoint y: 401, distance: 14.5
click at [659, 401] on div at bounding box center [658, 401] width 9 height 9
drag, startPoint x: 626, startPoint y: 357, endPoint x: 628, endPoint y: 389, distance: 32.0
click at [628, 389] on div at bounding box center [600, 355] width 120 height 157
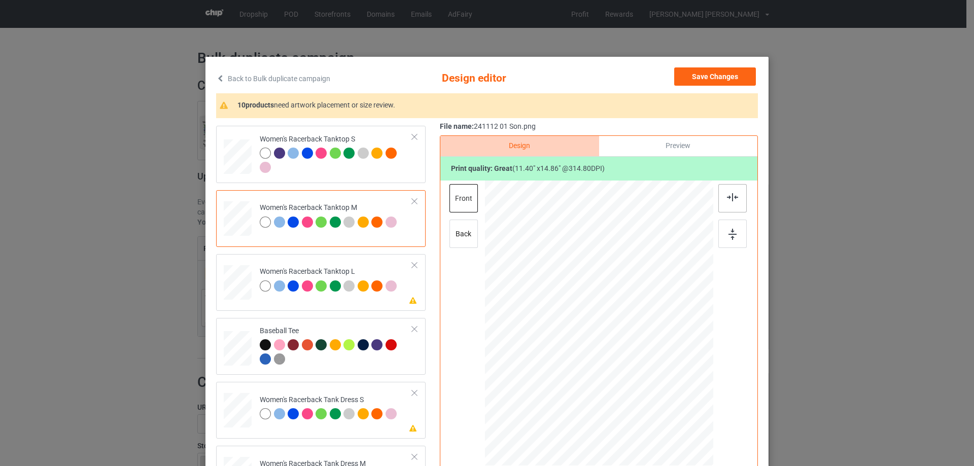
click at [731, 198] on img at bounding box center [732, 197] width 11 height 8
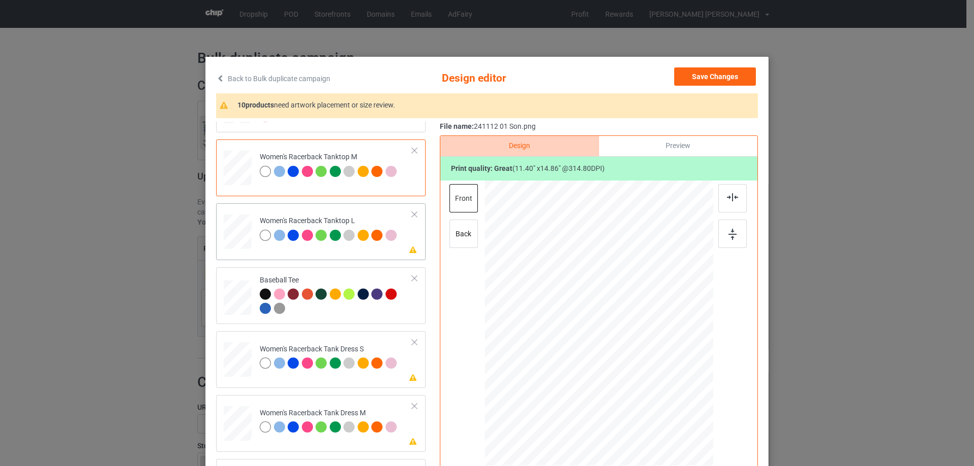
click at [241, 227] on div at bounding box center [238, 231] width 28 height 33
drag, startPoint x: 663, startPoint y: 413, endPoint x: 624, endPoint y: 340, distance: 82.6
click at [650, 385] on div at bounding box center [599, 324] width 228 height 272
click at [625, 361] on div at bounding box center [600, 345] width 100 height 130
click at [729, 202] on div at bounding box center [732, 198] width 28 height 28
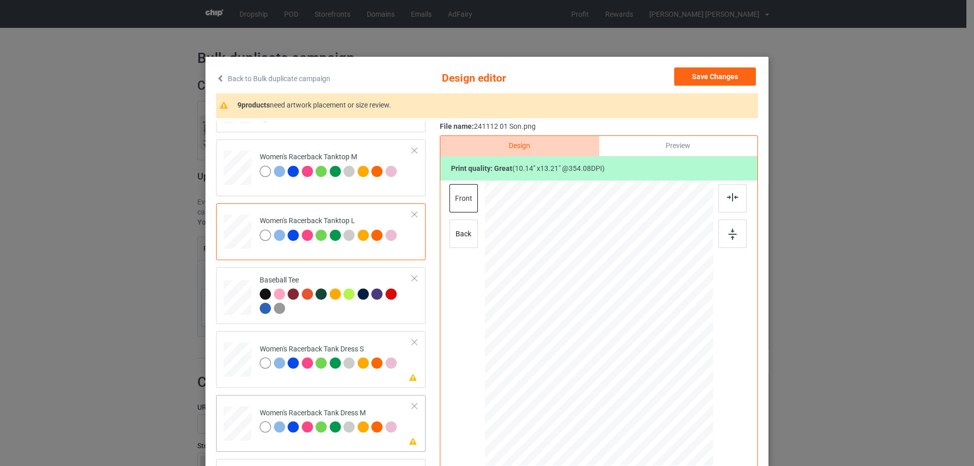
scroll to position [710, 0]
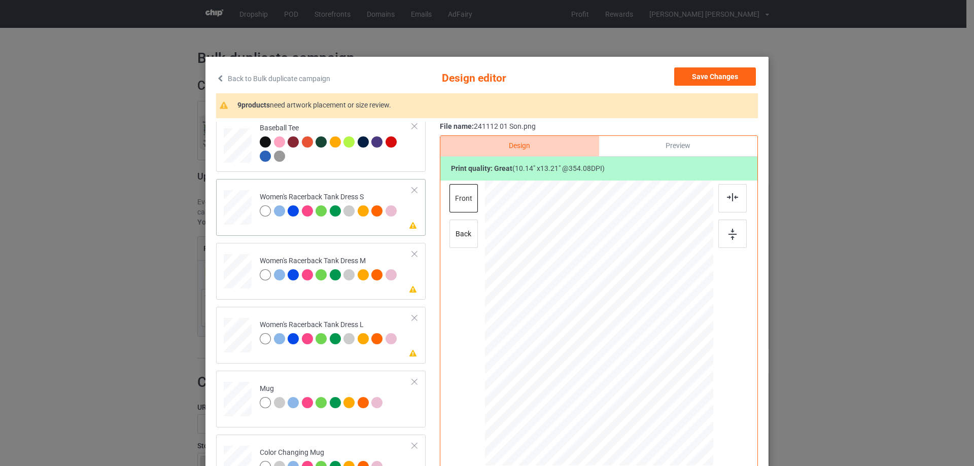
click at [230, 209] on div at bounding box center [237, 207] width 23 height 35
drag, startPoint x: 652, startPoint y: 398, endPoint x: 636, endPoint y: 374, distance: 28.6
click at [651, 392] on div at bounding box center [652, 393] width 9 height 9
drag, startPoint x: 631, startPoint y: 353, endPoint x: 632, endPoint y: 361, distance: 8.2
click at [632, 361] on div at bounding box center [600, 331] width 107 height 139
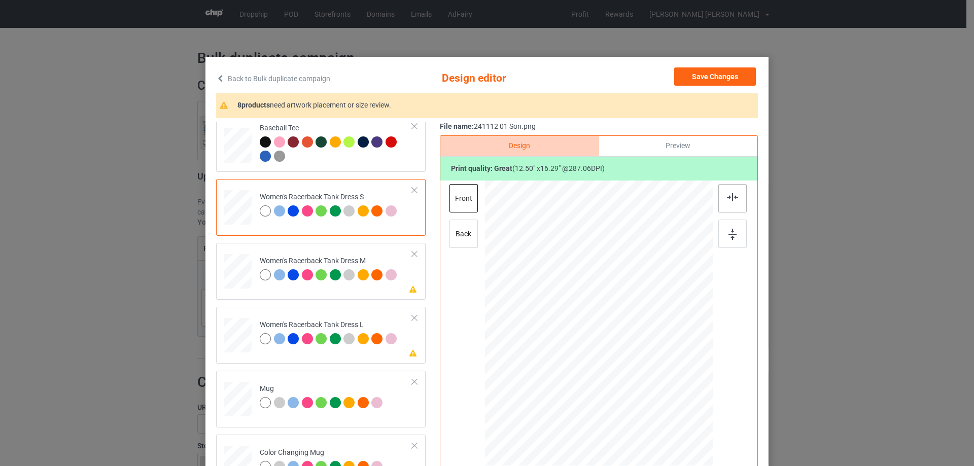
click at [727, 199] on img at bounding box center [732, 197] width 11 height 8
click at [242, 282] on div at bounding box center [237, 271] width 23 height 35
drag, startPoint x: 652, startPoint y: 400, endPoint x: 646, endPoint y: 391, distance: 11.0
click at [646, 391] on div at bounding box center [650, 389] width 9 height 9
drag, startPoint x: 614, startPoint y: 343, endPoint x: 614, endPoint y: 349, distance: 6.6
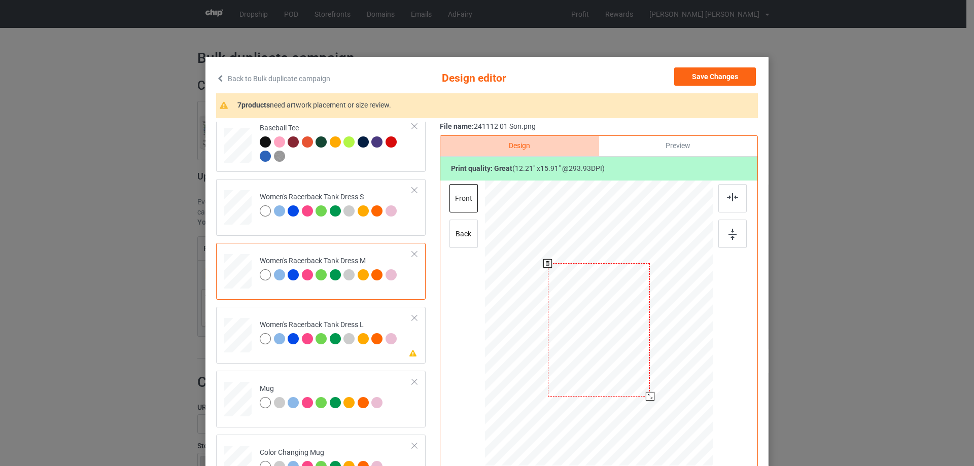
click at [614, 349] on div at bounding box center [599, 329] width 102 height 133
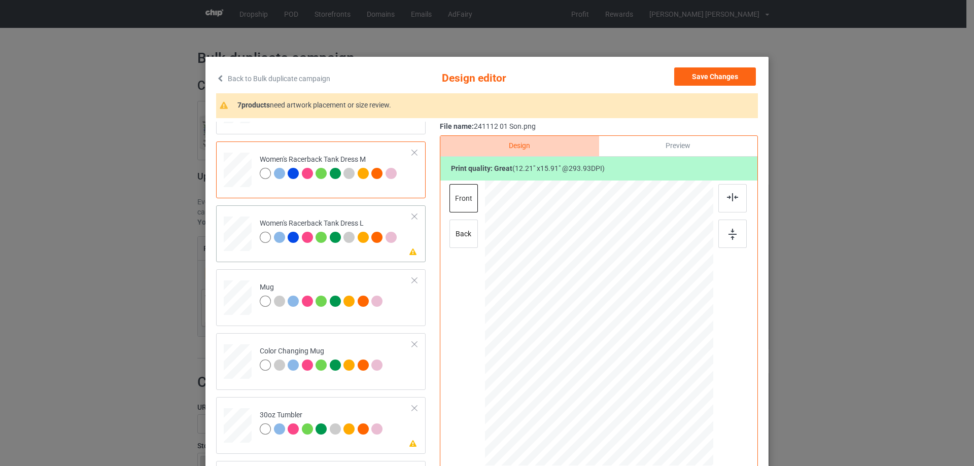
click at [236, 234] on div at bounding box center [237, 234] width 25 height 35
drag, startPoint x: 656, startPoint y: 405, endPoint x: 649, endPoint y: 393, distance: 14.5
click at [649, 393] on div at bounding box center [651, 391] width 9 height 9
click at [625, 363] on div at bounding box center [599, 328] width 104 height 136
click at [727, 197] on img at bounding box center [732, 197] width 11 height 8
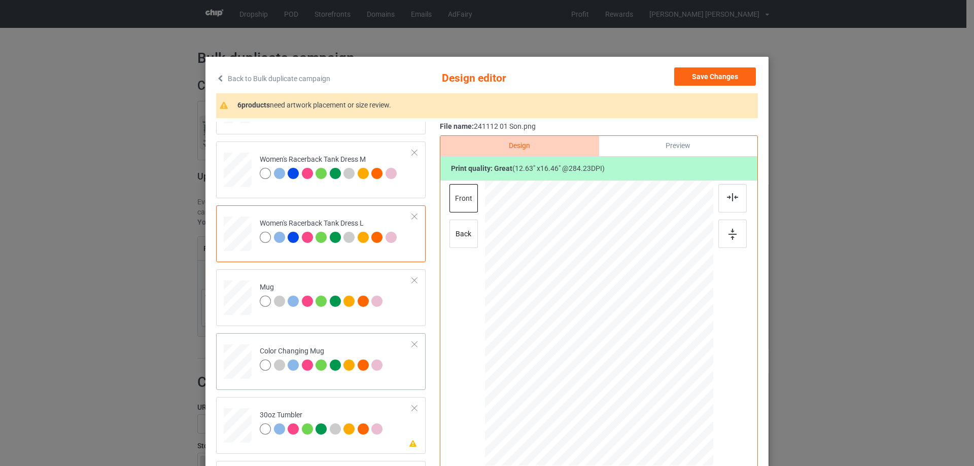
scroll to position [913, 0]
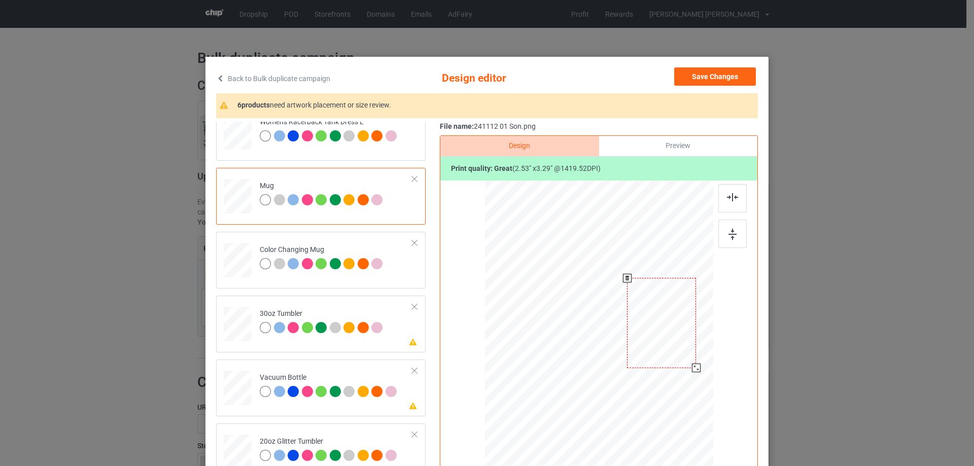
click at [694, 367] on div at bounding box center [696, 368] width 9 height 9
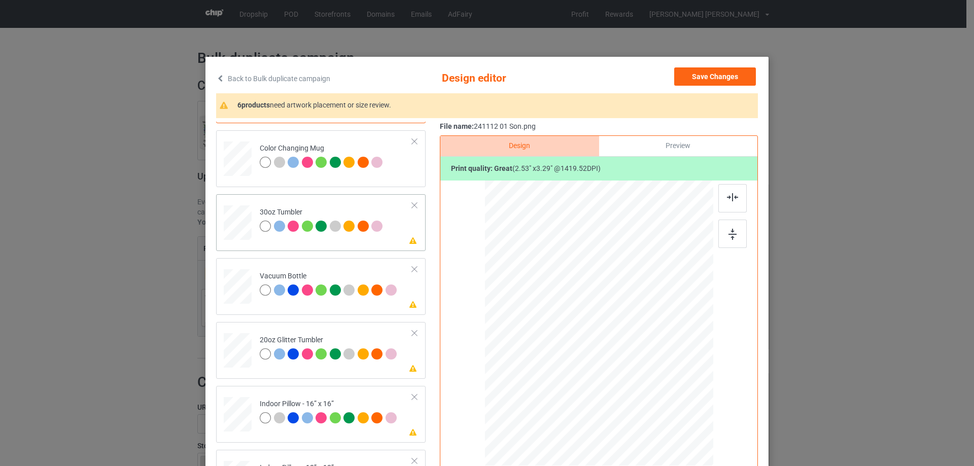
click at [238, 222] on div at bounding box center [237, 223] width 27 height 15
drag, startPoint x: 573, startPoint y: 363, endPoint x: 577, endPoint y: 366, distance: 5.2
click at [577, 366] on div at bounding box center [579, 366] width 9 height 9
click at [232, 289] on div at bounding box center [237, 286] width 27 height 14
click at [578, 368] on div at bounding box center [579, 367] width 9 height 9
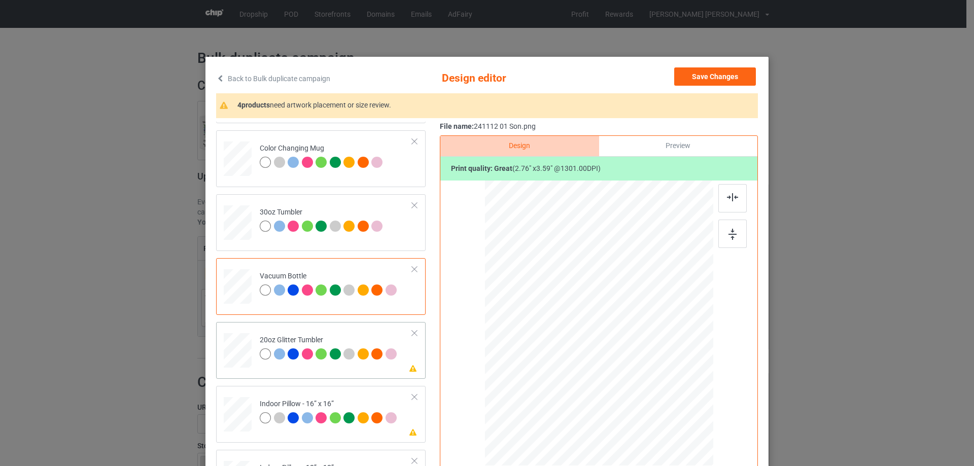
scroll to position [1065, 0]
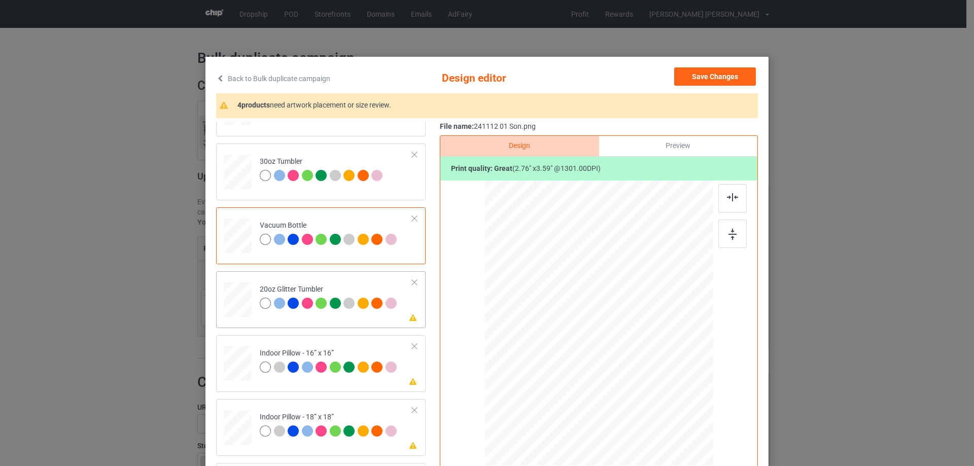
click at [241, 301] on div at bounding box center [238, 300] width 26 height 22
click at [584, 367] on div at bounding box center [588, 365] width 9 height 9
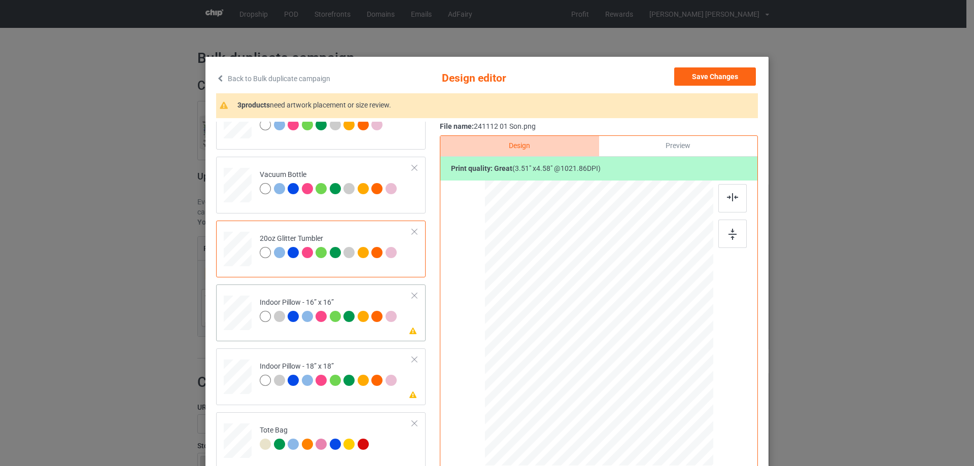
click at [238, 318] on div at bounding box center [238, 313] width 28 height 28
drag, startPoint x: 666, startPoint y: 412, endPoint x: 613, endPoint y: 396, distance: 55.0
click at [659, 403] on div at bounding box center [661, 405] width 9 height 9
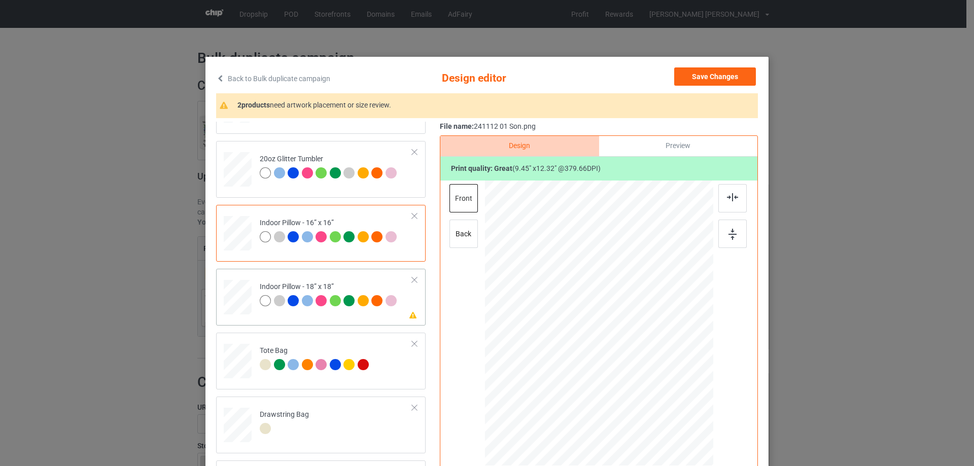
click at [245, 300] on div at bounding box center [238, 297] width 28 height 28
drag, startPoint x: 665, startPoint y: 413, endPoint x: 660, endPoint y: 401, distance: 12.7
click at [660, 401] on div at bounding box center [659, 402] width 9 height 9
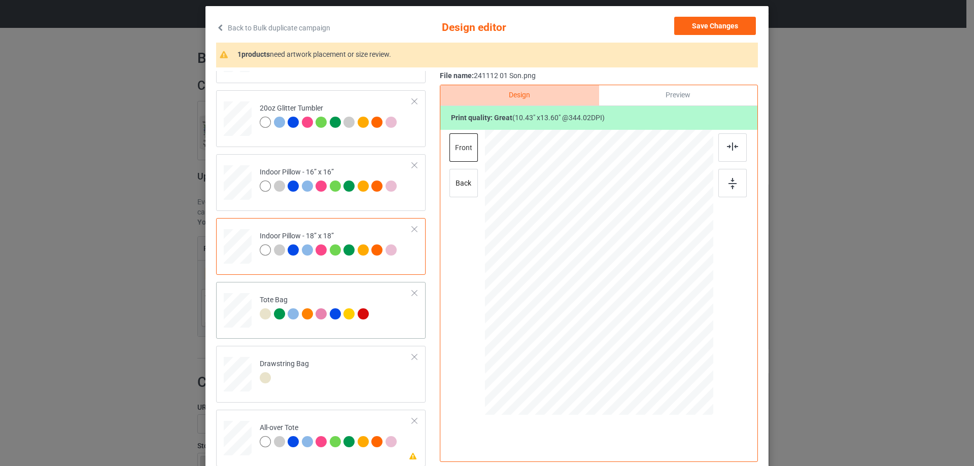
scroll to position [101, 0]
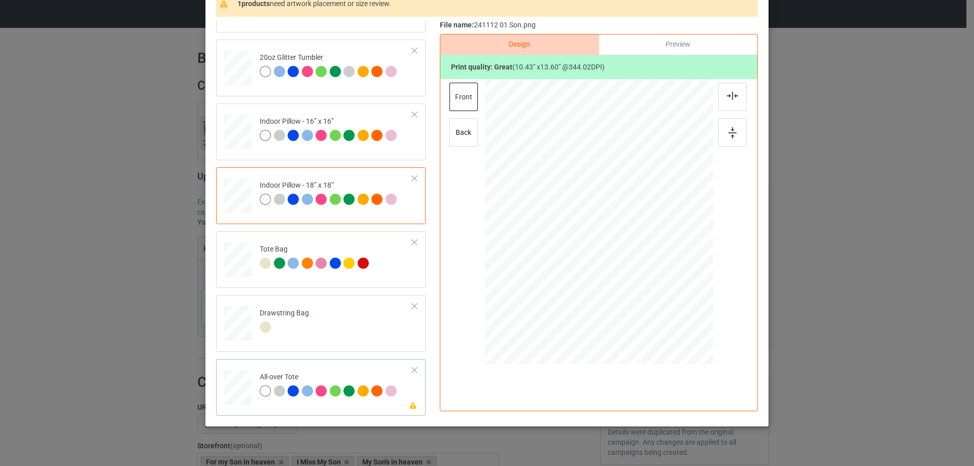
click at [240, 388] on div at bounding box center [238, 388] width 28 height 28
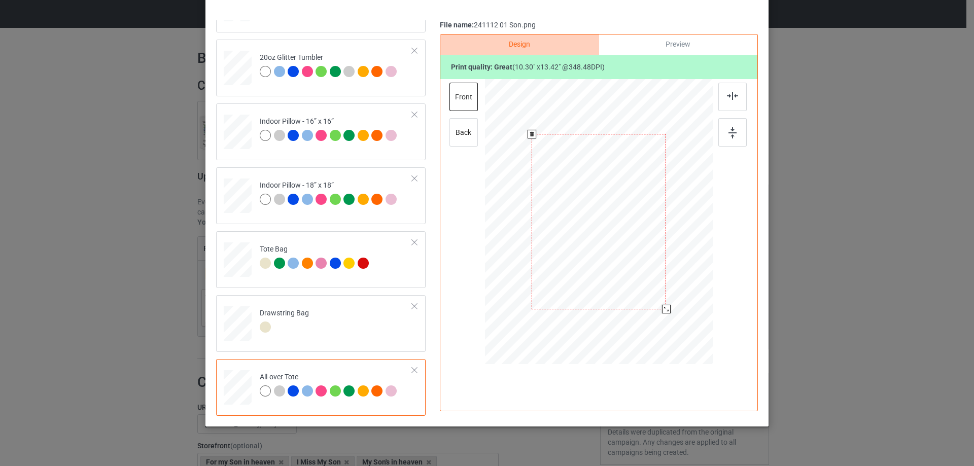
click at [662, 308] on div at bounding box center [666, 309] width 9 height 9
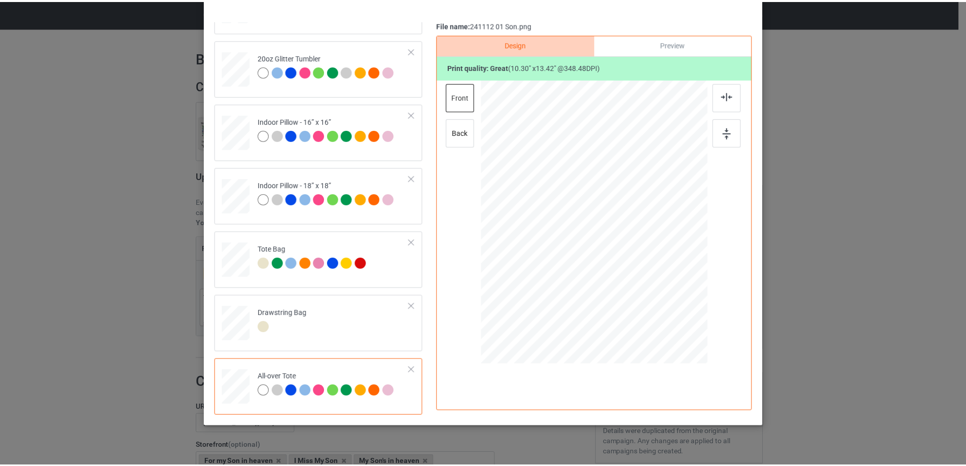
scroll to position [0, 0]
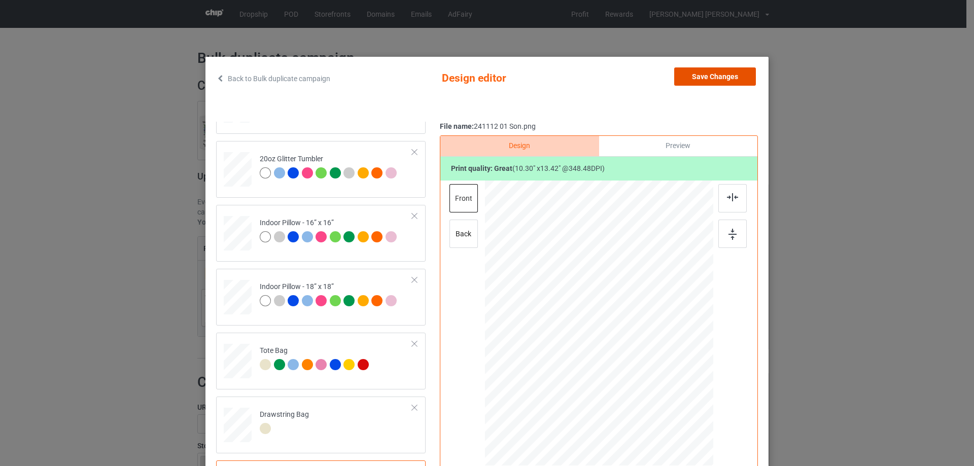
click at [702, 77] on button "Save Changes" at bounding box center [715, 76] width 82 height 18
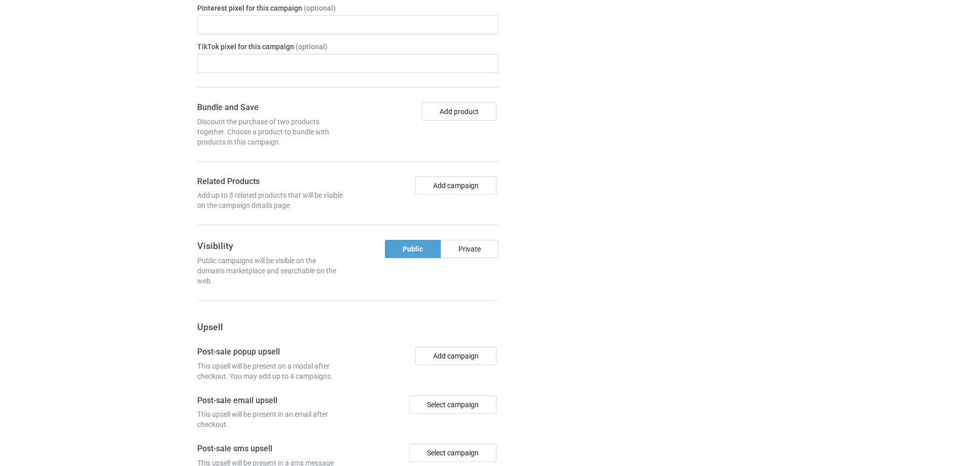
scroll to position [850, 0]
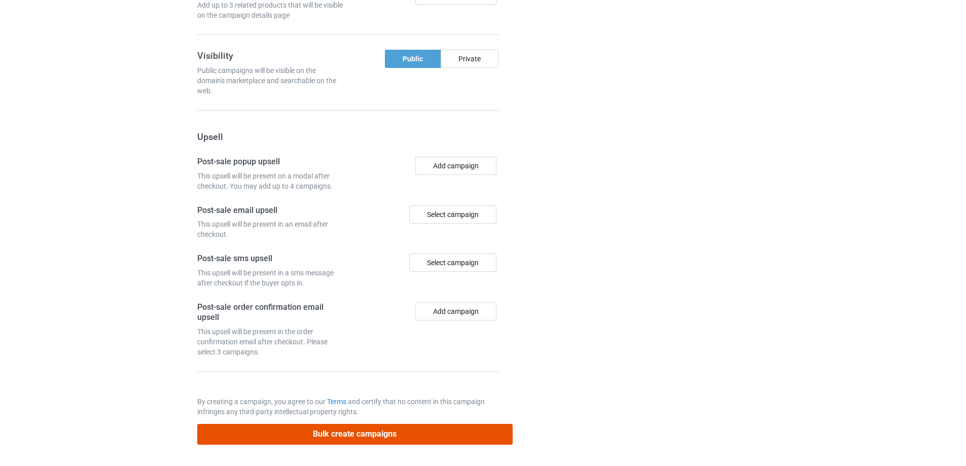
click at [369, 434] on button "Bulk create campaigns" at bounding box center [354, 434] width 315 height 21
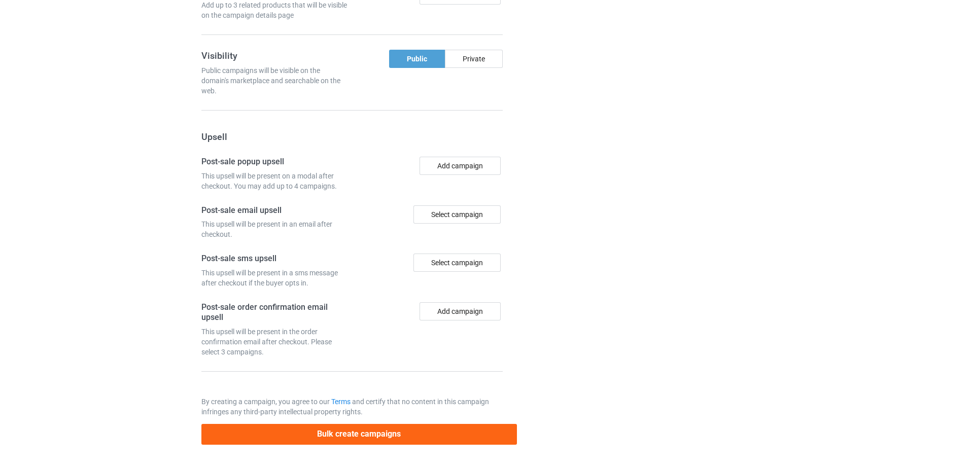
scroll to position [0, 0]
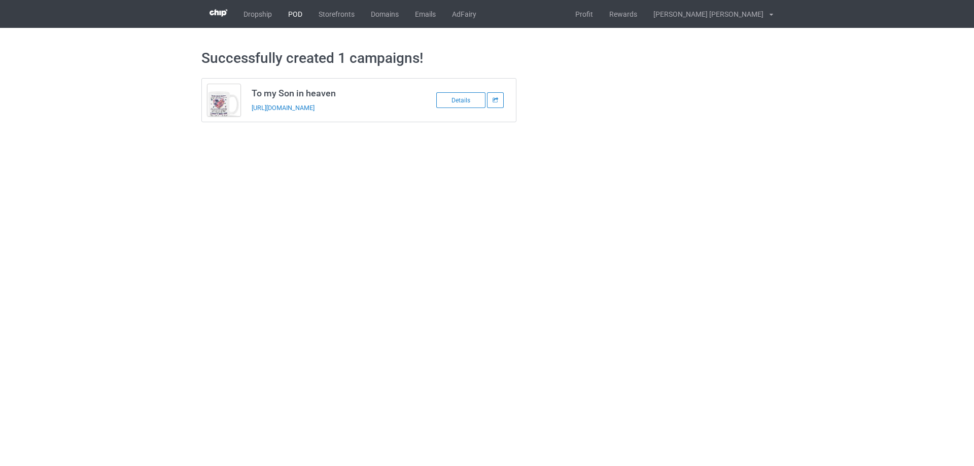
click at [297, 13] on link "POD" at bounding box center [295, 14] width 30 height 28
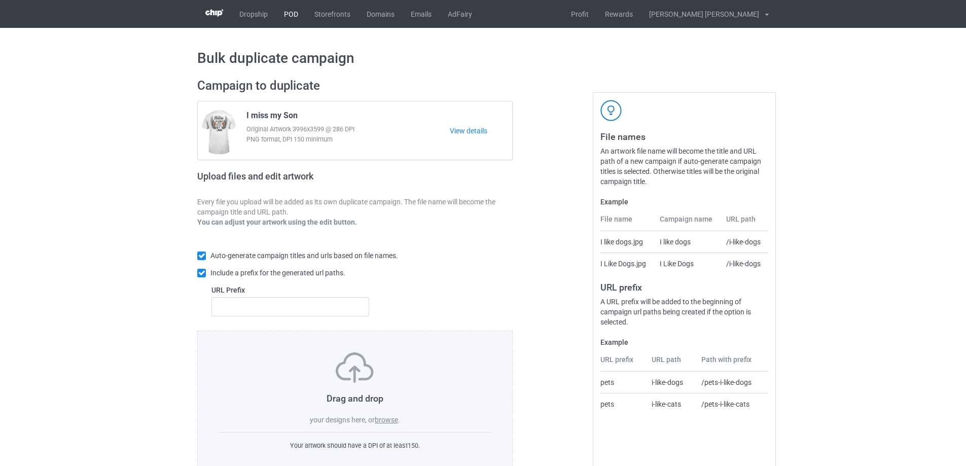
click at [299, 14] on link "POD" at bounding box center [291, 14] width 30 height 28
click at [393, 422] on label "browse" at bounding box center [386, 420] width 23 height 8
click at [0, 0] on input "browse" at bounding box center [0, 0] width 0 height 0
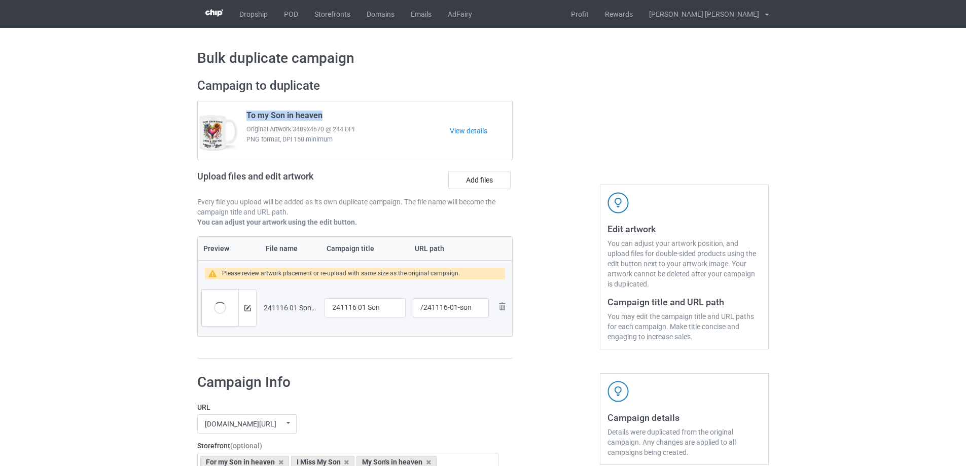
drag, startPoint x: 325, startPoint y: 115, endPoint x: 245, endPoint y: 115, distance: 79.6
click at [245, 115] on div "To my Son in heaven Original Artwork 3409x4670 @ 244 DPI PNG format, DPI 150 mi…" at bounding box center [344, 131] width 210 height 48
copy span "To my Son in heaven"
drag, startPoint x: 389, startPoint y: 310, endPoint x: 278, endPoint y: 298, distance: 111.2
click at [266, 299] on tr "Preview and edit artwork 241116 01 Son.png 241116 01 Son /241116-01-son Remove …" at bounding box center [355, 307] width 314 height 57
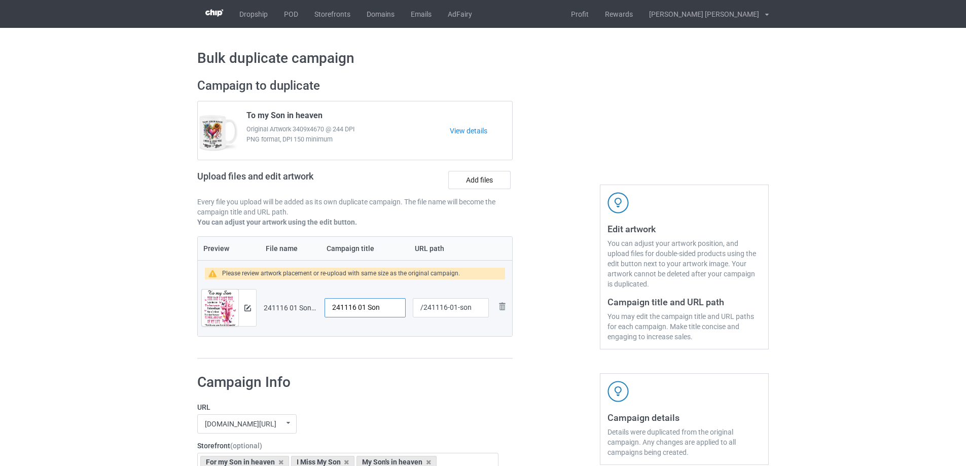
paste input "To my Son in heave"
type input "To my Son in heaven"
drag, startPoint x: 456, startPoint y: 309, endPoint x: 479, endPoint y: 311, distance: 22.4
click at [479, 311] on input "/241116-01-son" at bounding box center [451, 307] width 76 height 19
type input "/241116-01"
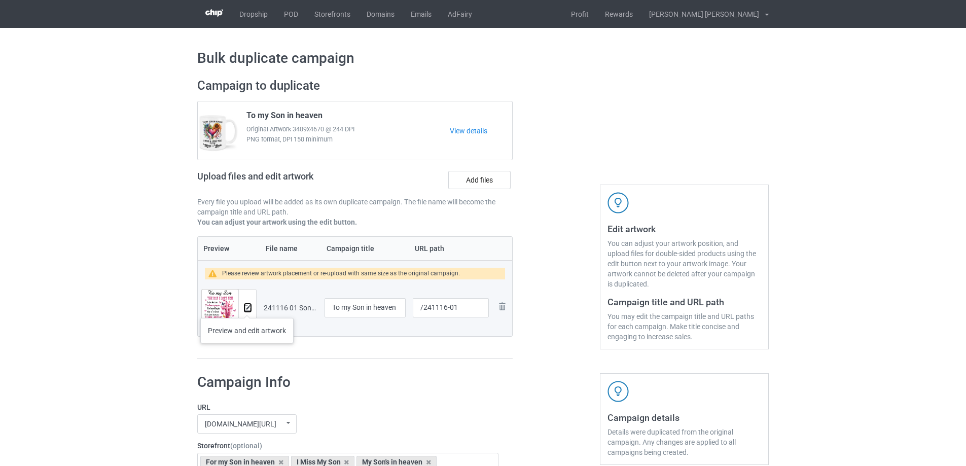
click at [247, 308] on img at bounding box center [247, 308] width 7 height 7
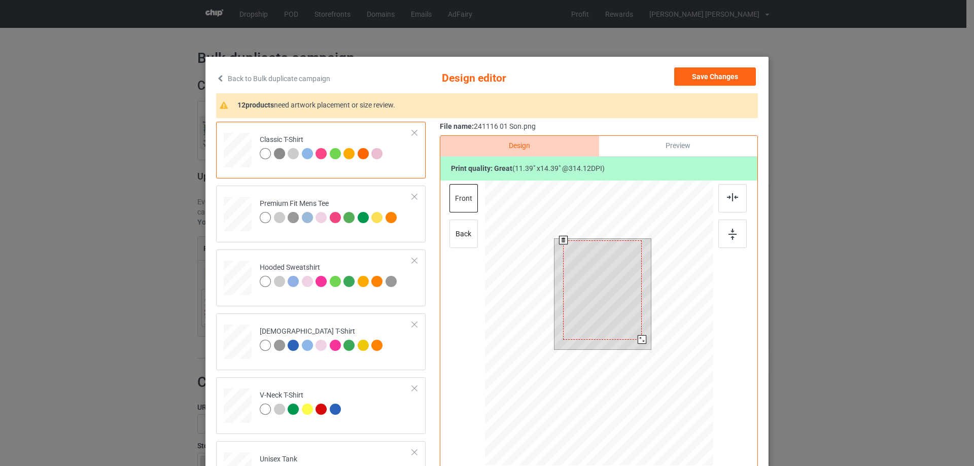
click at [639, 341] on div at bounding box center [641, 339] width 9 height 9
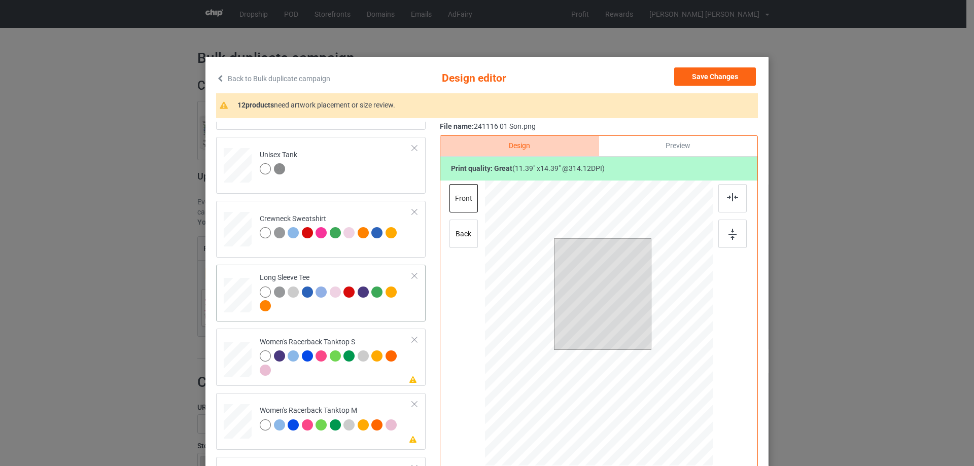
scroll to position [406, 0]
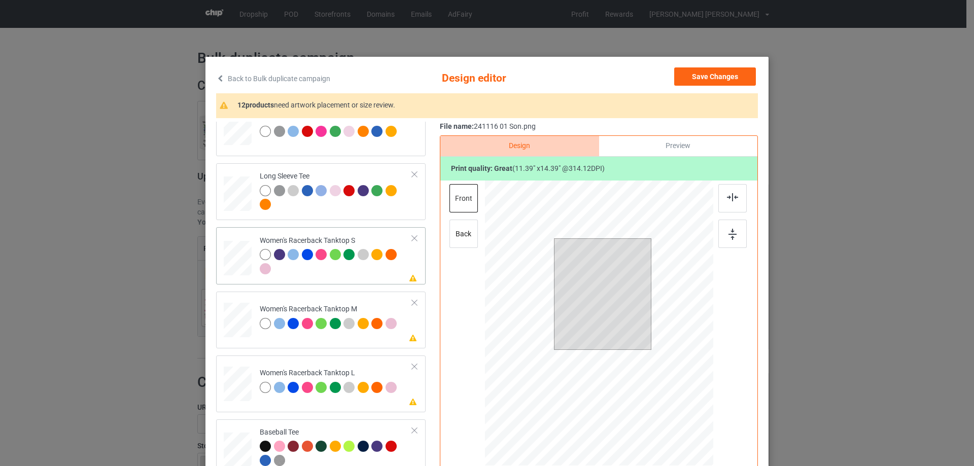
click at [233, 253] on div at bounding box center [237, 258] width 27 height 35
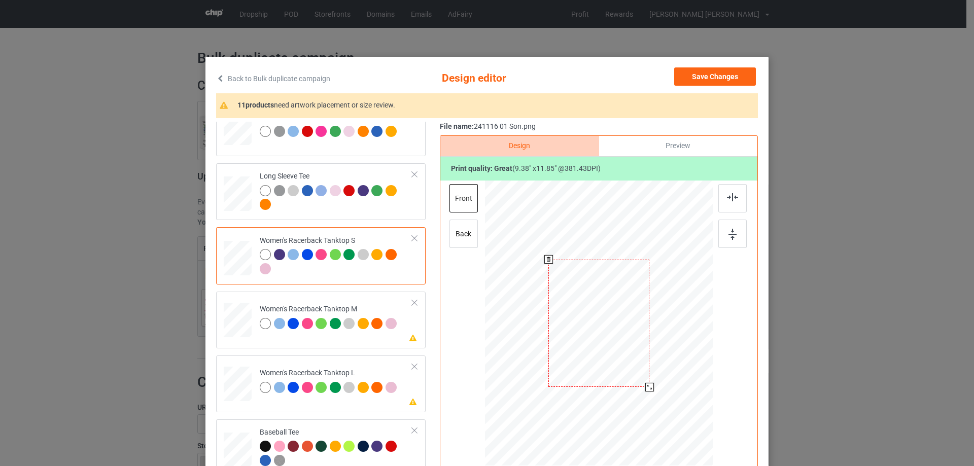
drag, startPoint x: 663, startPoint y: 409, endPoint x: 649, endPoint y: 386, distance: 26.6
click at [649, 386] on div at bounding box center [649, 387] width 9 height 9
drag, startPoint x: 630, startPoint y: 362, endPoint x: 630, endPoint y: 374, distance: 12.2
click at [630, 374] on div at bounding box center [598, 336] width 101 height 128
click at [729, 202] on div at bounding box center [732, 198] width 28 height 28
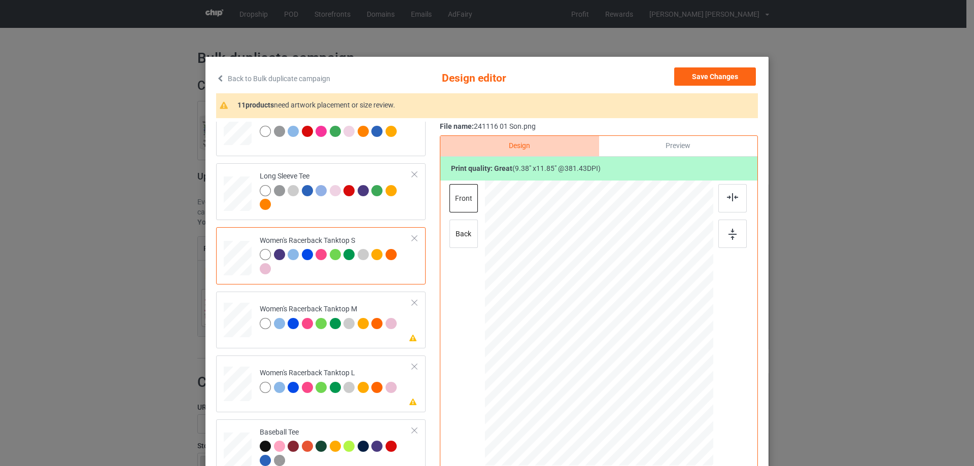
scroll to position [456, 0]
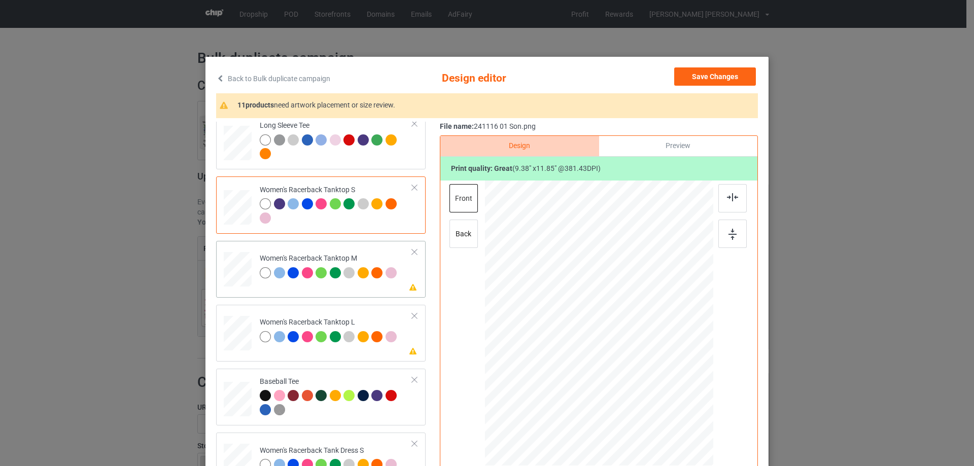
click at [238, 256] on div at bounding box center [238, 269] width 28 height 35
drag, startPoint x: 665, startPoint y: 409, endPoint x: 652, endPoint y: 391, distance: 22.2
click at [652, 391] on div at bounding box center [653, 392] width 9 height 9
drag, startPoint x: 637, startPoint y: 360, endPoint x: 639, endPoint y: 378, distance: 17.9
click at [639, 378] on div at bounding box center [601, 341] width 110 height 138
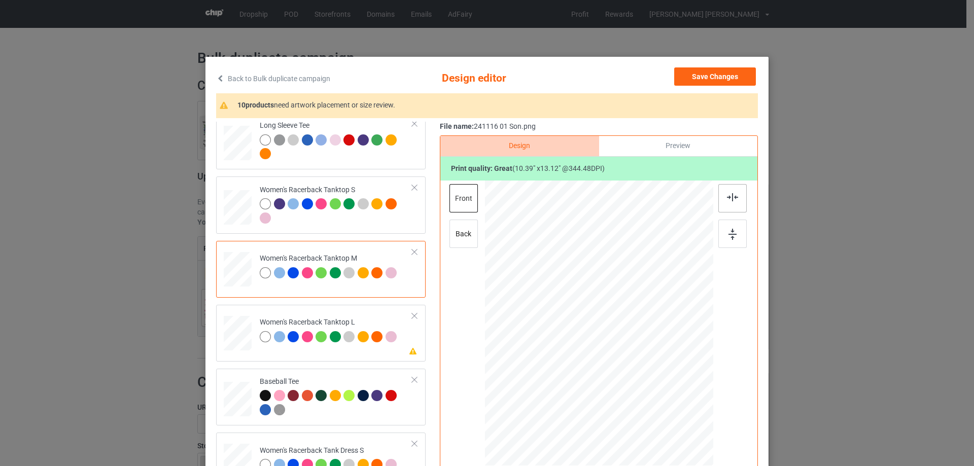
click at [729, 197] on img at bounding box center [732, 197] width 11 height 8
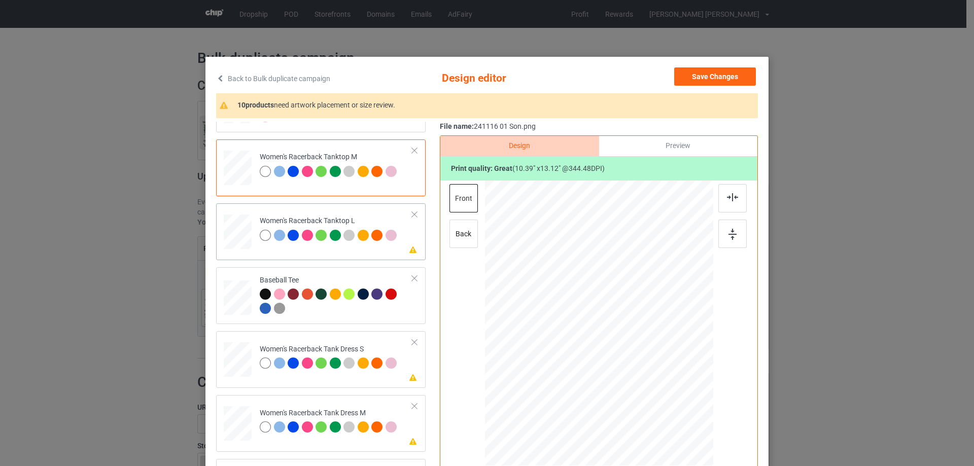
click at [238, 236] on div at bounding box center [238, 231] width 28 height 33
drag, startPoint x: 664, startPoint y: 411, endPoint x: 652, endPoint y: 389, distance: 25.2
click at [653, 389] on div at bounding box center [654, 393] width 9 height 9
drag, startPoint x: 622, startPoint y: 354, endPoint x: 622, endPoint y: 372, distance: 17.8
click at [622, 372] on div at bounding box center [599, 341] width 108 height 136
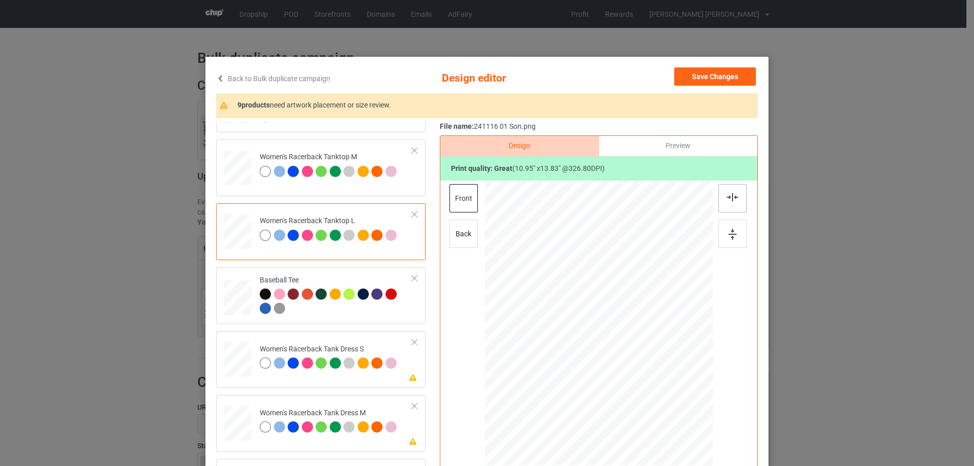
click at [729, 193] on img at bounding box center [732, 197] width 11 height 8
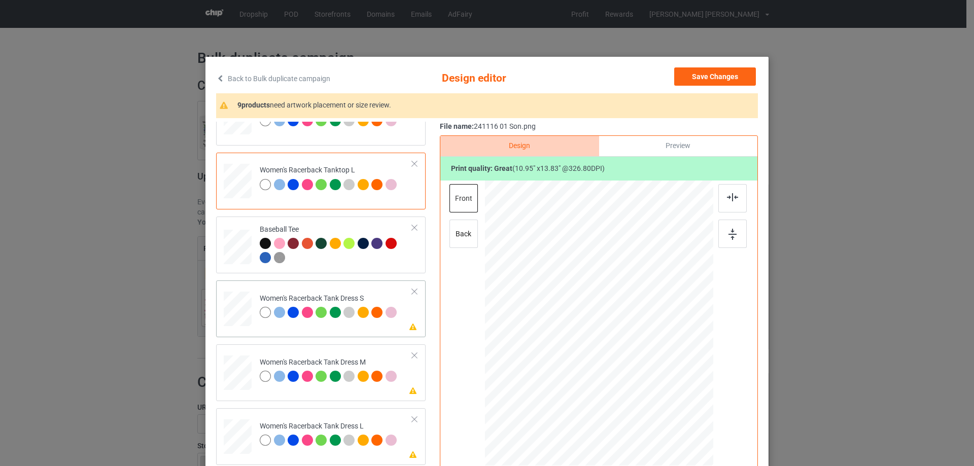
click at [241, 316] on div at bounding box center [237, 309] width 23 height 35
drag, startPoint x: 652, startPoint y: 399, endPoint x: 624, endPoint y: 370, distance: 40.2
click at [650, 389] on div at bounding box center [650, 388] width 9 height 9
drag, startPoint x: 624, startPoint y: 370, endPoint x: 625, endPoint y: 363, distance: 7.3
click at [625, 363] on div at bounding box center [600, 316] width 102 height 129
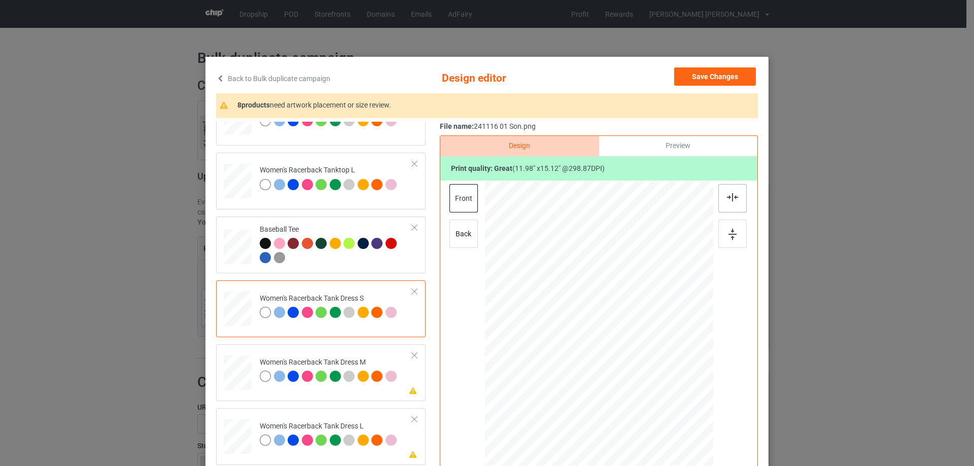
click at [727, 200] on img at bounding box center [732, 197] width 11 height 8
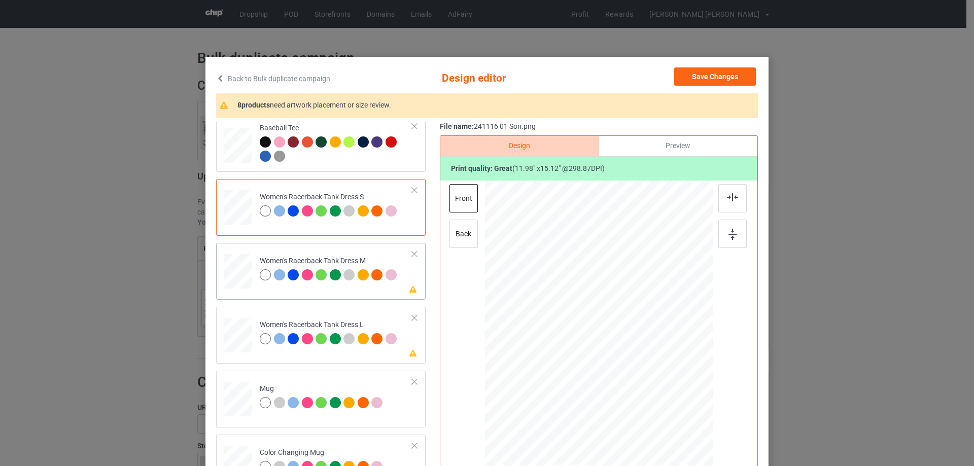
click at [230, 273] on div at bounding box center [237, 271] width 23 height 35
drag, startPoint x: 655, startPoint y: 397, endPoint x: 653, endPoint y: 392, distance: 5.5
click at [653, 392] on div at bounding box center [653, 392] width 9 height 9
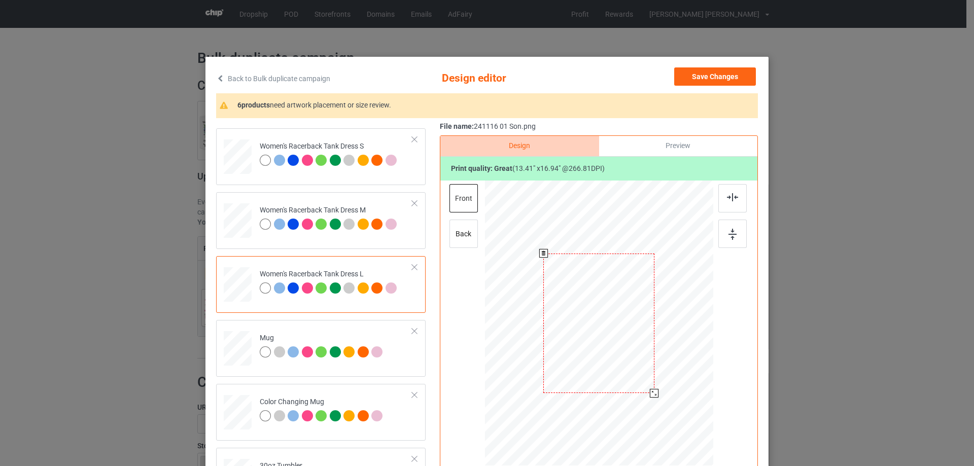
drag, startPoint x: 656, startPoint y: 399, endPoint x: 653, endPoint y: 391, distance: 9.1
click at [653, 391] on div at bounding box center [654, 393] width 9 height 9
click at [633, 363] on div at bounding box center [598, 332] width 111 height 140
click at [729, 198] on img at bounding box center [732, 197] width 11 height 8
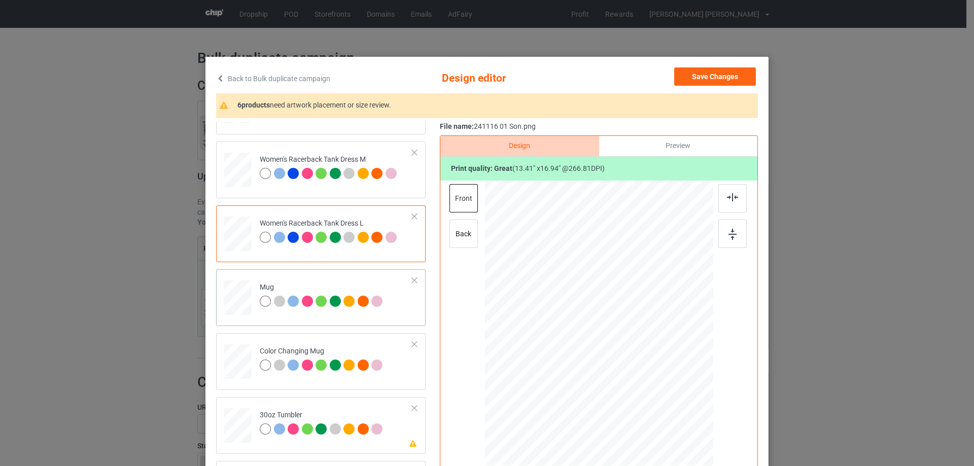
click at [235, 293] on div at bounding box center [238, 298] width 28 height 12
click at [694, 367] on div at bounding box center [696, 367] width 9 height 9
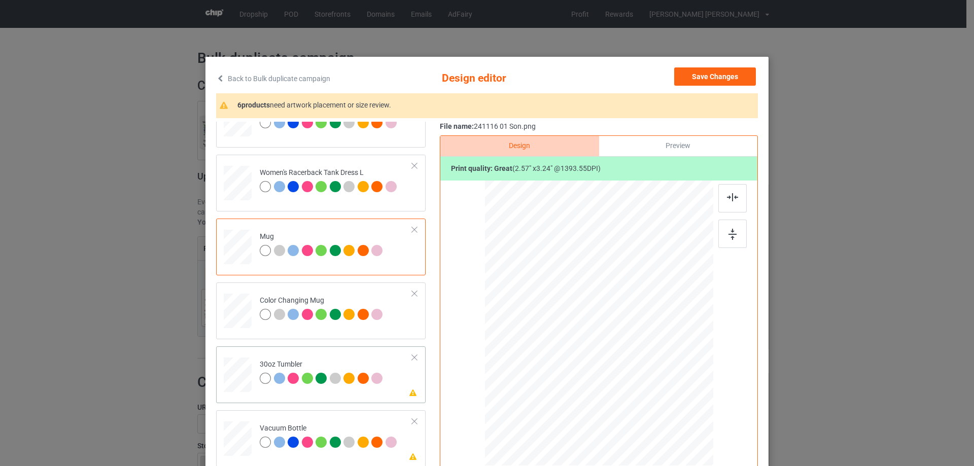
click at [233, 372] on div at bounding box center [237, 375] width 27 height 15
drag, startPoint x: 575, startPoint y: 364, endPoint x: 577, endPoint y: 372, distance: 8.0
click at [577, 371] on div at bounding box center [580, 367] width 9 height 9
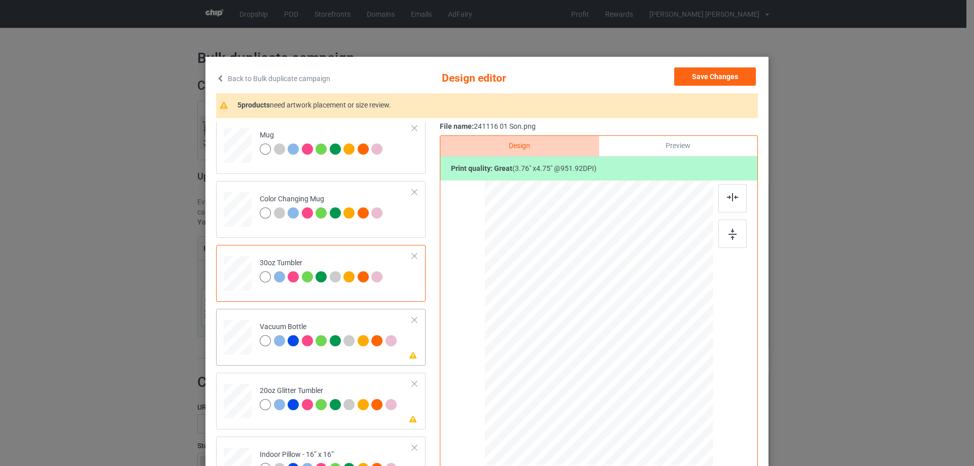
click at [238, 341] on div at bounding box center [237, 337] width 27 height 14
drag, startPoint x: 574, startPoint y: 365, endPoint x: 576, endPoint y: 372, distance: 7.4
click at [577, 372] on div at bounding box center [581, 367] width 9 height 9
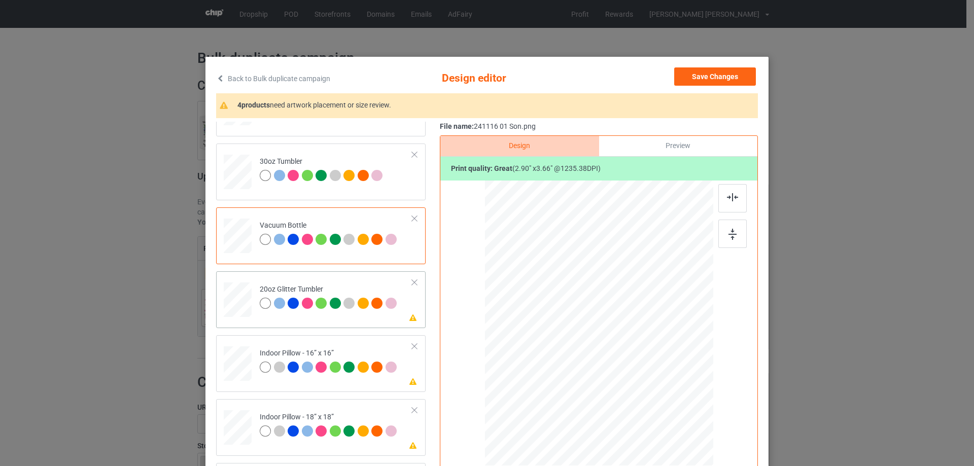
click at [240, 295] on div at bounding box center [238, 300] width 26 height 22
click at [585, 367] on div at bounding box center [589, 365] width 9 height 9
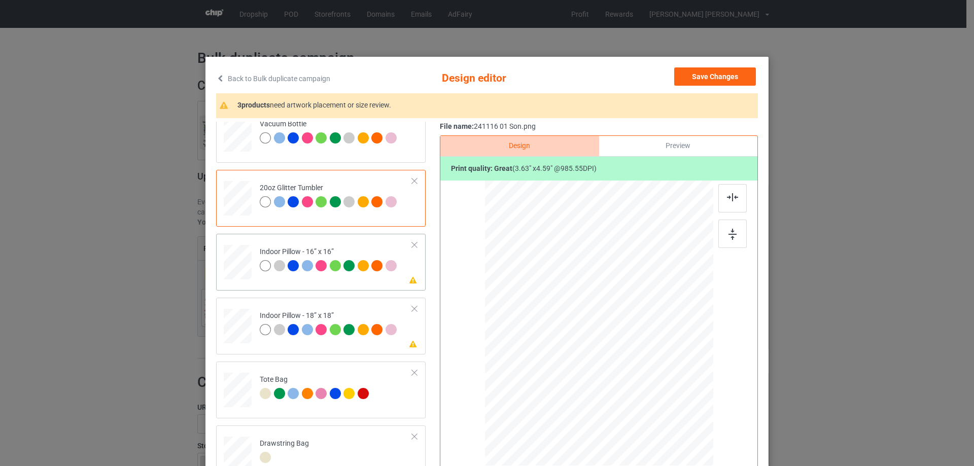
click at [231, 253] on div at bounding box center [238, 263] width 28 height 28
drag, startPoint x: 664, startPoint y: 411, endPoint x: 293, endPoint y: 343, distance: 378.0
click at [659, 398] on div at bounding box center [659, 400] width 9 height 9
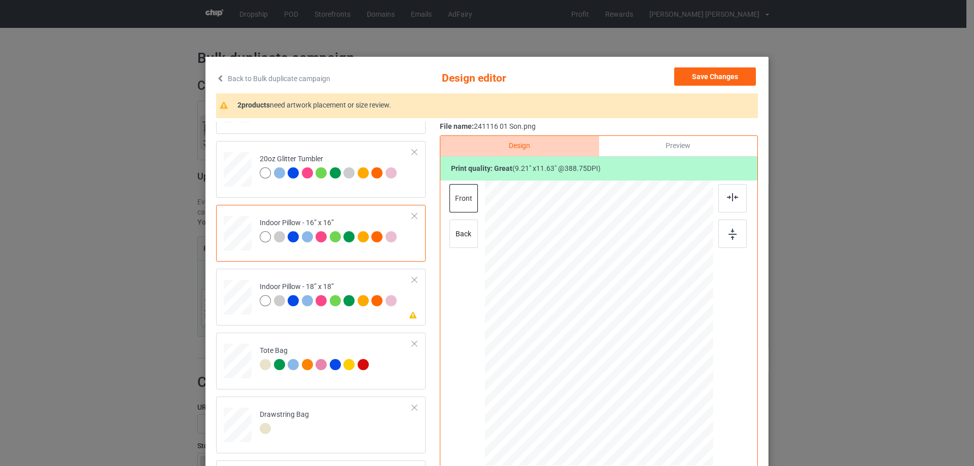
click at [233, 238] on div at bounding box center [238, 234] width 28 height 28
click at [241, 303] on div at bounding box center [238, 297] width 28 height 28
drag, startPoint x: 664, startPoint y: 411, endPoint x: 312, endPoint y: 311, distance: 365.7
click at [657, 401] on div at bounding box center [661, 402] width 9 height 9
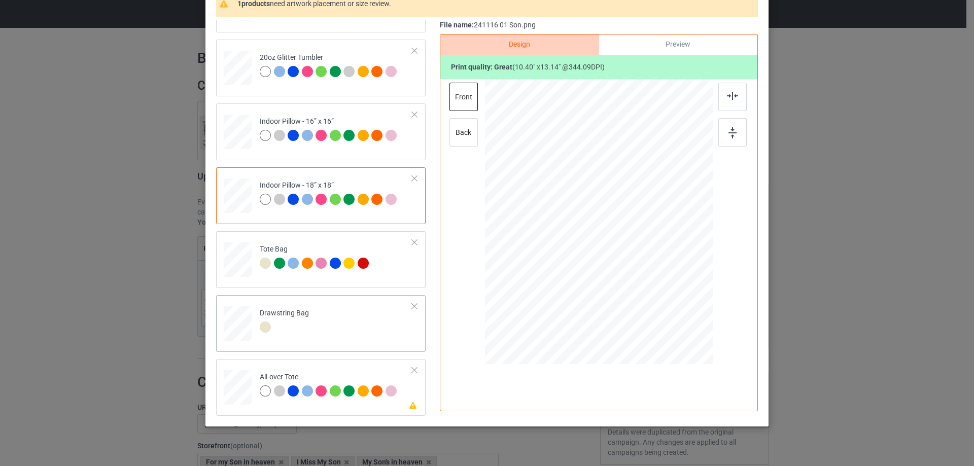
scroll to position [119, 0]
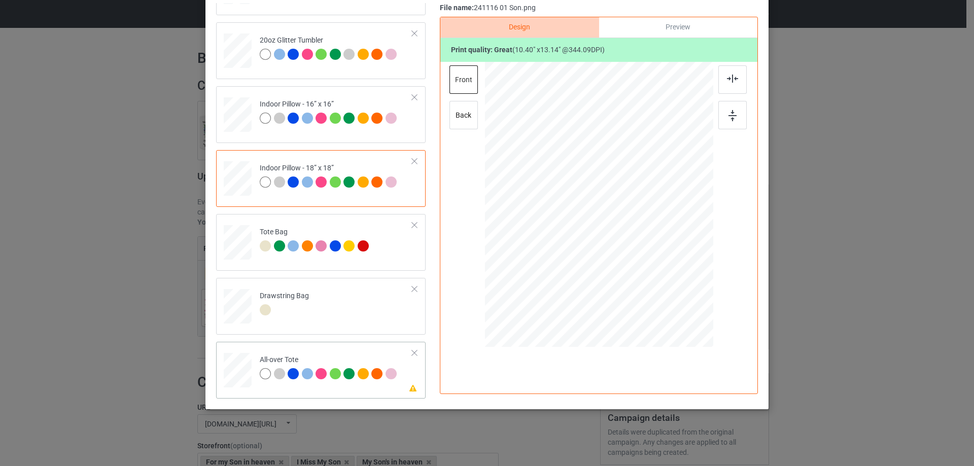
click at [235, 368] on div at bounding box center [238, 371] width 28 height 28
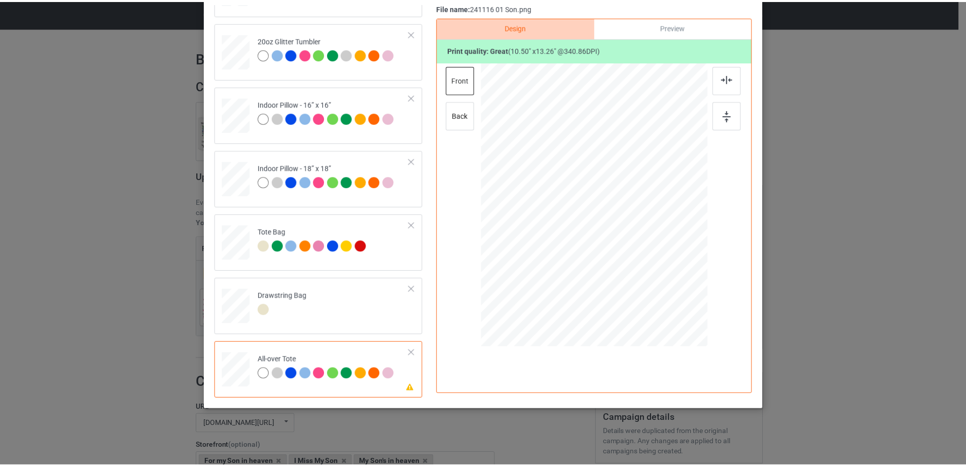
scroll to position [0, 0]
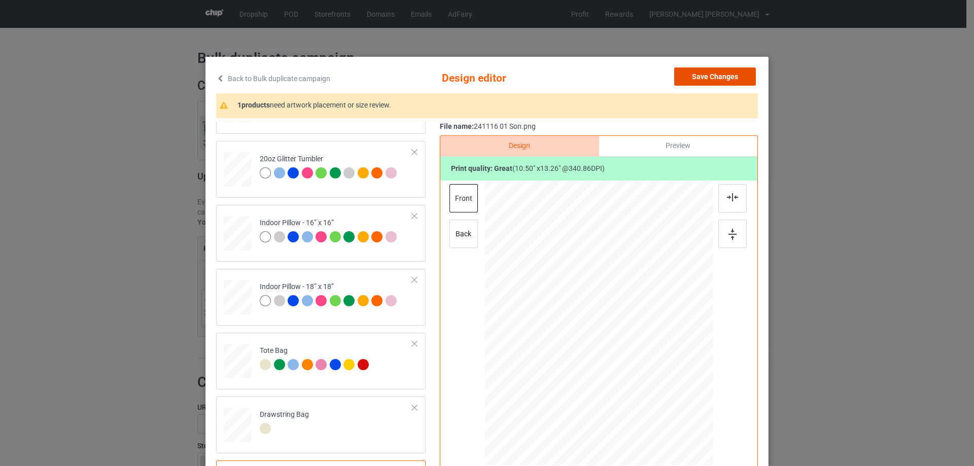
click at [723, 78] on button "Save Changes" at bounding box center [715, 76] width 82 height 18
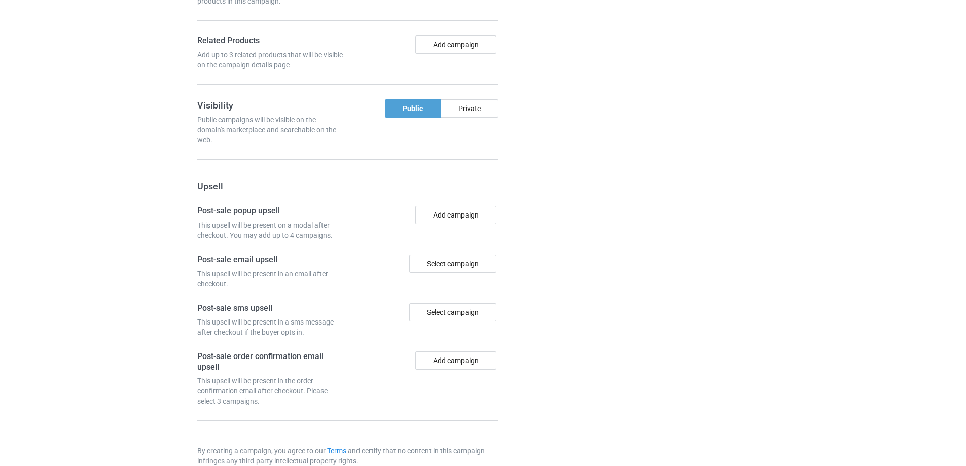
scroll to position [859, 0]
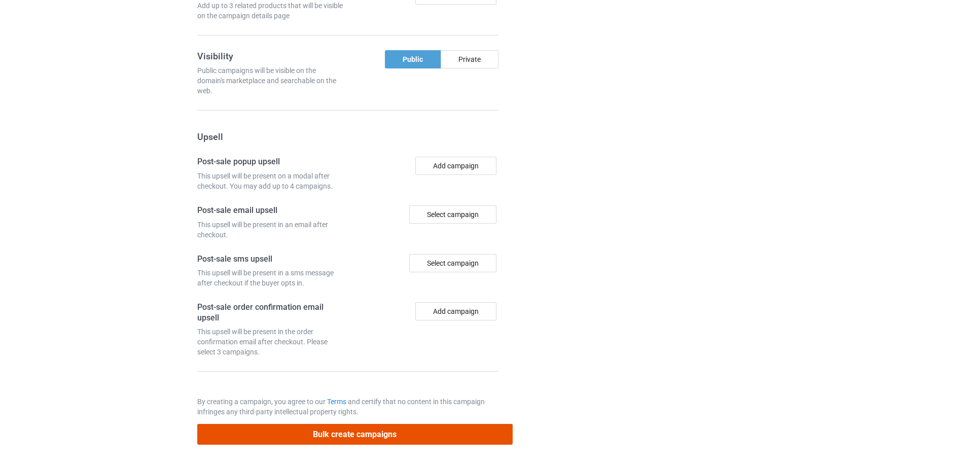
click at [380, 433] on button "Bulk create campaigns" at bounding box center [354, 434] width 315 height 21
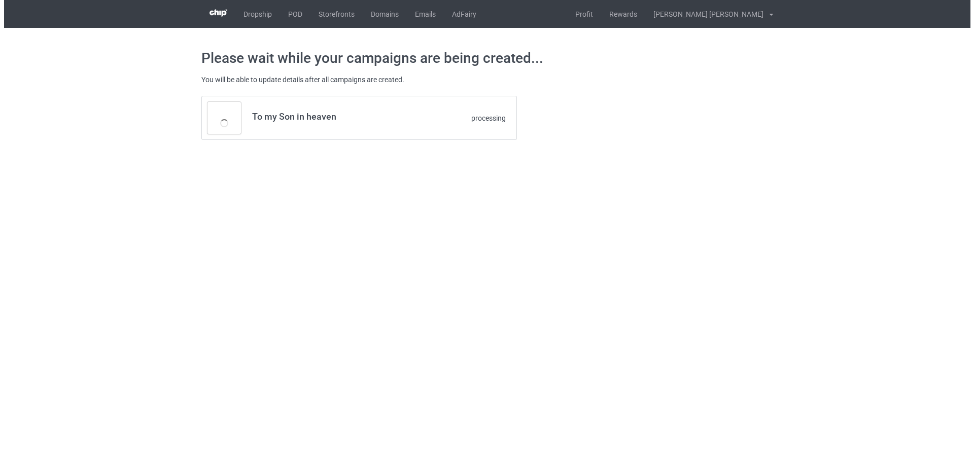
scroll to position [0, 0]
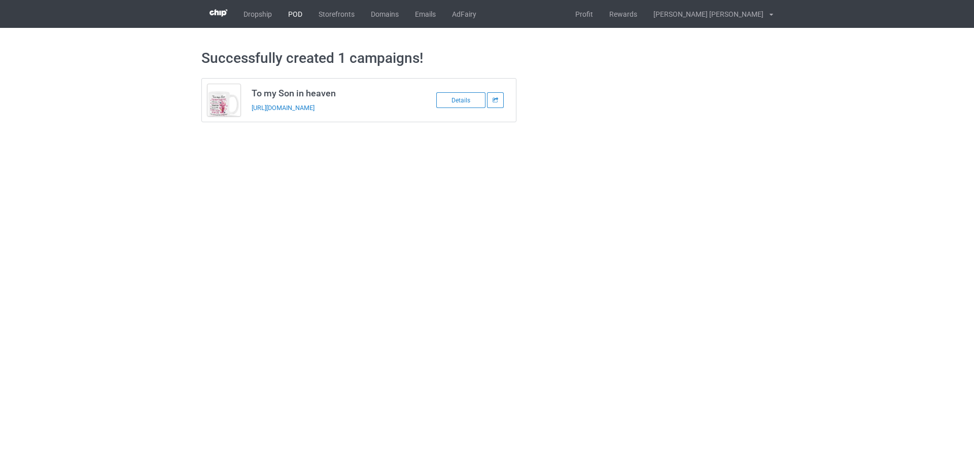
click at [299, 14] on link "POD" at bounding box center [295, 14] width 30 height 28
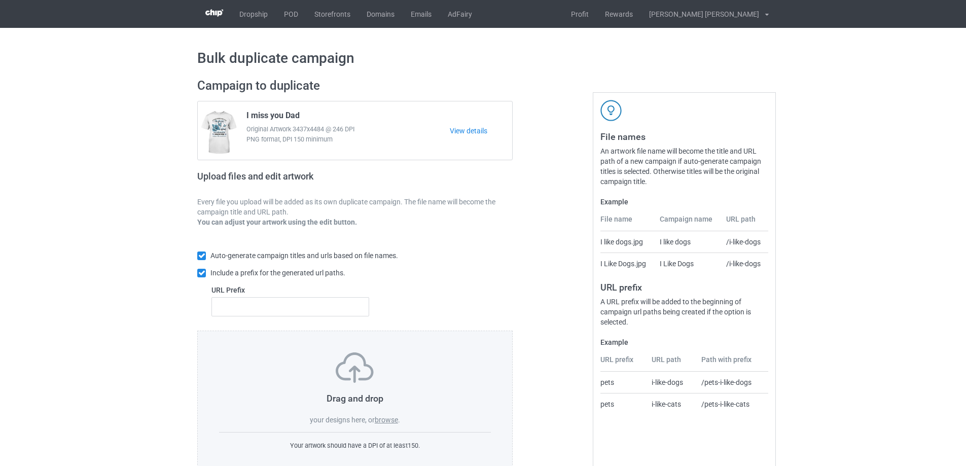
click at [380, 419] on label "browse" at bounding box center [386, 420] width 23 height 8
click at [0, 0] on input "browse" at bounding box center [0, 0] width 0 height 0
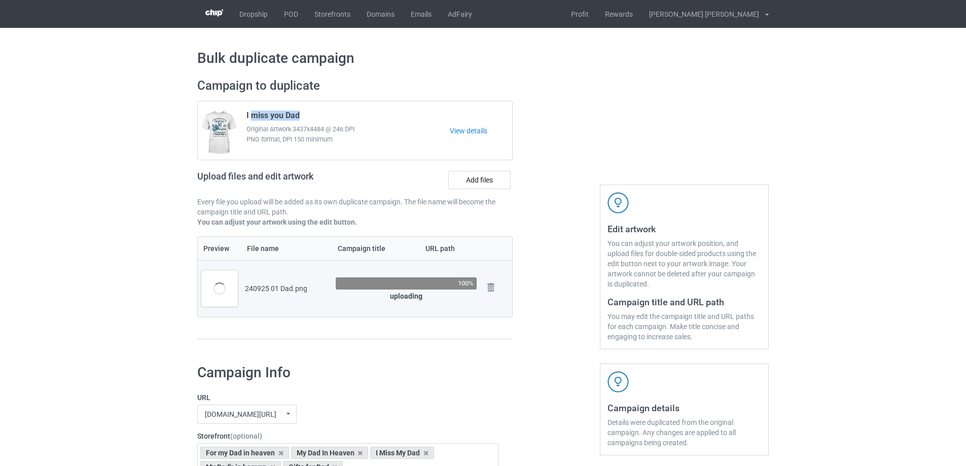
drag, startPoint x: 305, startPoint y: 114, endPoint x: 252, endPoint y: 114, distance: 53.8
click at [252, 114] on div "I miss you Dad Original Artwork 3437x4484 @ 246 DPI PNG format, DPI 150 minimum" at bounding box center [344, 131] width 210 height 48
drag, startPoint x: 244, startPoint y: 116, endPoint x: 309, endPoint y: 113, distance: 65.0
click at [309, 113] on div "I miss you Dad Original Artwork 3437x4484 @ 246 DPI PNG format, DPI 150 minimum" at bounding box center [344, 131] width 210 height 48
copy span "I miss you Dad"
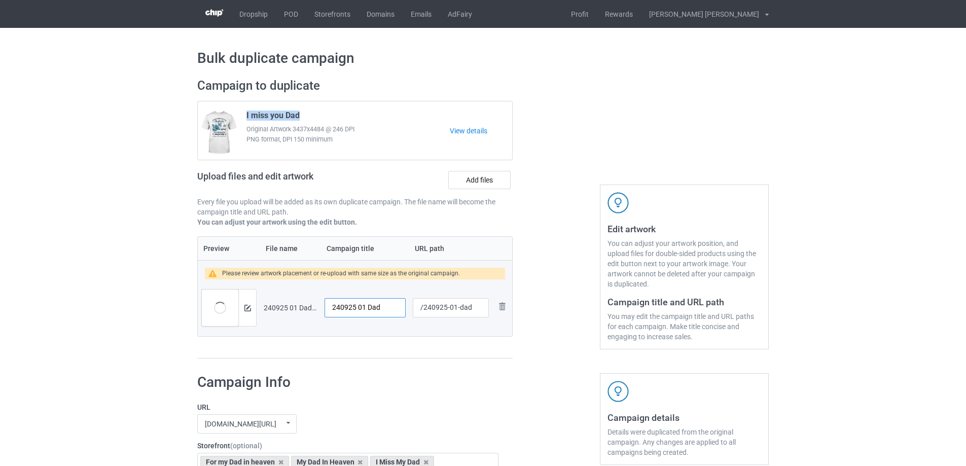
click at [217, 307] on tr "Preview and edit artwork 240925 01 Dad.png 240925 01 Dad /240925-01-dad Remove …" at bounding box center [355, 307] width 314 height 57
paste input "I miss you"
type input "I miss you Dad"
drag, startPoint x: 456, startPoint y: 309, endPoint x: 475, endPoint y: 309, distance: 19.3
click at [475, 309] on input "/240925-01-dad" at bounding box center [451, 307] width 76 height 19
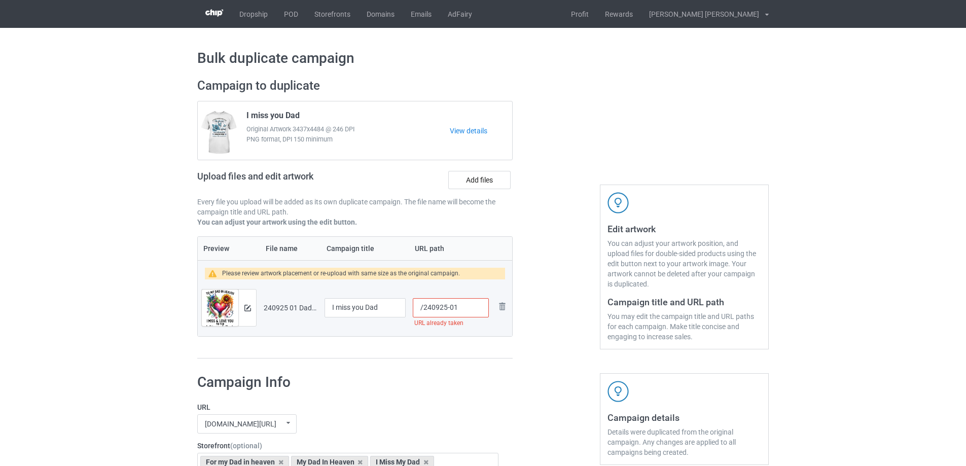
click at [457, 308] on input "/240925-01" at bounding box center [451, 307] width 76 height 19
type input "/240925-02"
click at [246, 305] on img at bounding box center [247, 308] width 7 height 7
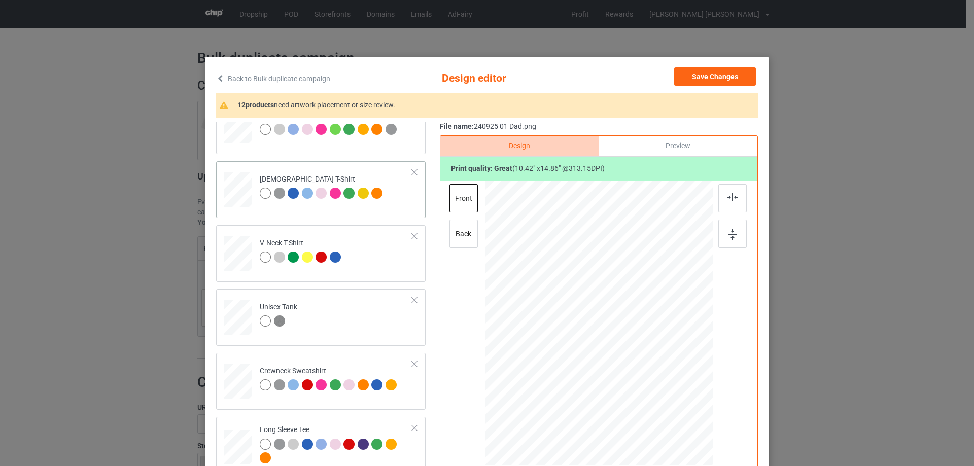
scroll to position [304, 0]
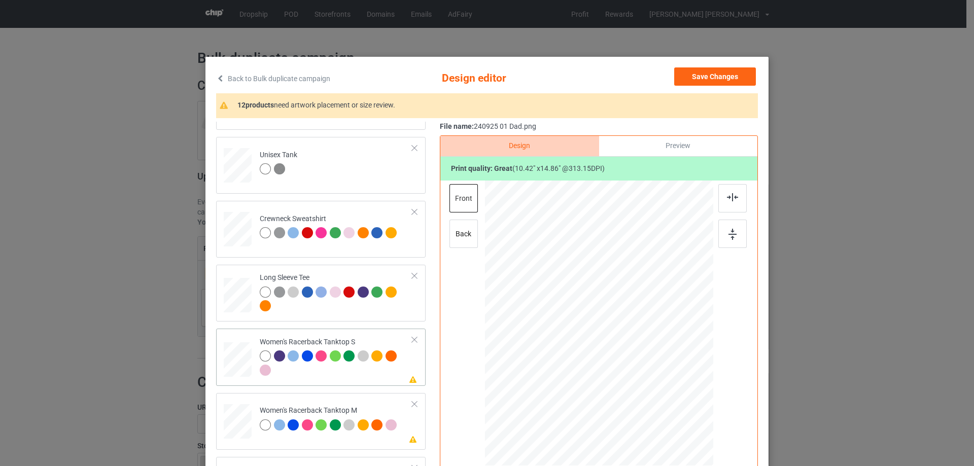
click at [233, 363] on div at bounding box center [237, 359] width 27 height 35
drag, startPoint x: 663, startPoint y: 419, endPoint x: 653, endPoint y: 397, distance: 24.5
click at [653, 397] on div at bounding box center [599, 324] width 222 height 286
drag, startPoint x: 626, startPoint y: 352, endPoint x: 627, endPoint y: 375, distance: 23.4
click at [627, 375] on div at bounding box center [600, 346] width 106 height 151
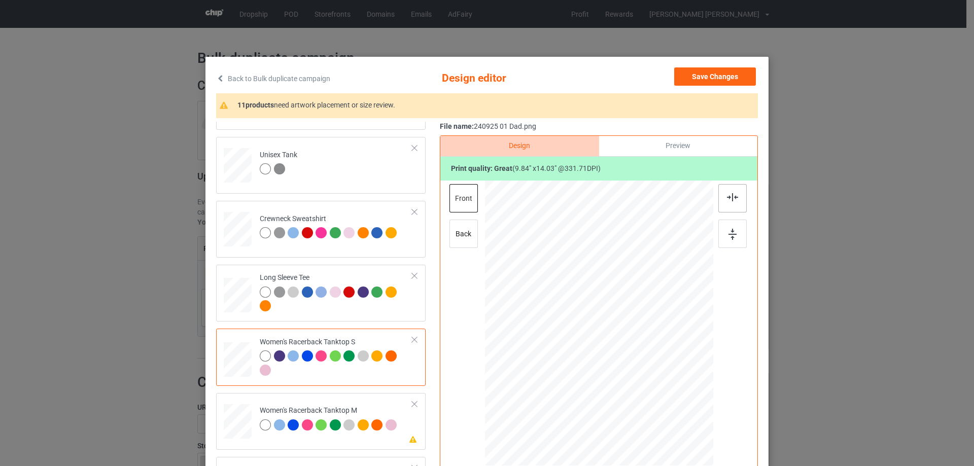
click at [730, 196] on img at bounding box center [732, 197] width 11 height 8
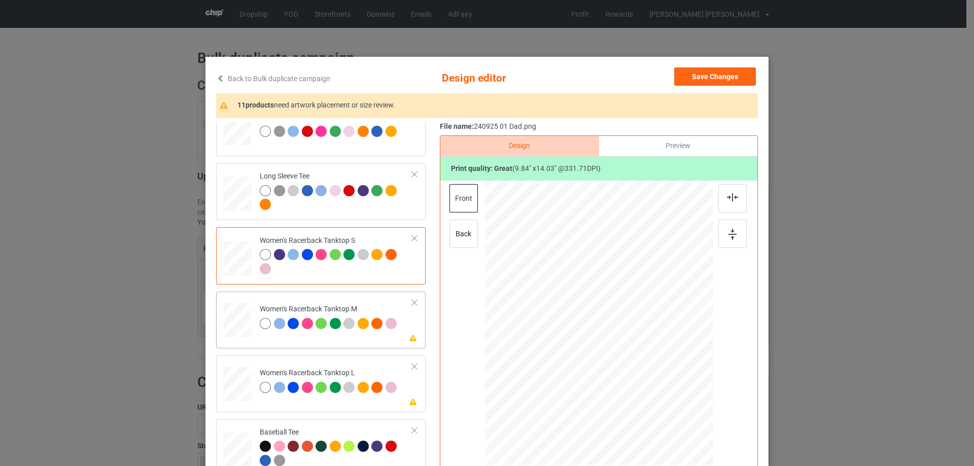
click at [243, 316] on div at bounding box center [238, 320] width 28 height 35
drag, startPoint x: 664, startPoint y: 422, endPoint x: 647, endPoint y: 397, distance: 31.0
click at [647, 397] on div at bounding box center [649, 396] width 9 height 9
drag, startPoint x: 625, startPoint y: 336, endPoint x: 627, endPoint y: 357, distance: 21.4
click at [627, 357] on div at bounding box center [599, 344] width 101 height 145
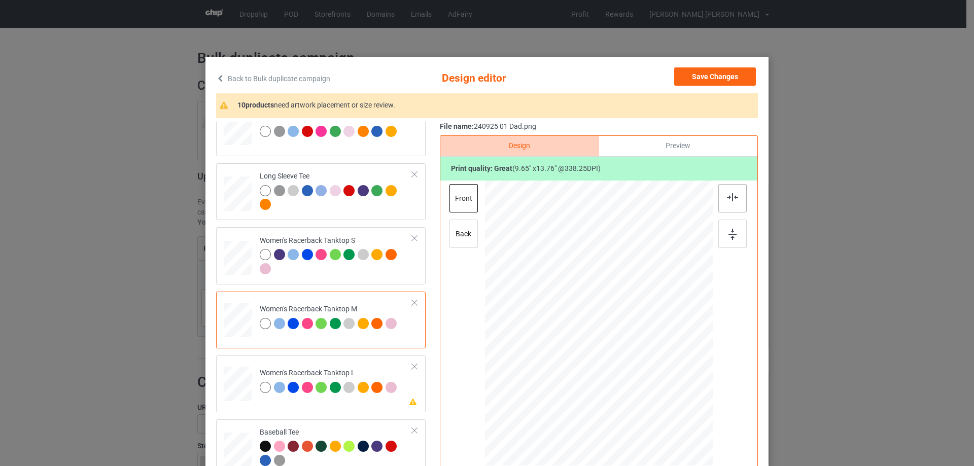
click at [730, 196] on img at bounding box center [732, 197] width 11 height 8
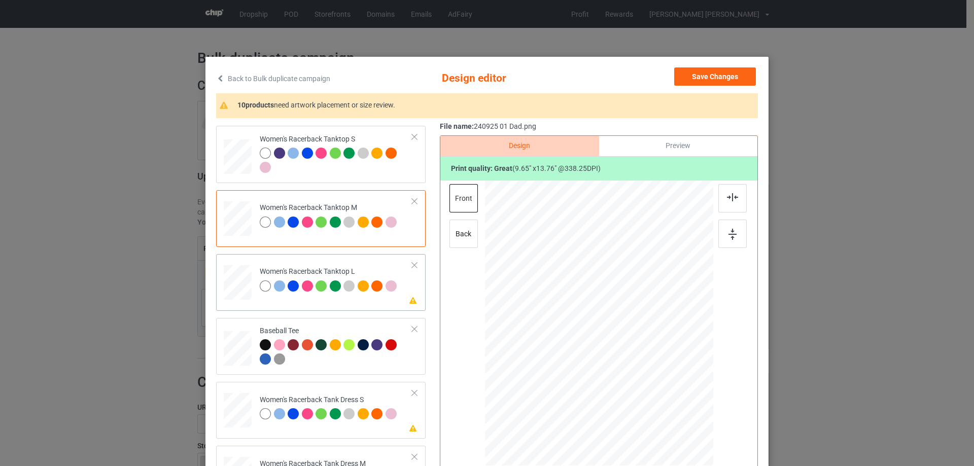
click at [236, 286] on div at bounding box center [238, 282] width 28 height 33
drag, startPoint x: 664, startPoint y: 424, endPoint x: 630, endPoint y: 381, distance: 55.2
click at [645, 397] on div at bounding box center [649, 395] width 9 height 9
drag, startPoint x: 602, startPoint y: 337, endPoint x: 604, endPoint y: 360, distance: 22.4
click at [604, 360] on div at bounding box center [600, 345] width 99 height 141
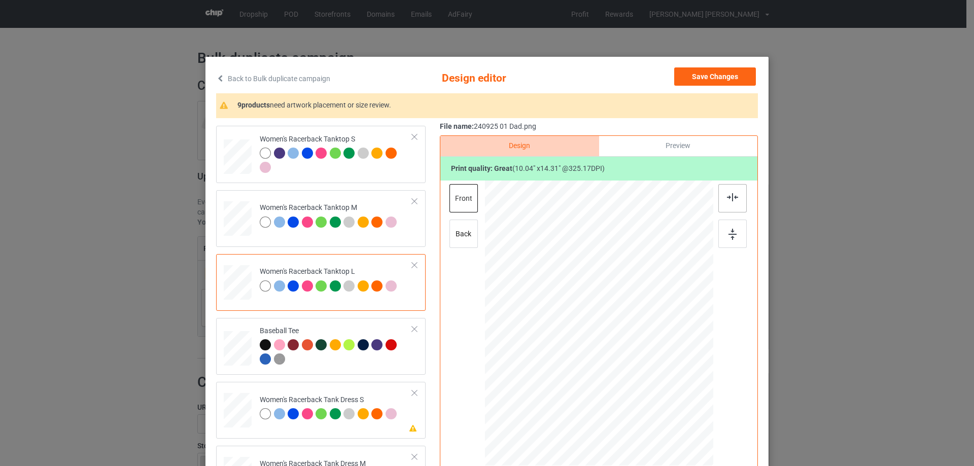
click at [731, 200] on img at bounding box center [732, 197] width 11 height 8
click at [237, 406] on div at bounding box center [237, 410] width 23 height 35
drag, startPoint x: 653, startPoint y: 405, endPoint x: 648, endPoint y: 391, distance: 15.3
click at [648, 391] on div at bounding box center [599, 324] width 188 height 286
click at [622, 360] on div at bounding box center [599, 322] width 96 height 137
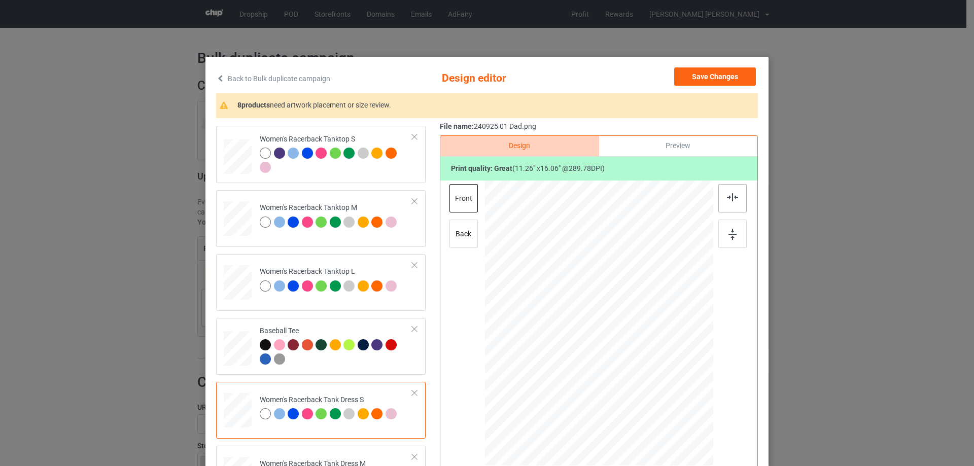
click at [724, 202] on div at bounding box center [732, 198] width 28 height 28
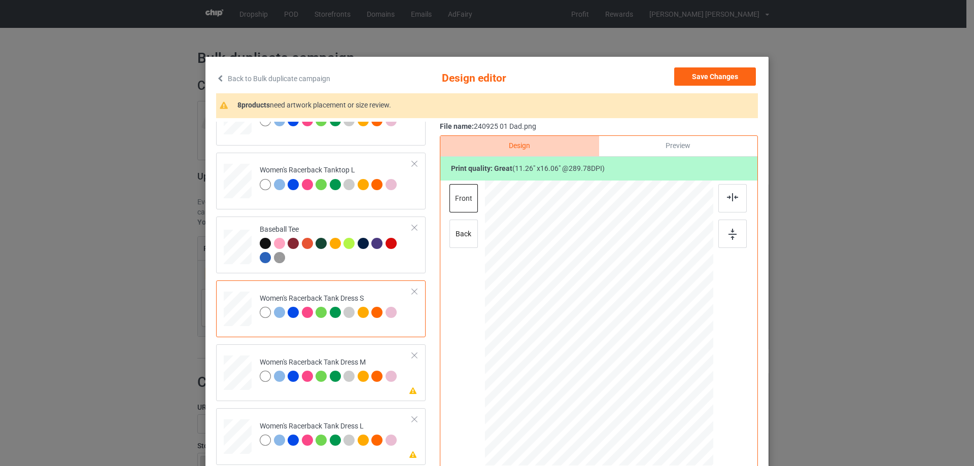
scroll to position [710, 0]
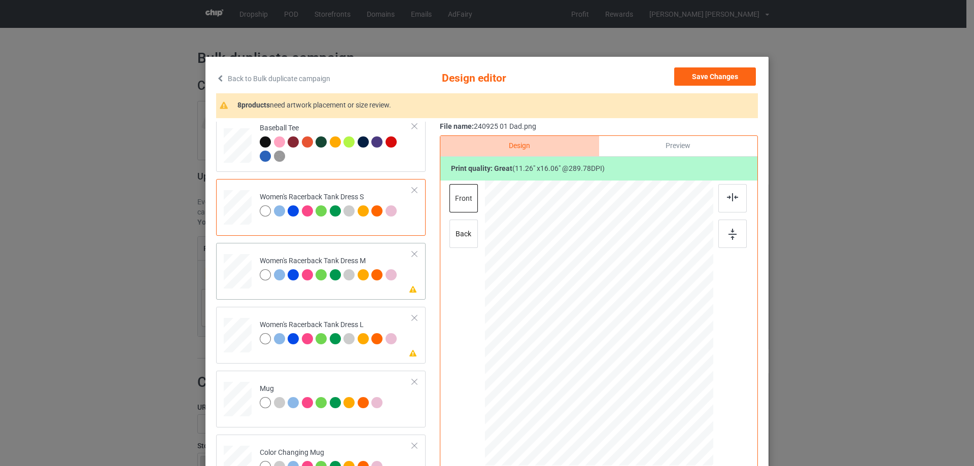
click at [239, 279] on div at bounding box center [237, 271] width 23 height 35
drag, startPoint x: 652, startPoint y: 408, endPoint x: 648, endPoint y: 384, distance: 24.3
click at [648, 384] on div at bounding box center [598, 324] width 193 height 286
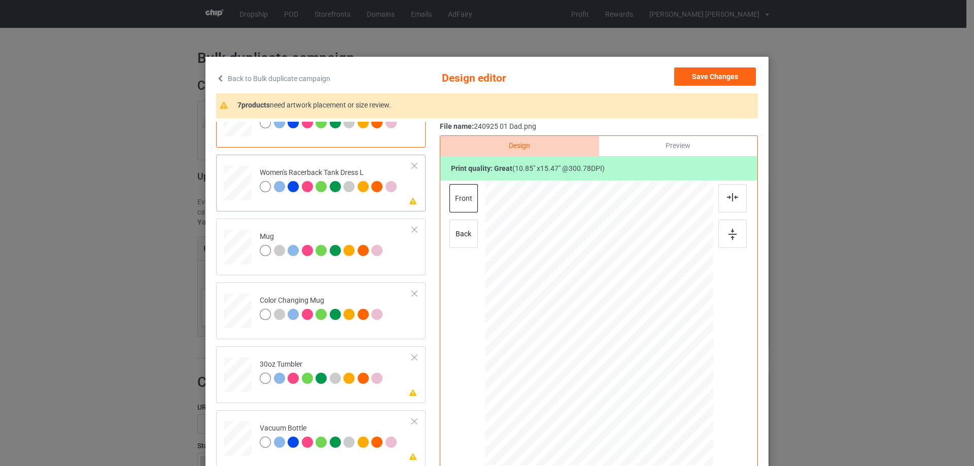
click at [235, 190] on div at bounding box center [237, 183] width 25 height 35
drag, startPoint x: 657, startPoint y: 410, endPoint x: 654, endPoint y: 389, distance: 21.6
click at [654, 389] on div at bounding box center [599, 324] width 202 height 286
drag, startPoint x: 645, startPoint y: 368, endPoint x: 645, endPoint y: 377, distance: 9.1
click at [645, 377] on div at bounding box center [599, 324] width 202 height 286
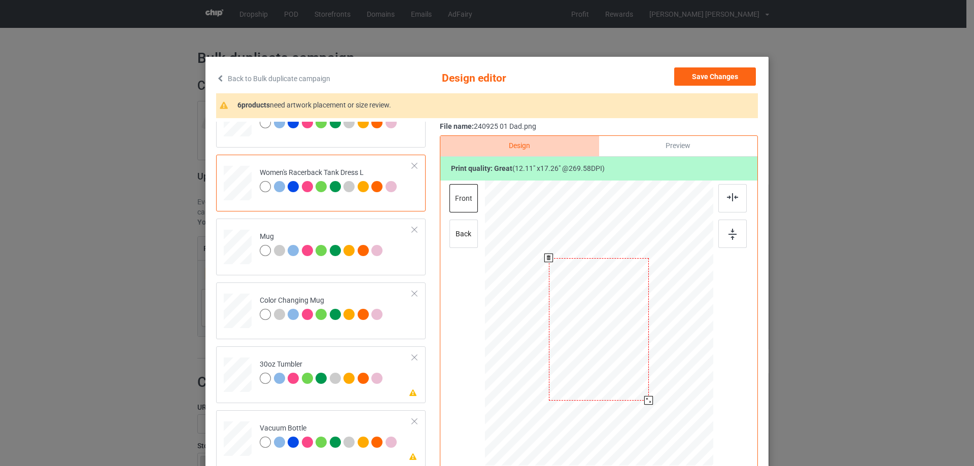
drag, startPoint x: 625, startPoint y: 347, endPoint x: 625, endPoint y: 353, distance: 6.1
click at [625, 353] on div at bounding box center [599, 329] width 100 height 143
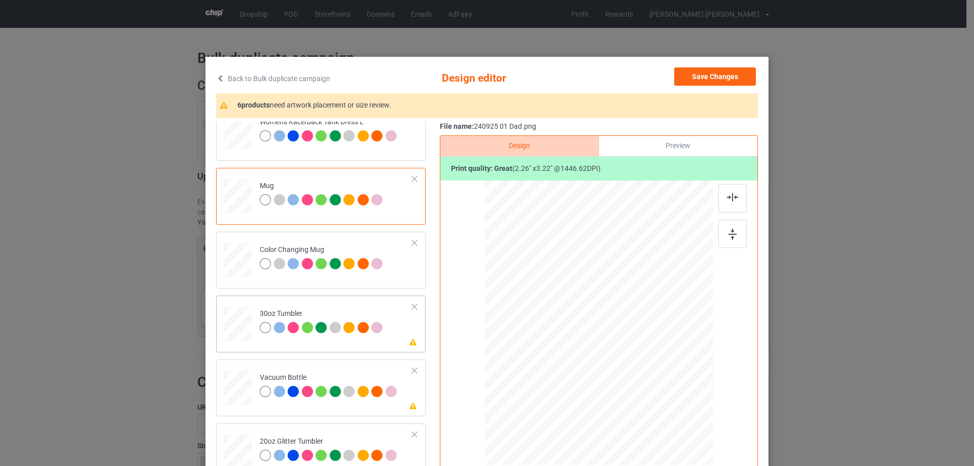
scroll to position [964, 0]
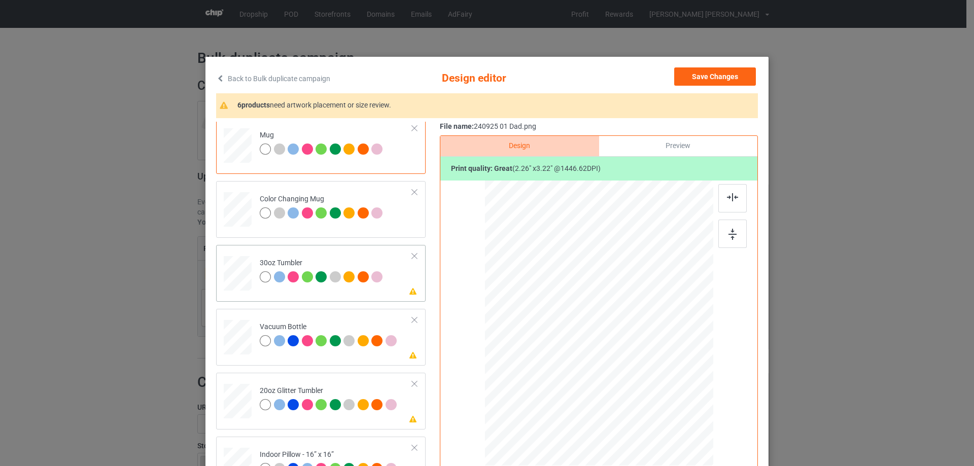
click at [247, 276] on div at bounding box center [237, 273] width 27 height 15
click at [574, 370] on div at bounding box center [578, 369] width 9 height 9
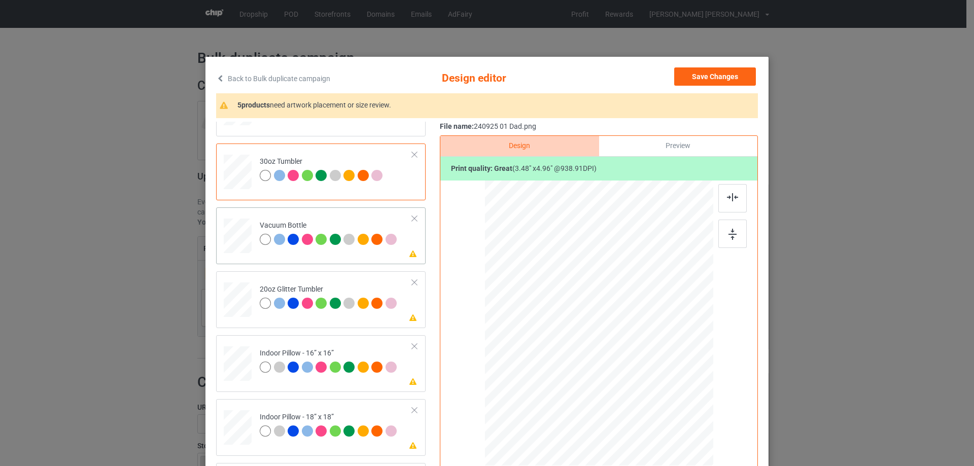
click at [242, 241] on div at bounding box center [237, 236] width 27 height 14
drag, startPoint x: 571, startPoint y: 367, endPoint x: 575, endPoint y: 371, distance: 5.7
click at [575, 371] on div at bounding box center [578, 370] width 9 height 9
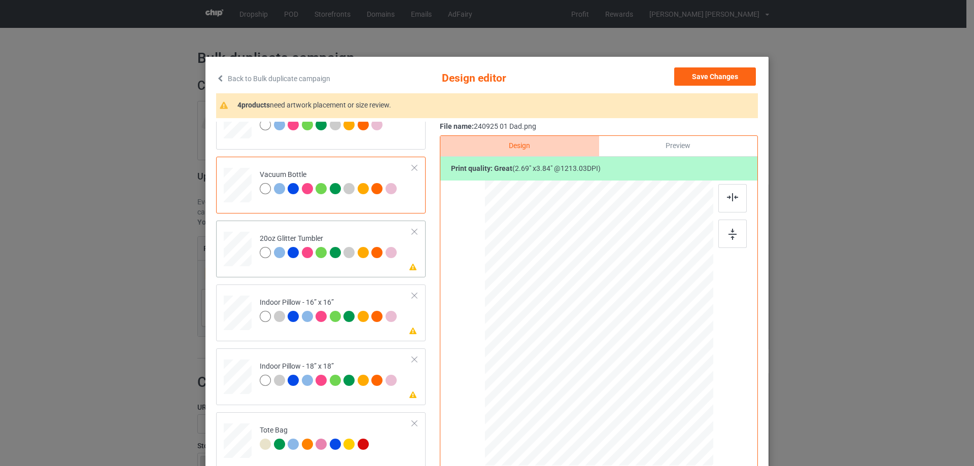
click at [233, 253] on div at bounding box center [238, 249] width 26 height 22
drag, startPoint x: 581, startPoint y: 366, endPoint x: 583, endPoint y: 380, distance: 14.3
click at [583, 380] on div at bounding box center [599, 323] width 216 height 184
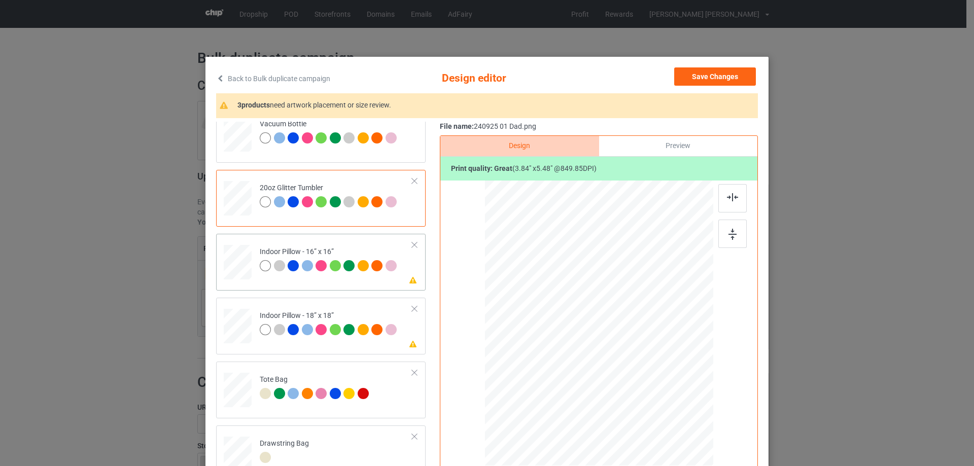
click at [243, 266] on div at bounding box center [238, 263] width 28 height 28
drag, startPoint x: 662, startPoint y: 420, endPoint x: 658, endPoint y: 398, distance: 22.3
click at [658, 398] on div at bounding box center [599, 323] width 228 height 228
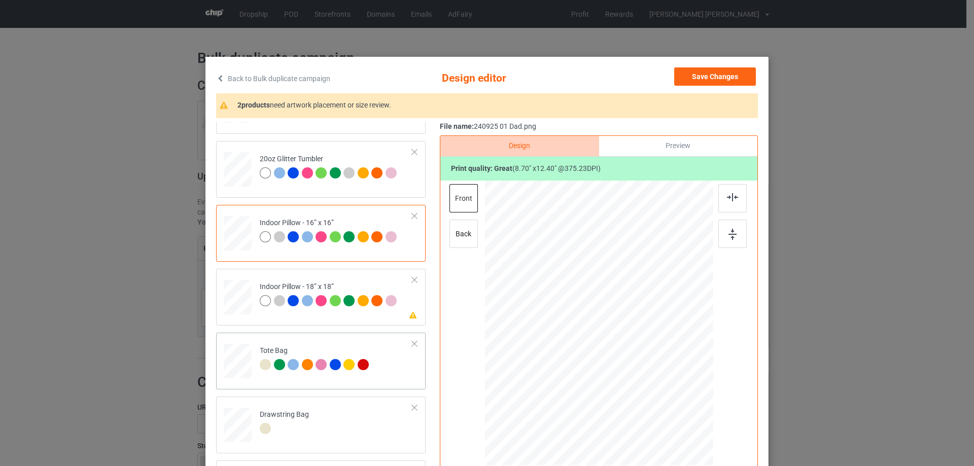
scroll to position [51, 0]
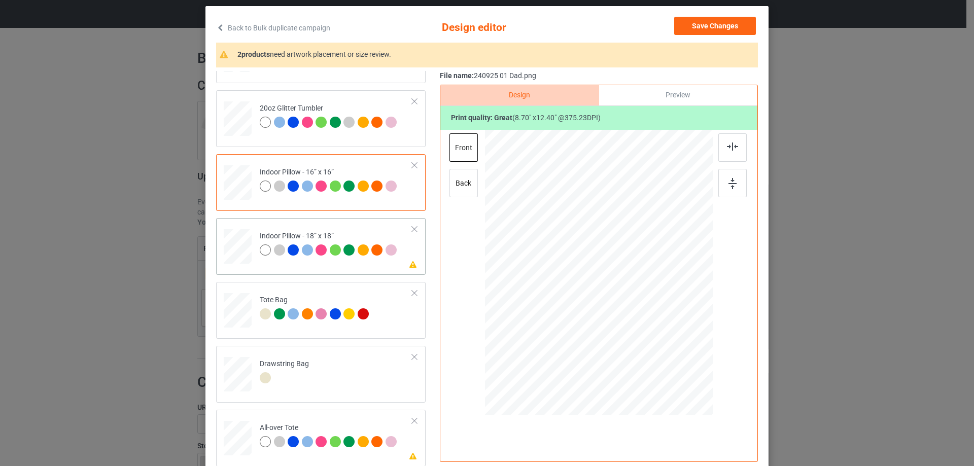
click at [241, 261] on div at bounding box center [238, 247] width 28 height 28
drag, startPoint x: 664, startPoint y: 371, endPoint x: 658, endPoint y: 353, distance: 19.2
click at [658, 353] on div at bounding box center [599, 272] width 228 height 227
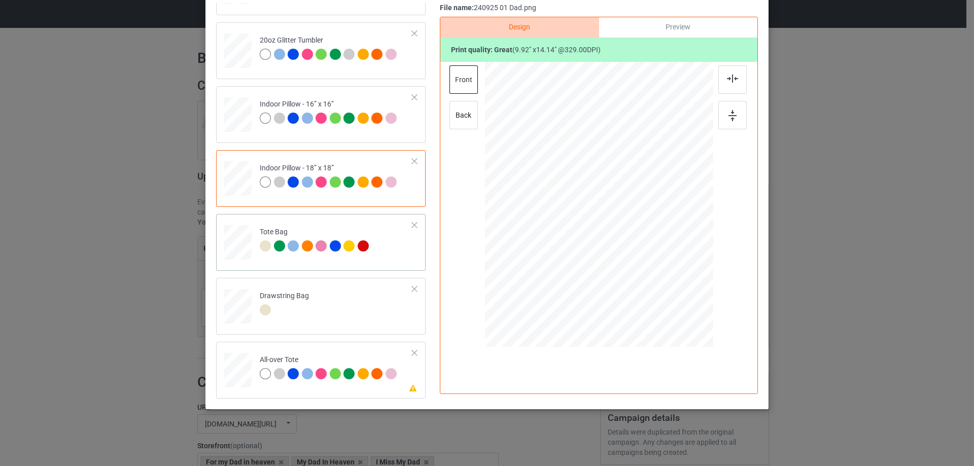
click at [236, 248] on div at bounding box center [237, 247] width 13 height 15
click at [234, 374] on div at bounding box center [238, 371] width 28 height 28
click at [648, 331] on div at bounding box center [599, 206] width 228 height 288
click at [227, 380] on div at bounding box center [238, 371] width 28 height 28
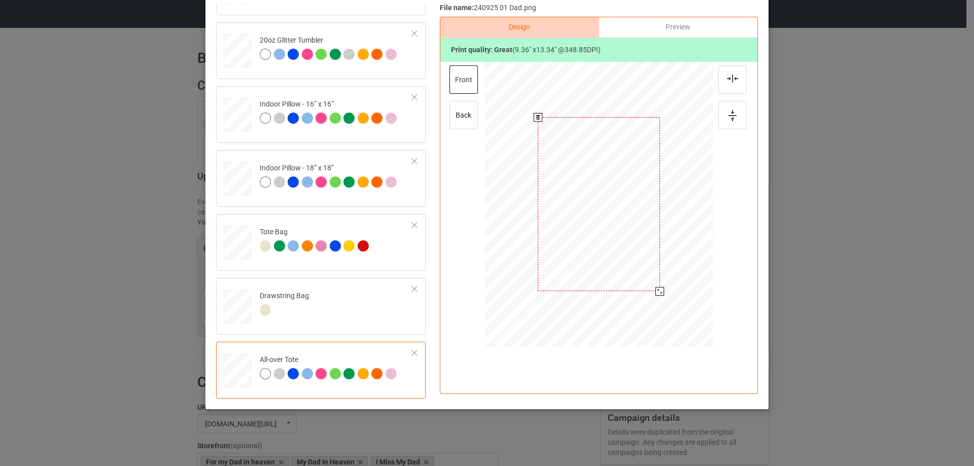
drag, startPoint x: 665, startPoint y: 303, endPoint x: 661, endPoint y: 289, distance: 14.1
click at [661, 289] on div at bounding box center [599, 204] width 228 height 228
click at [627, 263] on div at bounding box center [599, 203] width 122 height 174
click at [738, 80] on div at bounding box center [732, 79] width 28 height 28
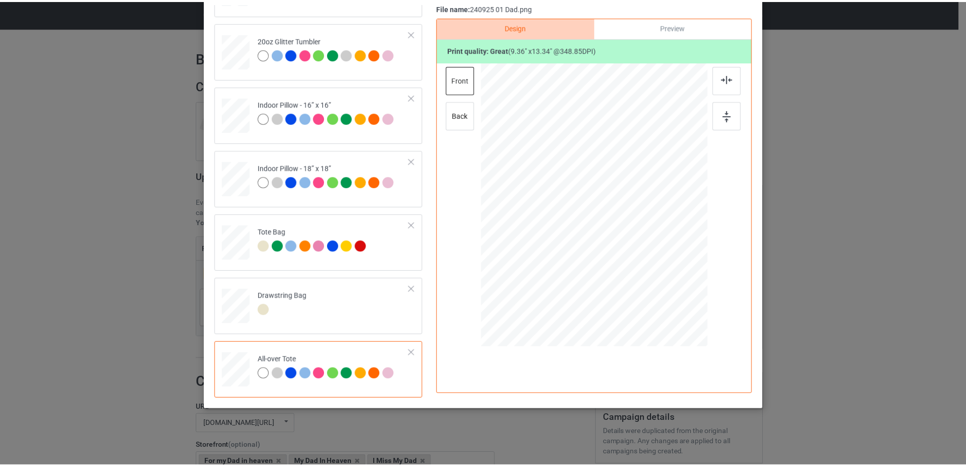
scroll to position [18, 0]
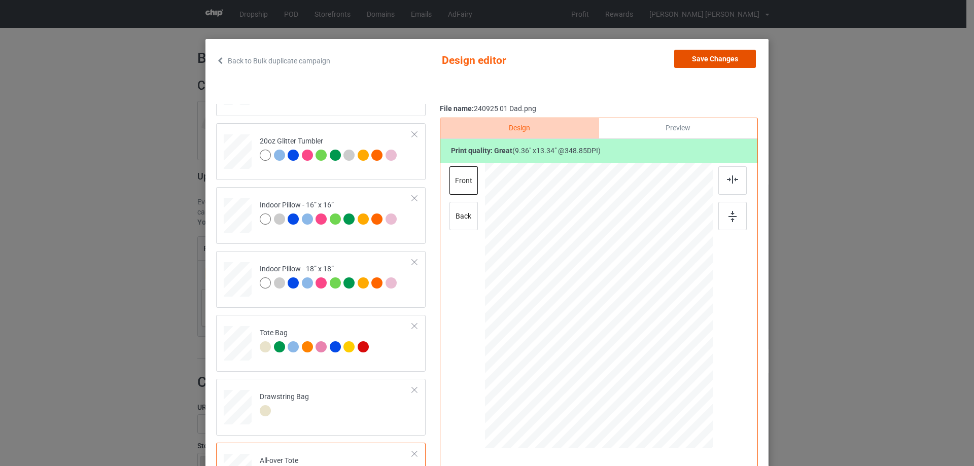
click at [720, 60] on button "Save Changes" at bounding box center [715, 59] width 82 height 18
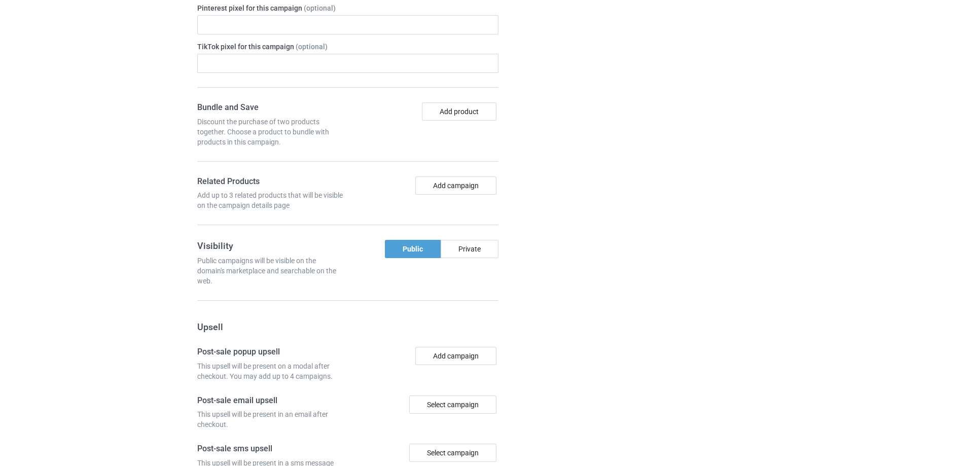
scroll to position [850, 0]
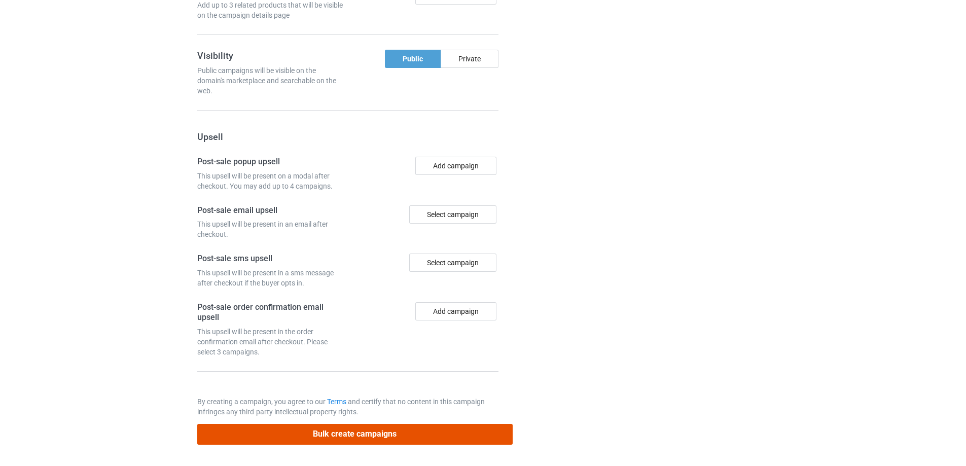
click at [400, 438] on button "Bulk create campaigns" at bounding box center [354, 434] width 315 height 21
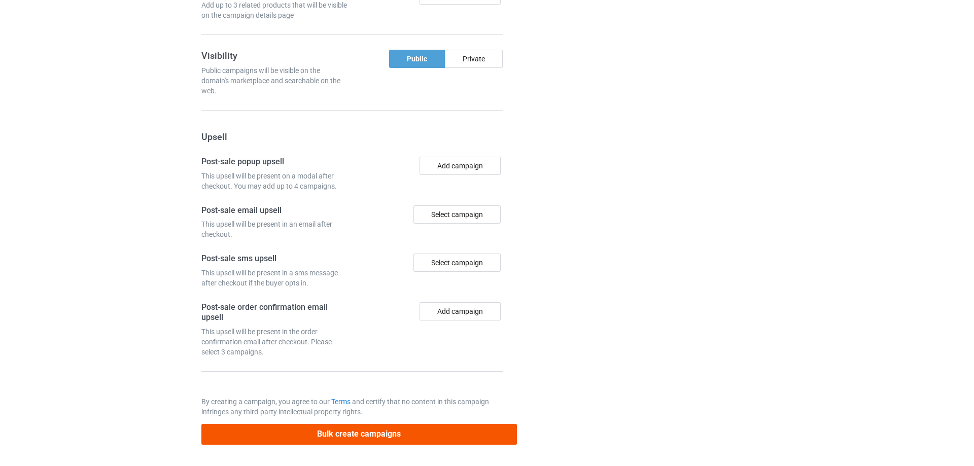
scroll to position [0, 0]
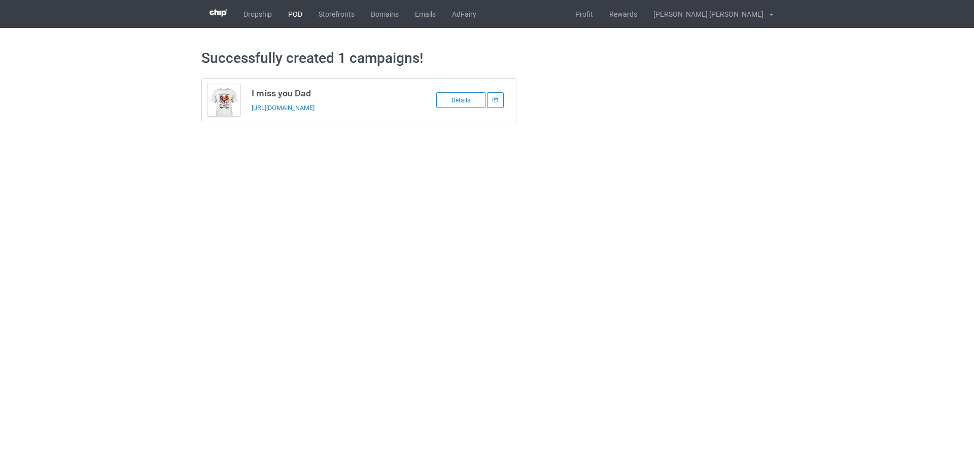
click at [297, 14] on link "POD" at bounding box center [295, 14] width 30 height 28
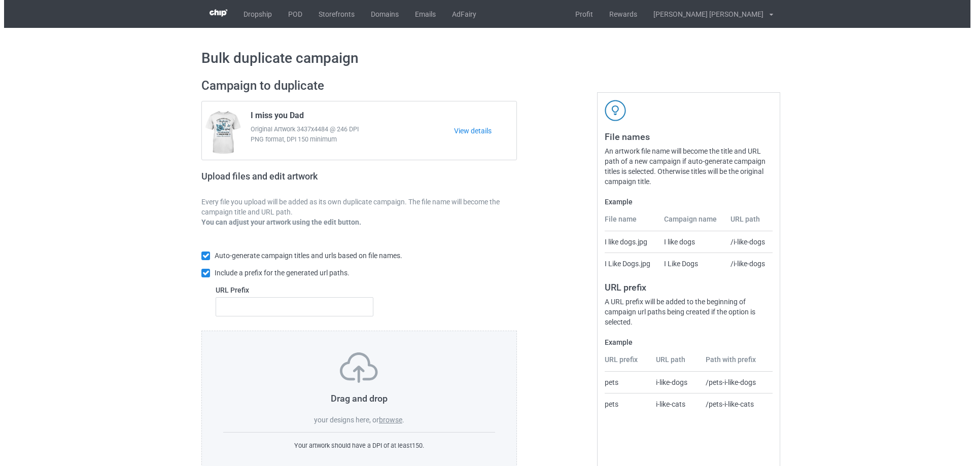
scroll to position [28, 0]
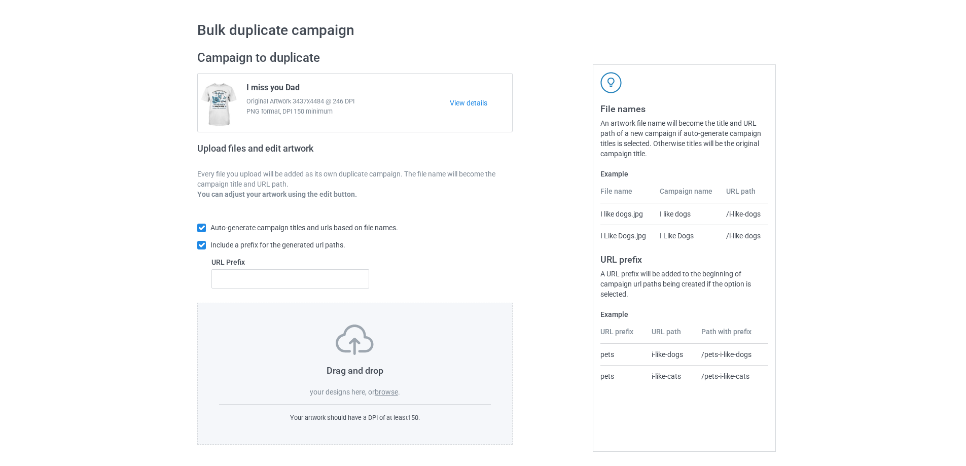
click at [383, 394] on label "browse" at bounding box center [386, 392] width 23 height 8
click at [0, 0] on input "browse" at bounding box center [0, 0] width 0 height 0
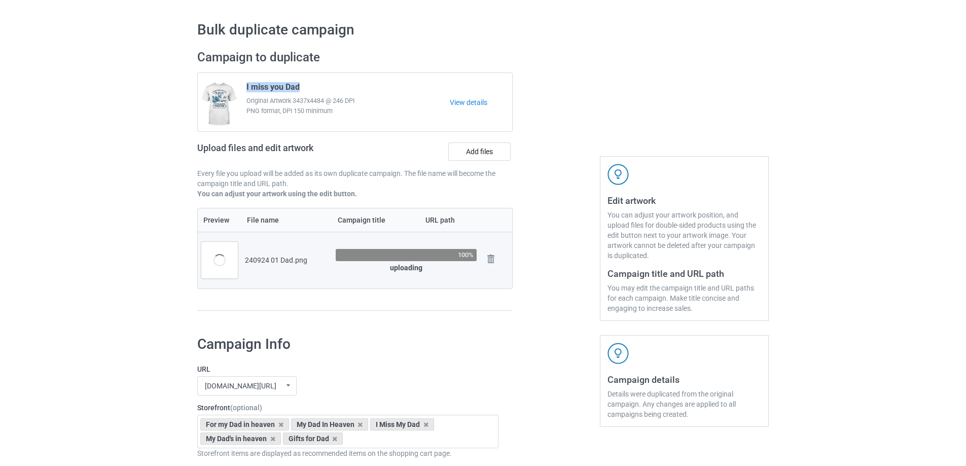
drag, startPoint x: 307, startPoint y: 87, endPoint x: 245, endPoint y: 86, distance: 61.9
click at [245, 86] on div "I miss you Dad Original Artwork 3437x4484 @ 246 DPI PNG format, DPI 150 minimum" at bounding box center [344, 103] width 210 height 48
copy span "I miss you Dad"
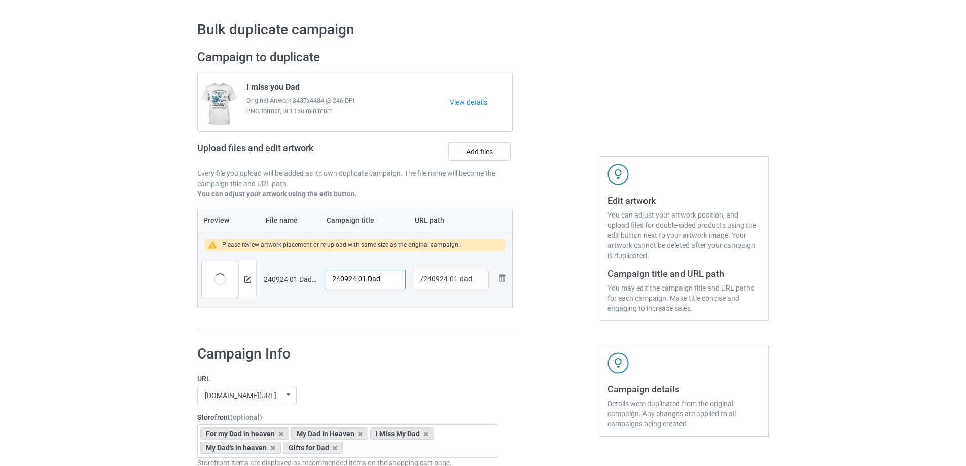
drag, startPoint x: 387, startPoint y: 280, endPoint x: 278, endPoint y: 280, distance: 109.5
click at [278, 280] on tr "Preview and edit artwork 240924 01 Dad.png 240924 01 Dad /240924-01-dad Remove …" at bounding box center [355, 279] width 314 height 57
paste input "I miss you"
type input "I miss you Dad"
drag, startPoint x: 454, startPoint y: 282, endPoint x: 474, endPoint y: 281, distance: 20.3
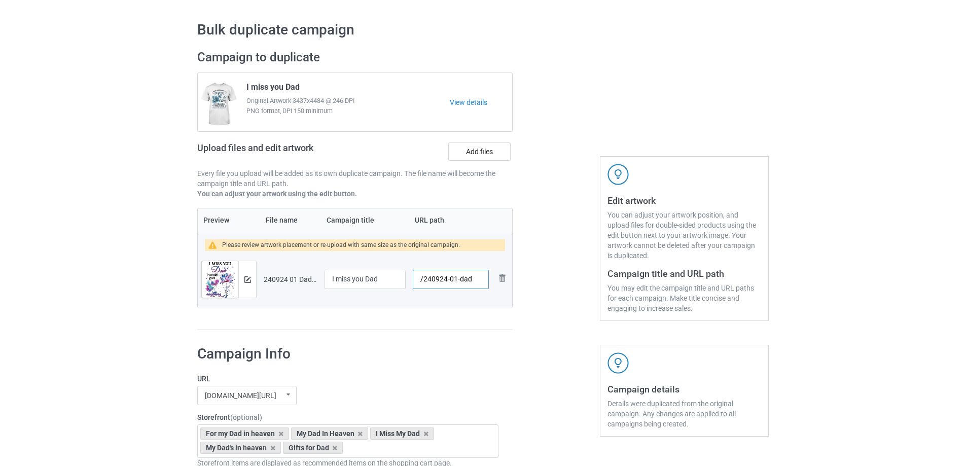
click at [474, 281] on input "/240924-01-dad" at bounding box center [451, 279] width 76 height 19
type input "/240924-02"
click at [247, 280] on img at bounding box center [247, 279] width 7 height 7
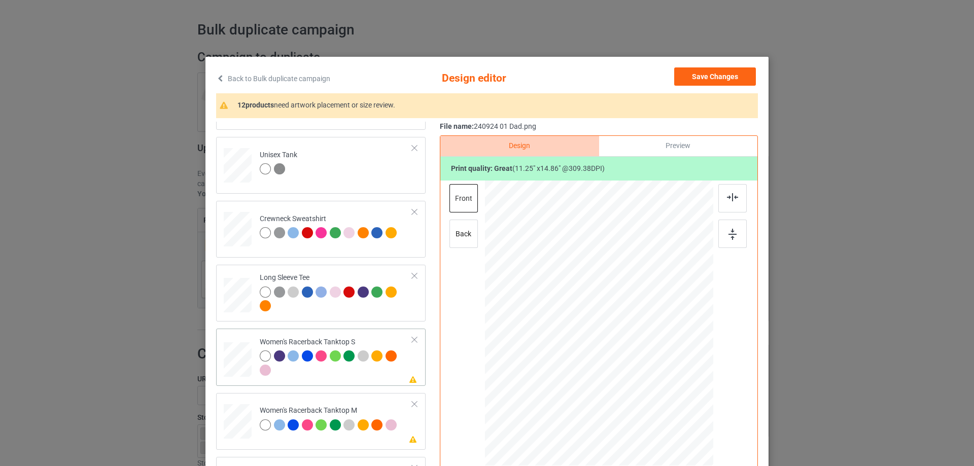
scroll to position [406, 0]
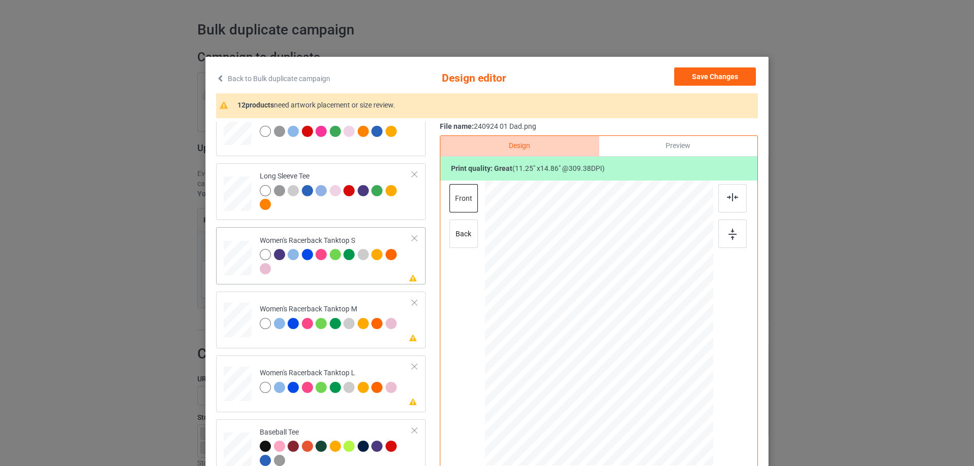
click at [234, 269] on div at bounding box center [237, 258] width 27 height 35
drag, startPoint x: 661, startPoint y: 411, endPoint x: 653, endPoint y: 387, distance: 24.7
click at [654, 389] on div at bounding box center [599, 324] width 222 height 286
drag, startPoint x: 640, startPoint y: 382, endPoint x: 641, endPoint y: 387, distance: 5.7
click at [641, 387] on div at bounding box center [600, 344] width 107 height 141
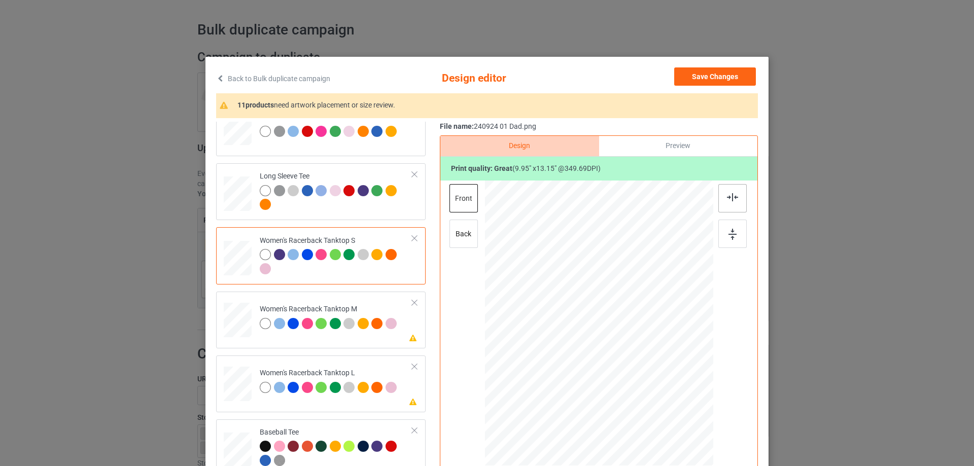
click at [726, 202] on div at bounding box center [732, 198] width 28 height 28
click at [235, 328] on div at bounding box center [238, 320] width 28 height 35
drag, startPoint x: 664, startPoint y: 414, endPoint x: 641, endPoint y: 370, distance: 50.1
click at [652, 397] on div at bounding box center [655, 398] width 9 height 9
drag, startPoint x: 633, startPoint y: 352, endPoint x: 633, endPoint y: 380, distance: 27.9
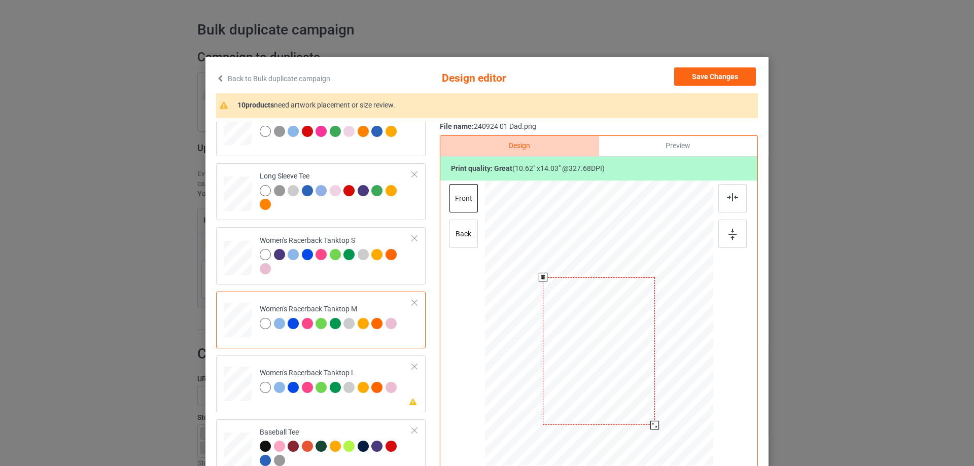
click at [633, 380] on div at bounding box center [599, 351] width 112 height 148
click at [614, 348] on div at bounding box center [601, 346] width 112 height 148
click at [727, 200] on img at bounding box center [732, 197] width 11 height 8
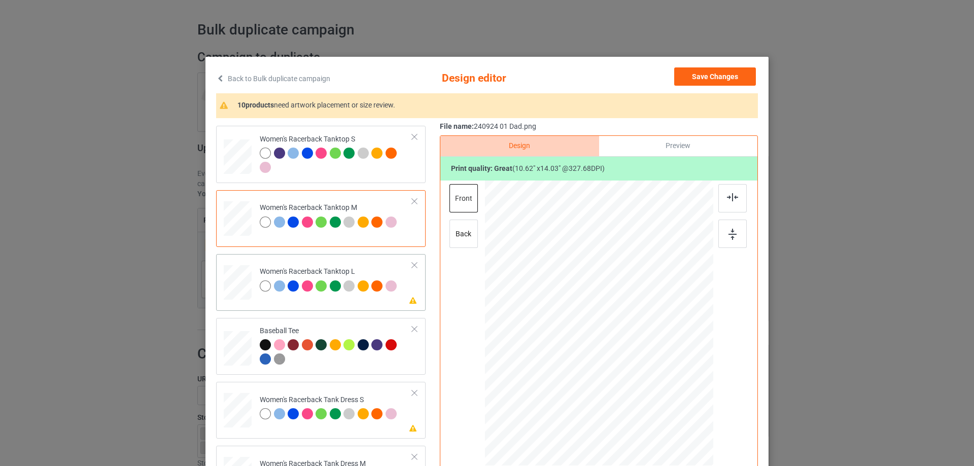
click at [237, 285] on div at bounding box center [238, 282] width 28 height 33
drag, startPoint x: 663, startPoint y: 414, endPoint x: 622, endPoint y: 346, distance: 79.0
click at [654, 397] on div at bounding box center [656, 399] width 9 height 9
drag, startPoint x: 619, startPoint y: 342, endPoint x: 619, endPoint y: 372, distance: 29.9
click at [619, 372] on div at bounding box center [599, 353] width 114 height 150
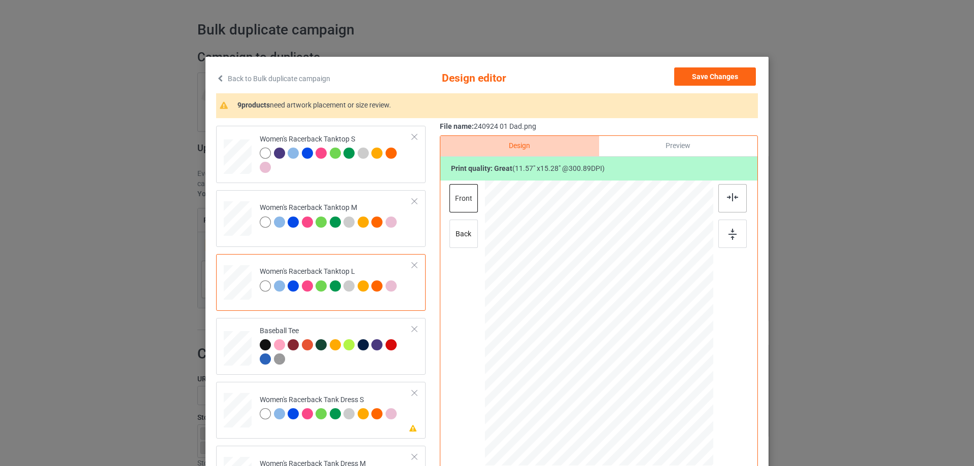
click at [730, 197] on img at bounding box center [732, 197] width 11 height 8
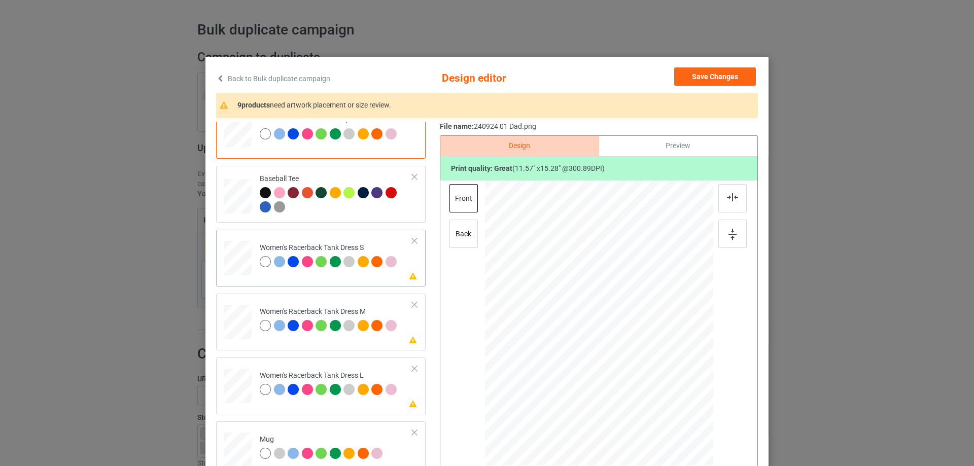
click at [233, 259] on div at bounding box center [237, 258] width 23 height 35
drag, startPoint x: 652, startPoint y: 398, endPoint x: 668, endPoint y: 365, distance: 36.7
click at [651, 391] on div at bounding box center [651, 393] width 9 height 9
click at [727, 199] on img at bounding box center [732, 197] width 11 height 8
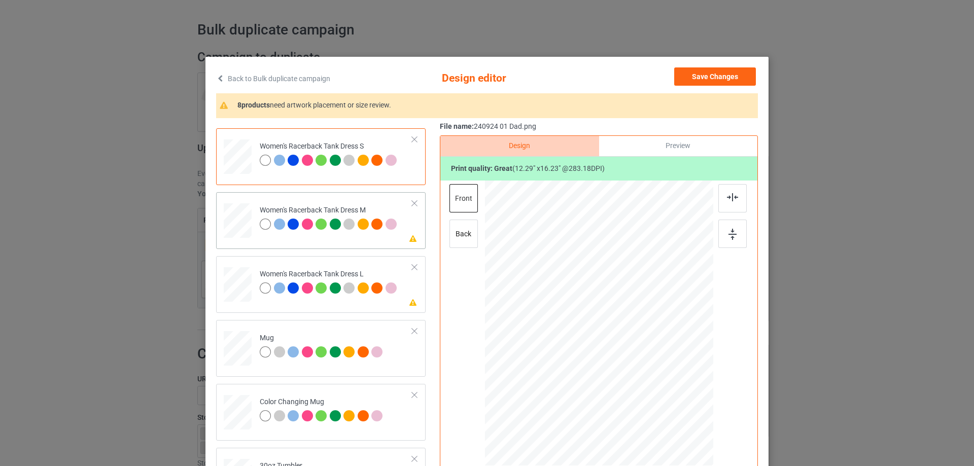
click at [239, 229] on div at bounding box center [237, 220] width 23 height 35
drag, startPoint x: 579, startPoint y: 343, endPoint x: 579, endPoint y: 357, distance: 13.7
click at [579, 357] on div at bounding box center [598, 337] width 116 height 153
click at [726, 204] on div at bounding box center [732, 198] width 28 height 28
click at [233, 286] on div at bounding box center [237, 284] width 25 height 35
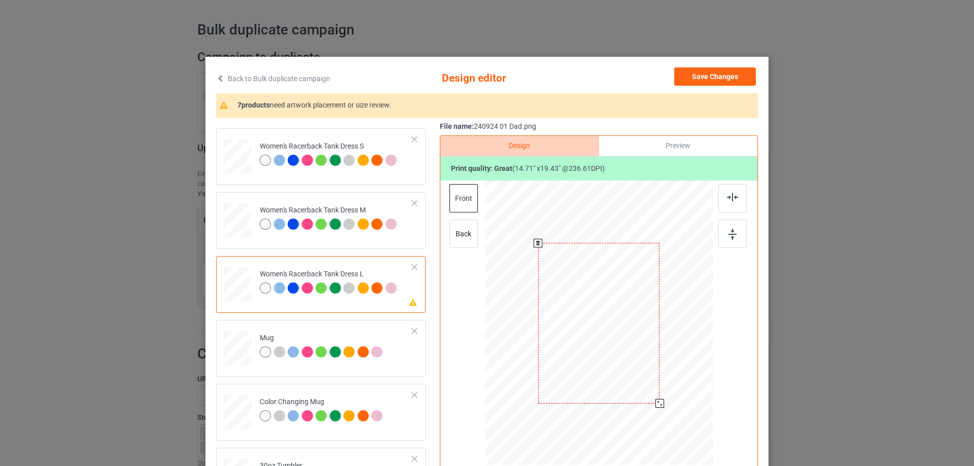
drag, startPoint x: 658, startPoint y: 403, endPoint x: 657, endPoint y: 394, distance: 9.1
click at [657, 394] on div at bounding box center [599, 324] width 202 height 286
drag, startPoint x: 634, startPoint y: 357, endPoint x: 635, endPoint y: 367, distance: 10.2
click at [635, 367] on div at bounding box center [599, 333] width 113 height 149
click at [731, 199] on img at bounding box center [732, 197] width 11 height 8
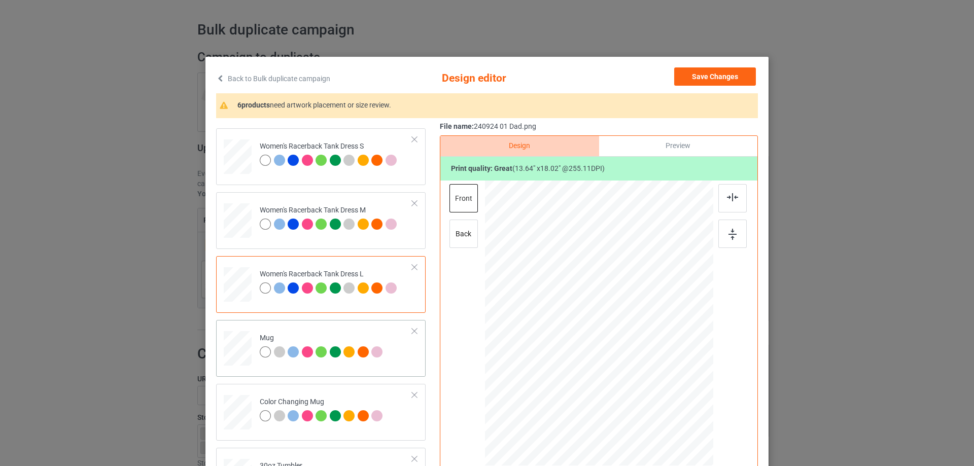
click at [240, 354] on div at bounding box center [238, 349] width 28 height 12
click at [691, 368] on div at bounding box center [695, 367] width 9 height 9
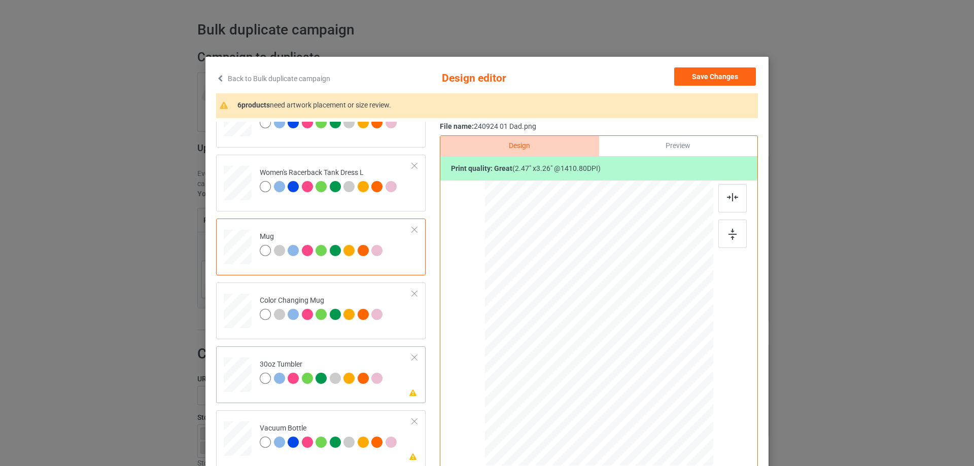
scroll to position [913, 0]
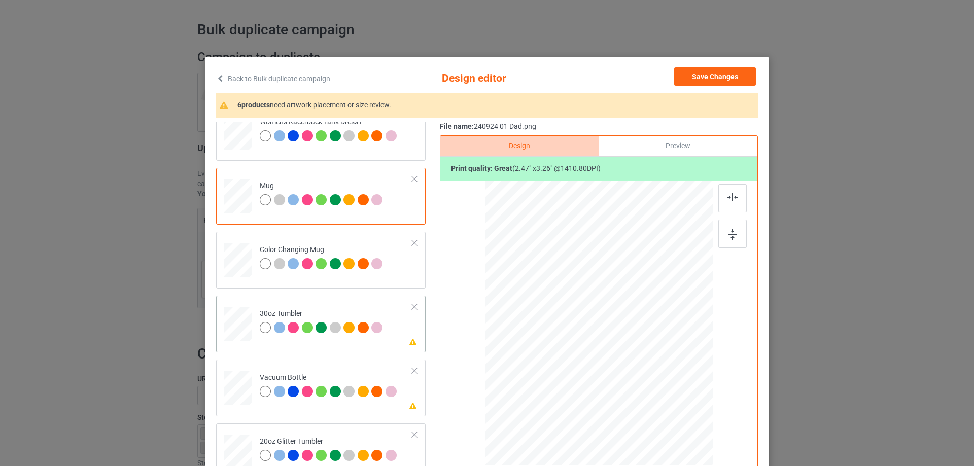
click at [235, 319] on div at bounding box center [237, 324] width 27 height 15
drag, startPoint x: 574, startPoint y: 366, endPoint x: 577, endPoint y: 372, distance: 7.5
click at [577, 372] on div at bounding box center [581, 370] width 9 height 9
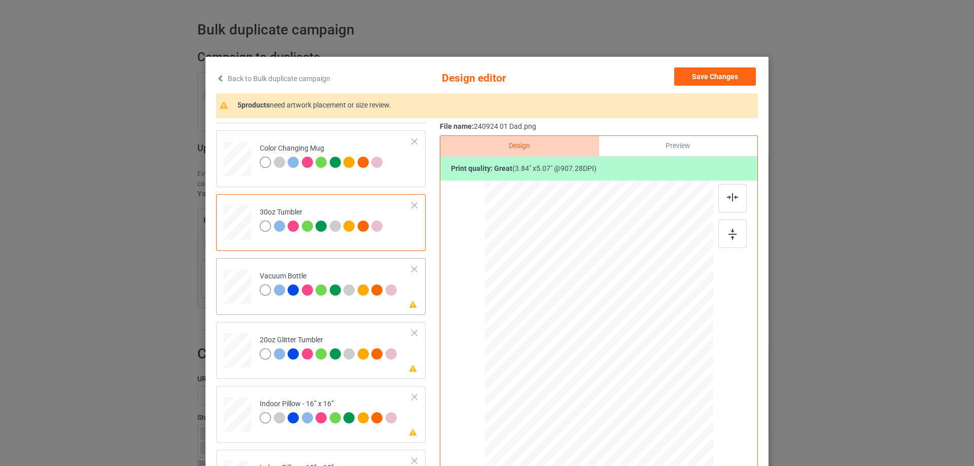
click at [239, 288] on div at bounding box center [237, 286] width 27 height 14
click at [576, 369] on div at bounding box center [580, 368] width 9 height 9
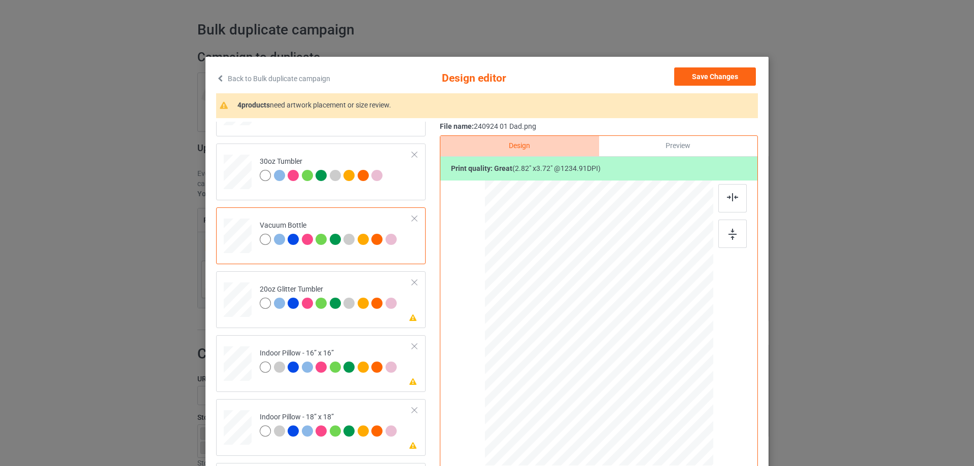
scroll to position [1116, 0]
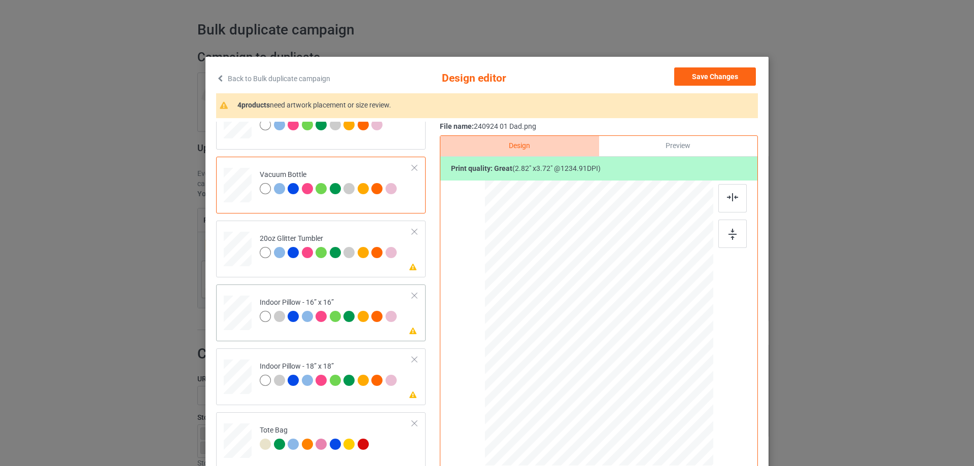
click at [233, 322] on div at bounding box center [238, 313] width 28 height 28
drag, startPoint x: 662, startPoint y: 414, endPoint x: 655, endPoint y: 401, distance: 14.5
click at [655, 401] on div at bounding box center [658, 402] width 9 height 9
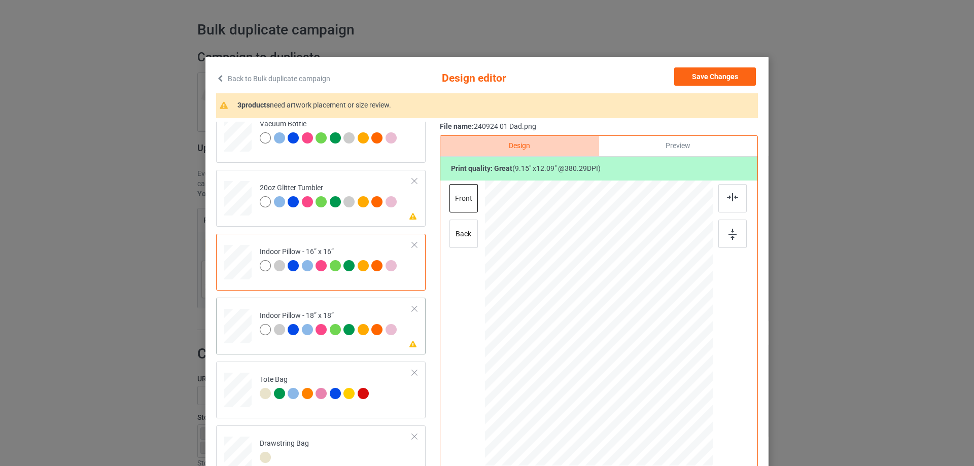
click at [240, 331] on div at bounding box center [238, 326] width 28 height 28
drag, startPoint x: 663, startPoint y: 414, endPoint x: 660, endPoint y: 403, distance: 11.6
click at [660, 403] on div at bounding box center [660, 405] width 9 height 9
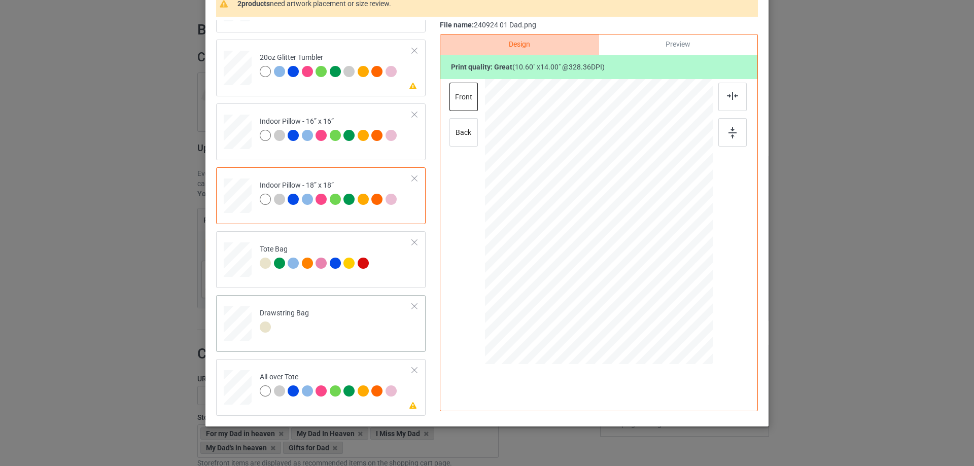
scroll to position [119, 0]
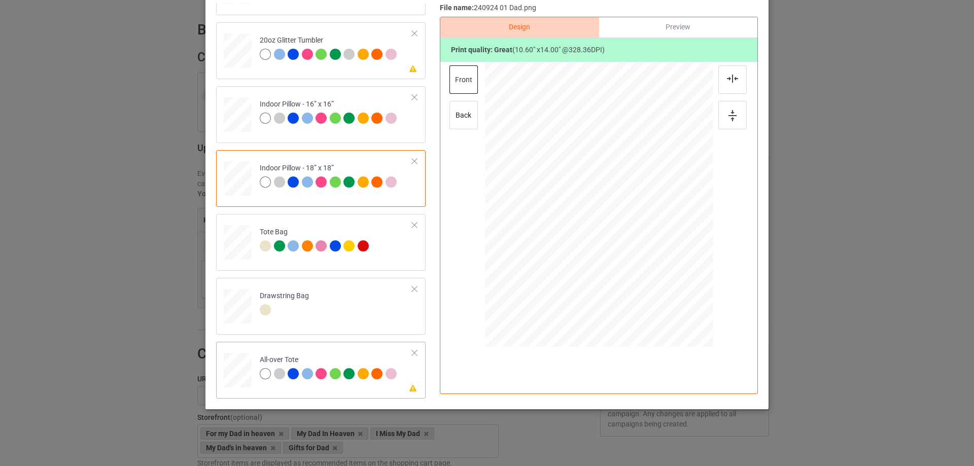
click at [238, 363] on div at bounding box center [238, 371] width 28 height 28
drag, startPoint x: 661, startPoint y: 294, endPoint x: 661, endPoint y: 289, distance: 5.6
click at [661, 289] on div at bounding box center [664, 291] width 9 height 9
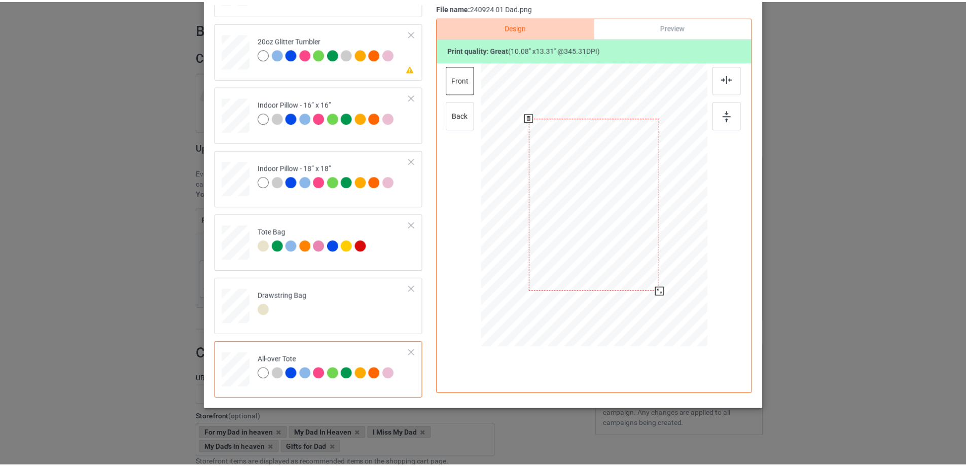
scroll to position [68, 0]
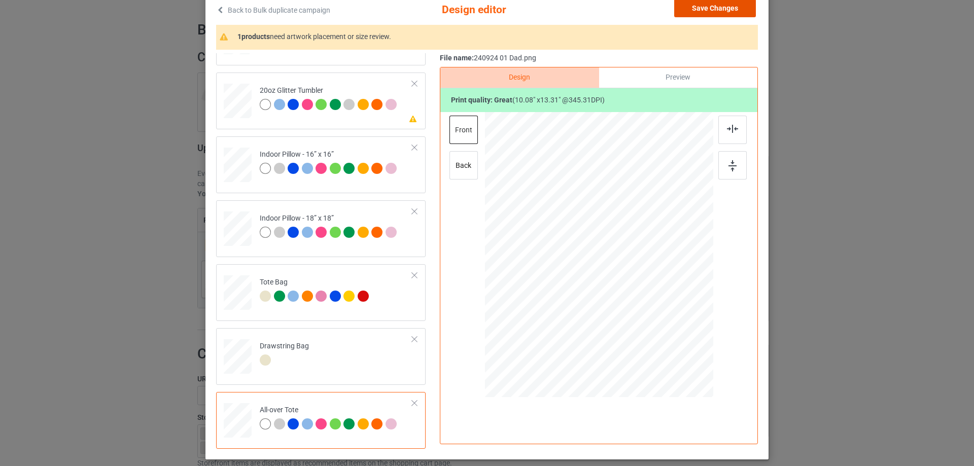
click at [711, 2] on button "Save Changes" at bounding box center [715, 8] width 82 height 18
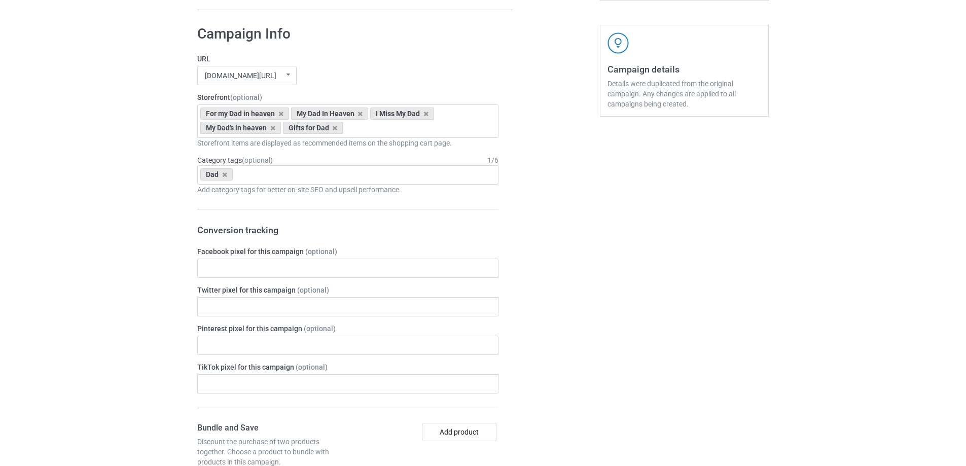
scroll to position [859, 0]
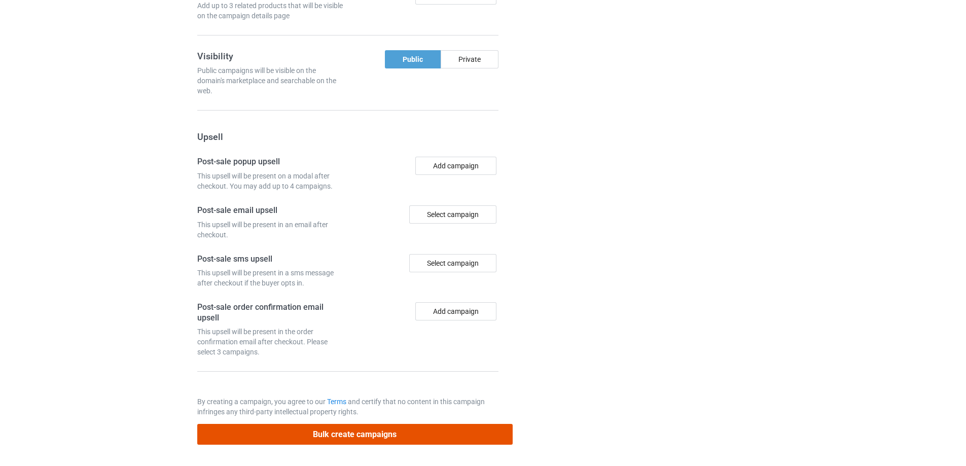
click at [393, 440] on button "Bulk create campaigns" at bounding box center [354, 434] width 315 height 21
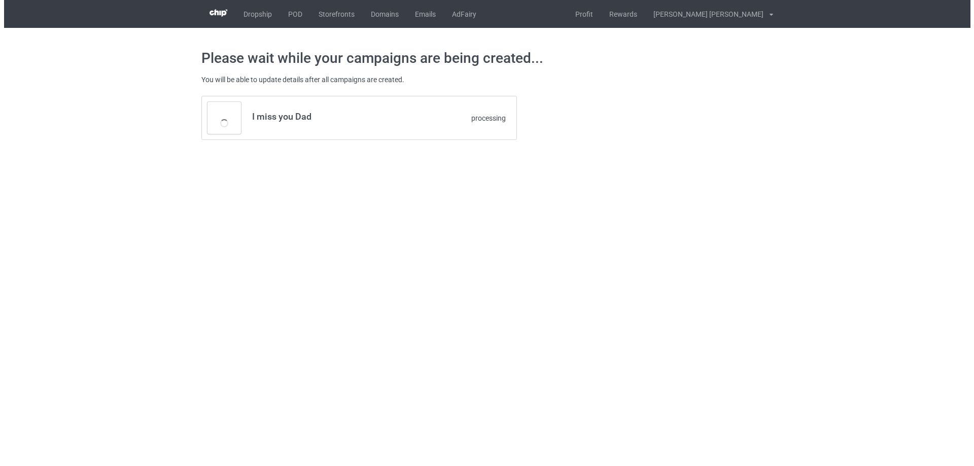
scroll to position [0, 0]
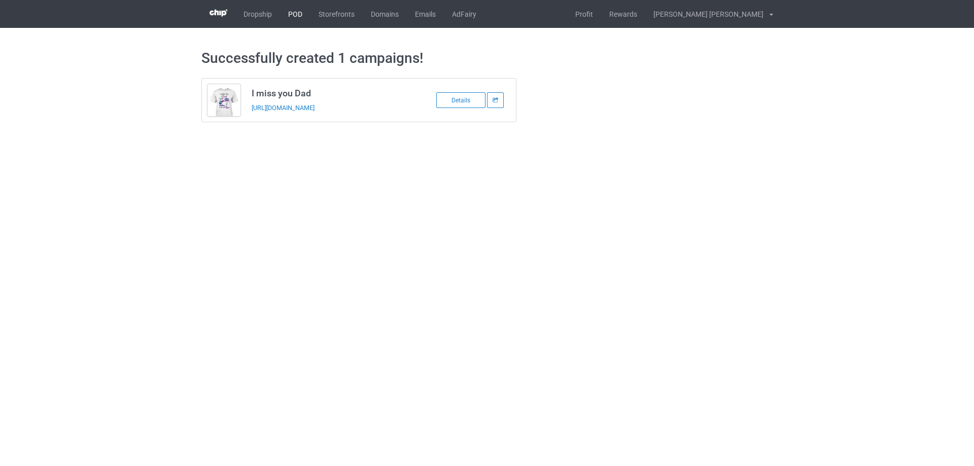
click at [293, 14] on link "POD" at bounding box center [295, 14] width 30 height 28
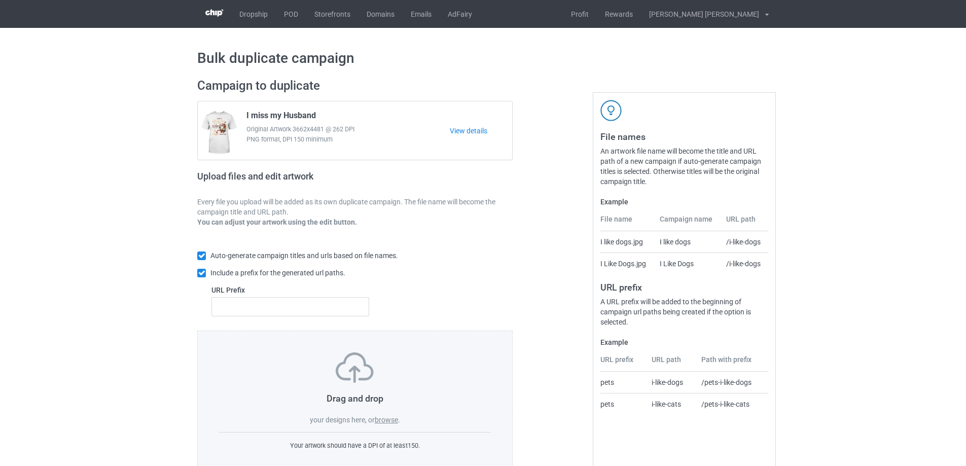
click at [393, 419] on label "browse" at bounding box center [386, 420] width 23 height 8
click at [0, 0] on input "browse" at bounding box center [0, 0] width 0 height 0
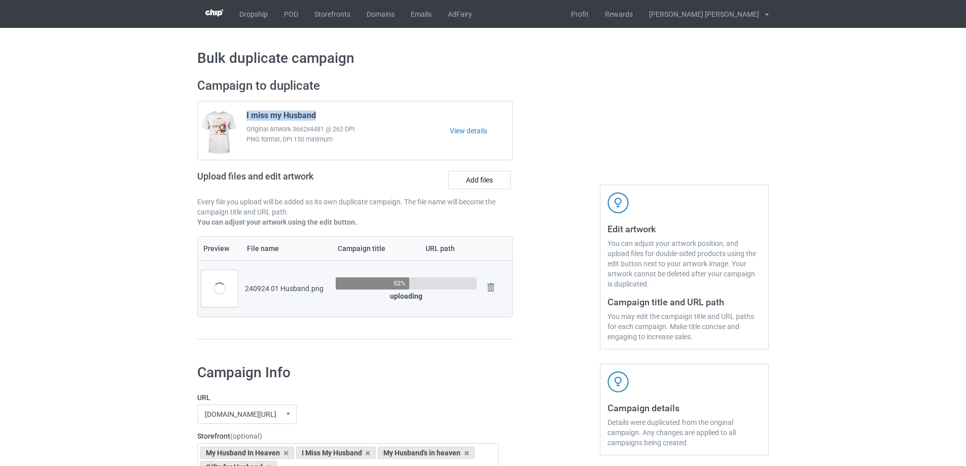
drag, startPoint x: 323, startPoint y: 115, endPoint x: 247, endPoint y: 114, distance: 76.1
click at [247, 114] on div "I miss my Husband Original Artwork 3662x4481 @ 262 DPI PNG format, DPI 150 mini…" at bounding box center [344, 131] width 210 height 48
copy span "I miss my Husband"
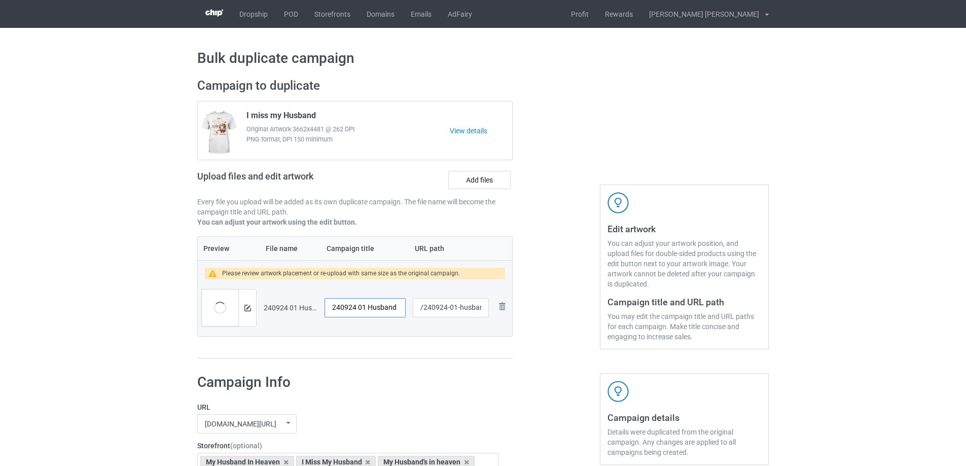
click at [387, 313] on input "240924 01 Husband" at bounding box center [365, 307] width 81 height 19
paste input "I miss my"
type input "I miss my Husband"
drag, startPoint x: 456, startPoint y: 309, endPoint x: 483, endPoint y: 309, distance: 26.9
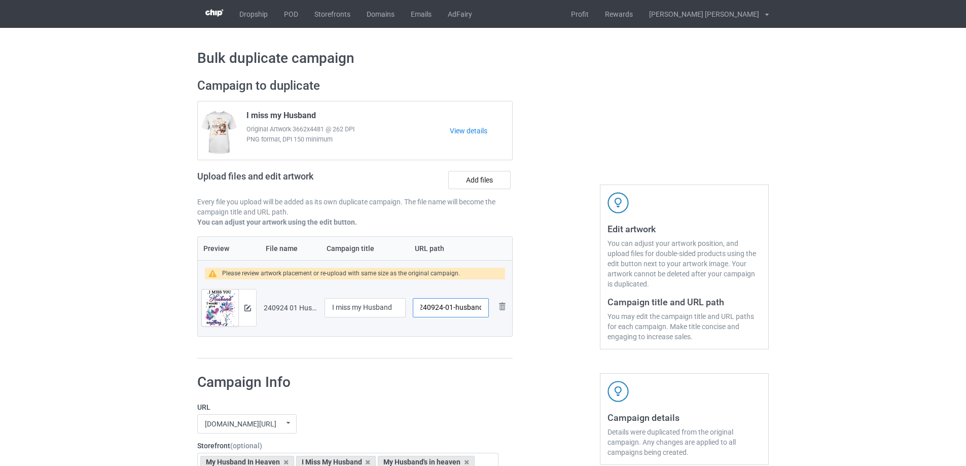
click at [483, 309] on input "/240924-01-husband" at bounding box center [451, 307] width 76 height 19
click at [250, 306] on img at bounding box center [247, 308] width 7 height 7
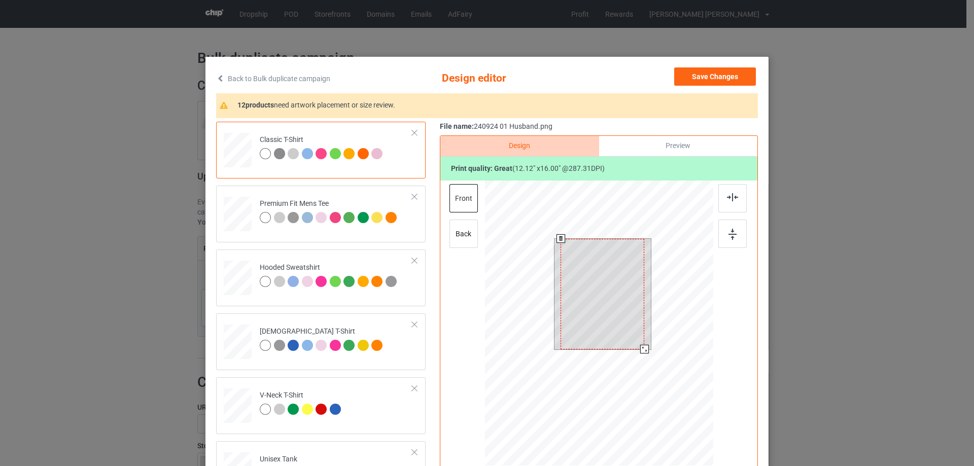
click at [637, 344] on div at bounding box center [602, 294] width 84 height 111
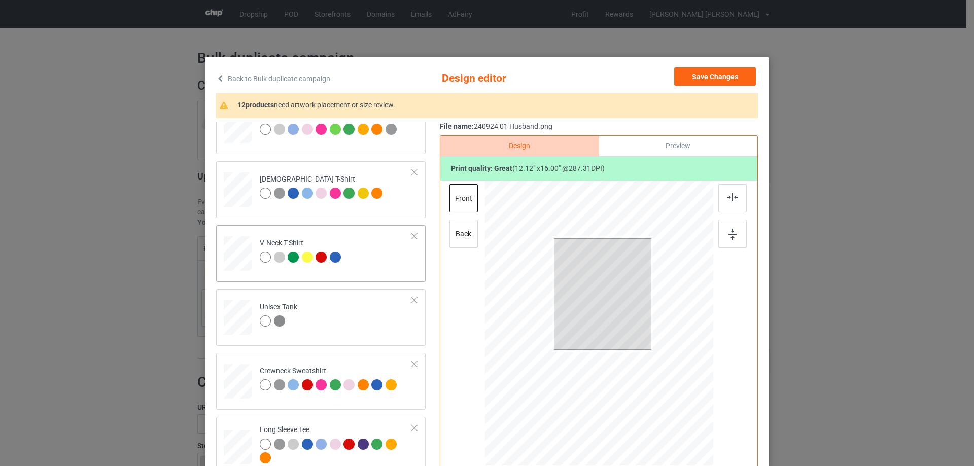
scroll to position [355, 0]
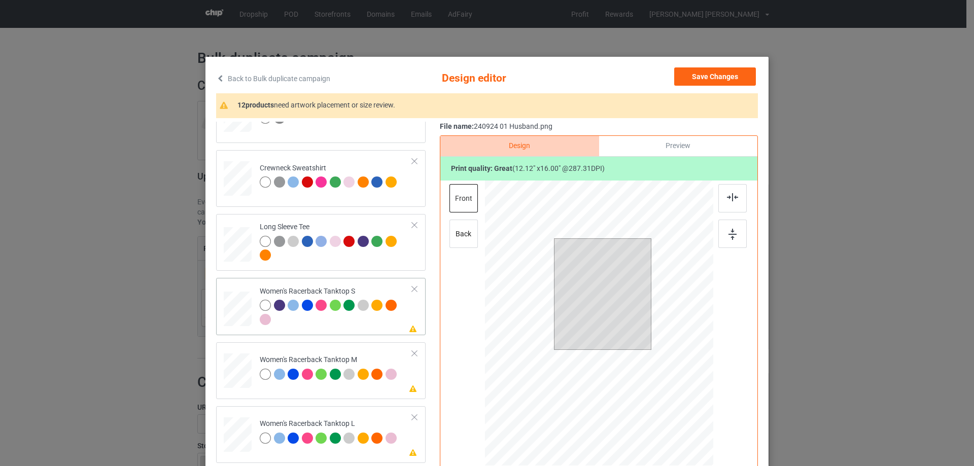
click at [229, 309] on div at bounding box center [237, 309] width 27 height 35
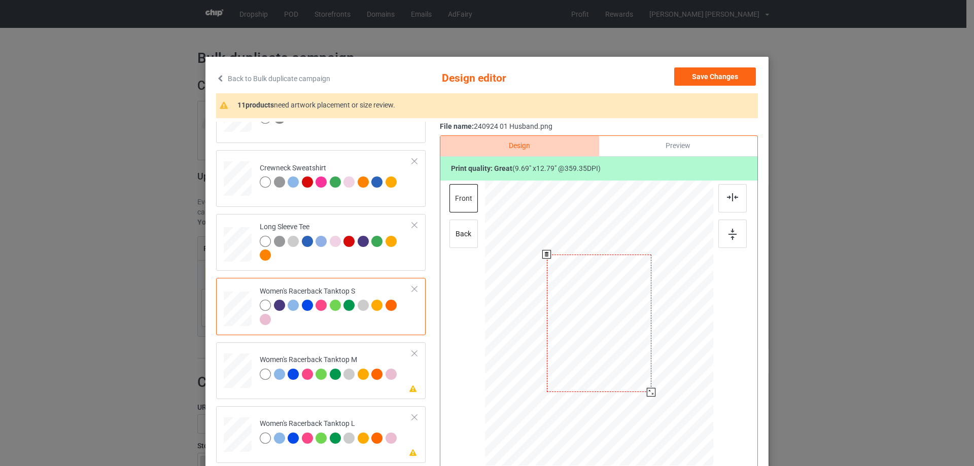
drag, startPoint x: 664, startPoint y: 413, endPoint x: 654, endPoint y: 390, distance: 25.4
click at [654, 390] on div at bounding box center [599, 324] width 222 height 286
drag, startPoint x: 616, startPoint y: 341, endPoint x: 615, endPoint y: 364, distance: 22.8
click at [615, 364] on div at bounding box center [598, 344] width 104 height 138
click at [638, 295] on div at bounding box center [598, 344] width 104 height 138
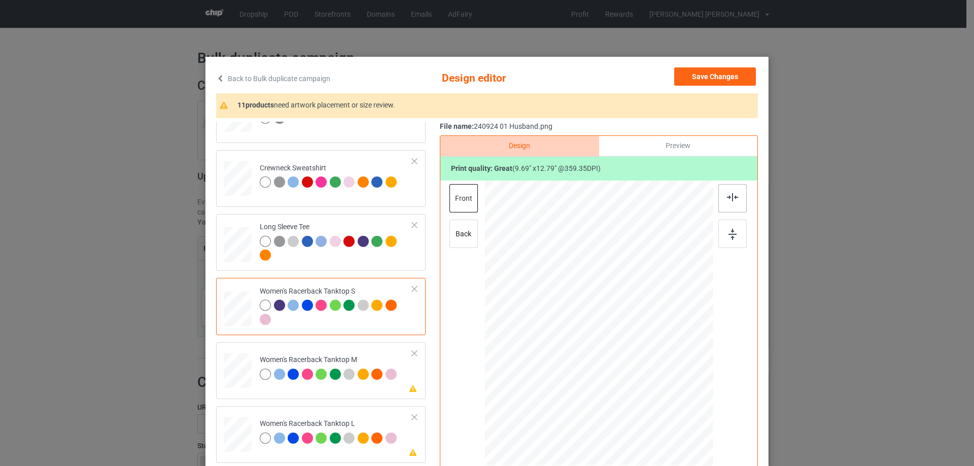
click at [734, 197] on img at bounding box center [732, 197] width 11 height 8
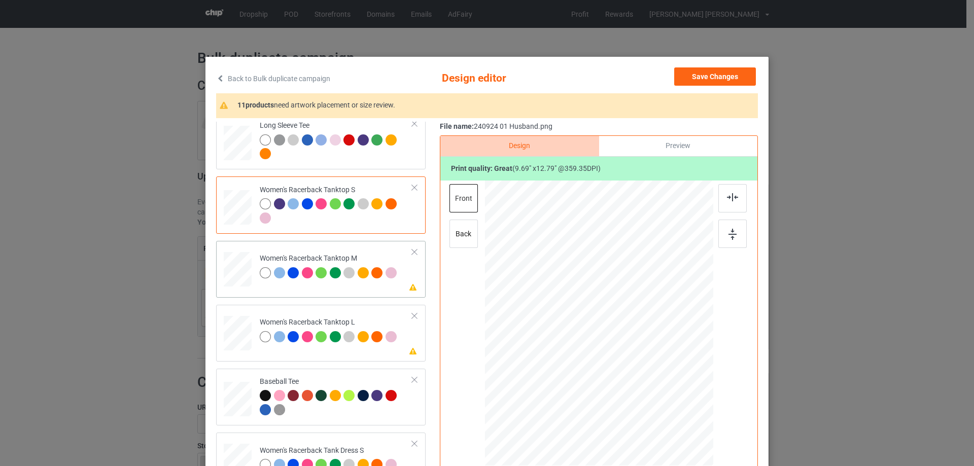
click at [232, 261] on div at bounding box center [238, 269] width 28 height 35
drag, startPoint x: 663, startPoint y: 413, endPoint x: 654, endPoint y: 393, distance: 22.5
click at [654, 393] on div at bounding box center [654, 396] width 9 height 9
drag, startPoint x: 617, startPoint y: 360, endPoint x: 618, endPoint y: 365, distance: 5.7
click at [618, 365] on div at bounding box center [600, 349] width 110 height 146
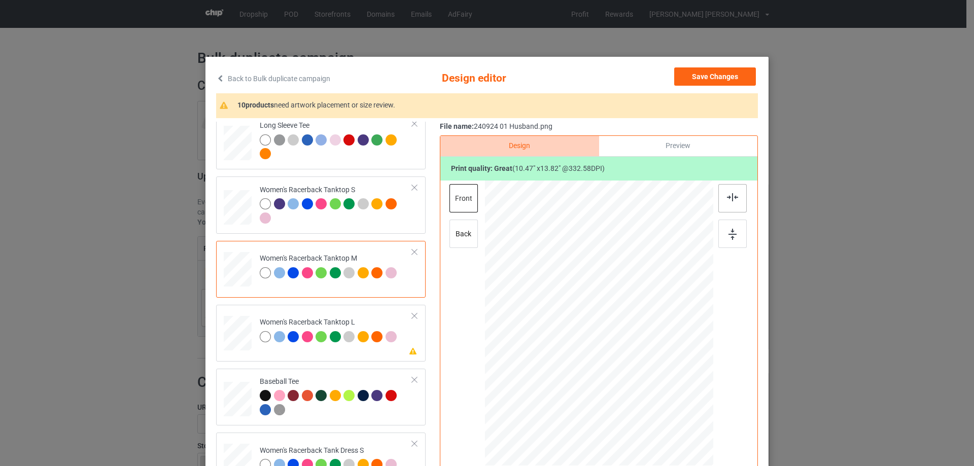
click at [728, 197] on img at bounding box center [732, 197] width 11 height 8
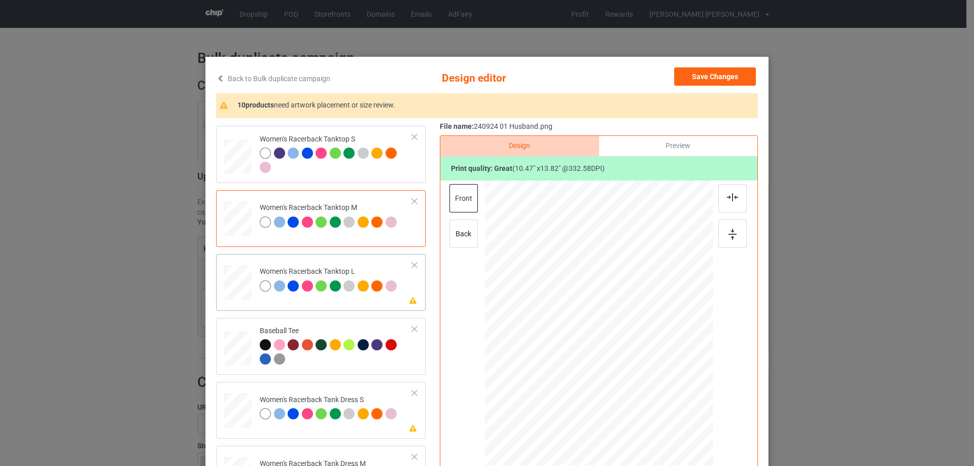
click at [241, 290] on div at bounding box center [238, 282] width 28 height 33
drag, startPoint x: 663, startPoint y: 417, endPoint x: 656, endPoint y: 397, distance: 21.7
click at [656, 397] on div at bounding box center [599, 324] width 228 height 272
drag, startPoint x: 616, startPoint y: 322, endPoint x: 616, endPoint y: 351, distance: 29.4
click at [616, 351] on div at bounding box center [599, 353] width 112 height 148
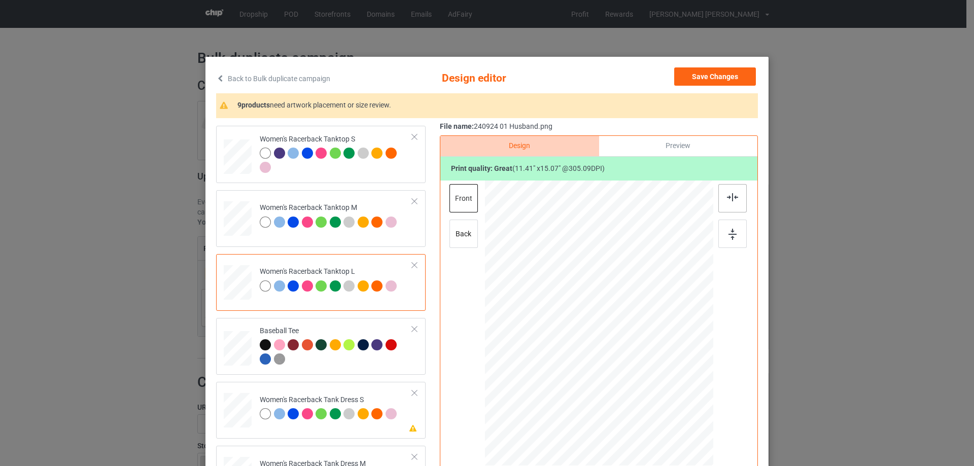
click at [727, 198] on img at bounding box center [732, 197] width 11 height 8
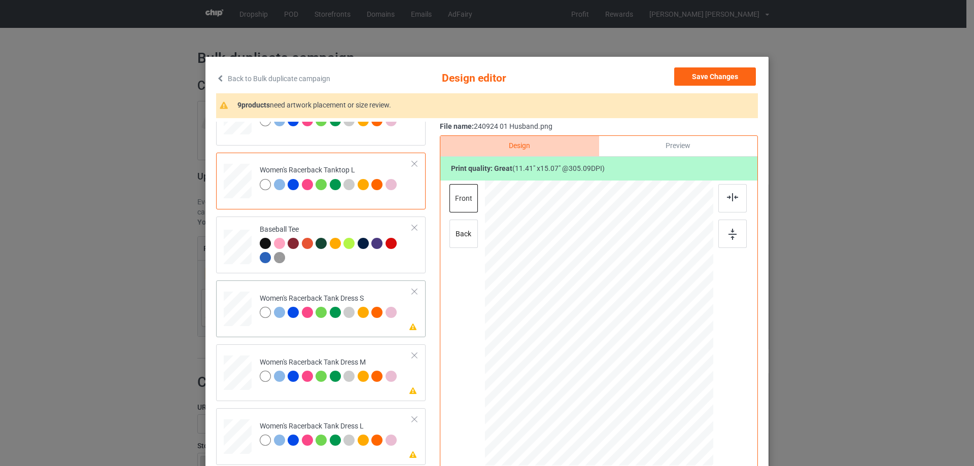
click at [242, 331] on div "Please review artwork placement Women's Racerback Tank Dress S" at bounding box center [320, 308] width 209 height 57
click at [636, 370] on div at bounding box center [599, 326] width 113 height 149
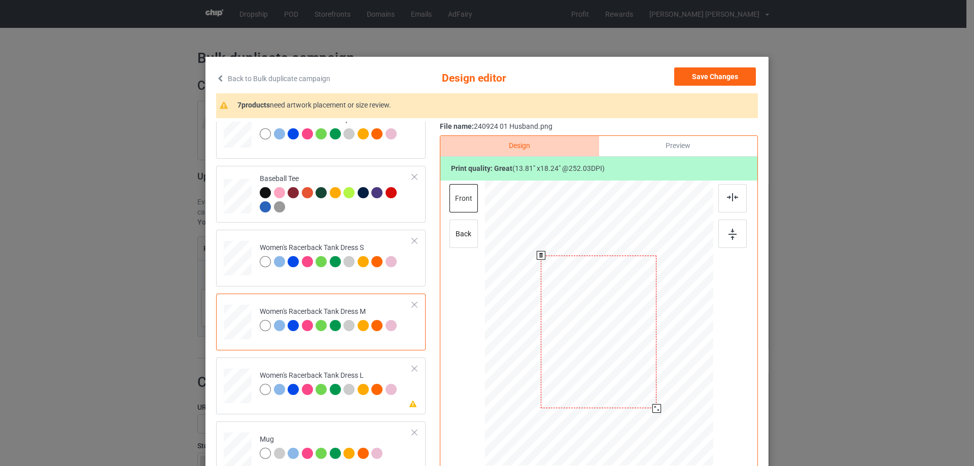
drag, startPoint x: 616, startPoint y: 340, endPoint x: 616, endPoint y: 349, distance: 8.6
click at [616, 349] on div at bounding box center [599, 332] width 116 height 153
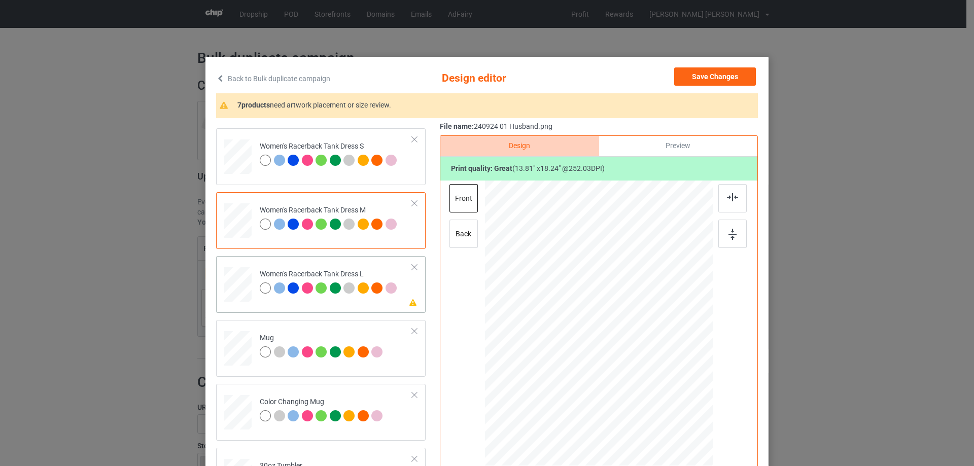
click at [226, 299] on div at bounding box center [237, 284] width 25 height 35
drag, startPoint x: 655, startPoint y: 405, endPoint x: 651, endPoint y: 393, distance: 13.0
click at [651, 393] on div at bounding box center [652, 393] width 9 height 9
drag, startPoint x: 621, startPoint y: 352, endPoint x: 620, endPoint y: 358, distance: 6.2
click at [620, 358] on div at bounding box center [597, 329] width 107 height 140
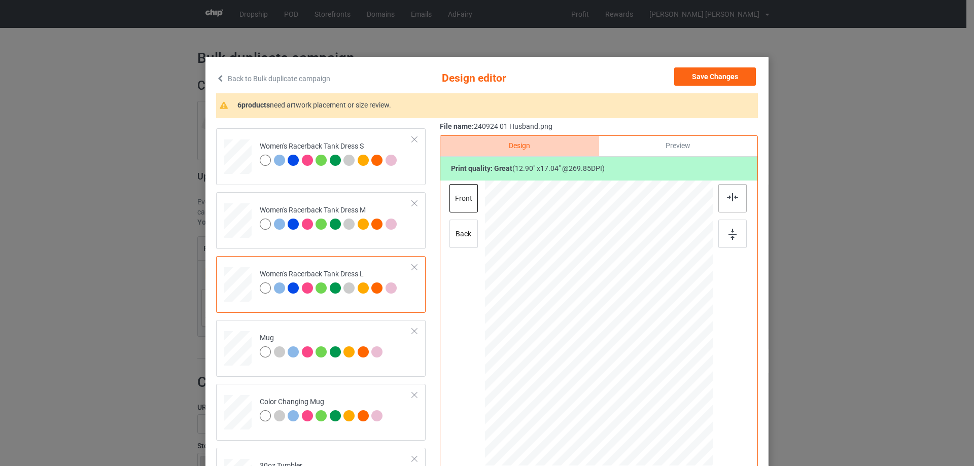
click at [731, 198] on img at bounding box center [732, 197] width 11 height 8
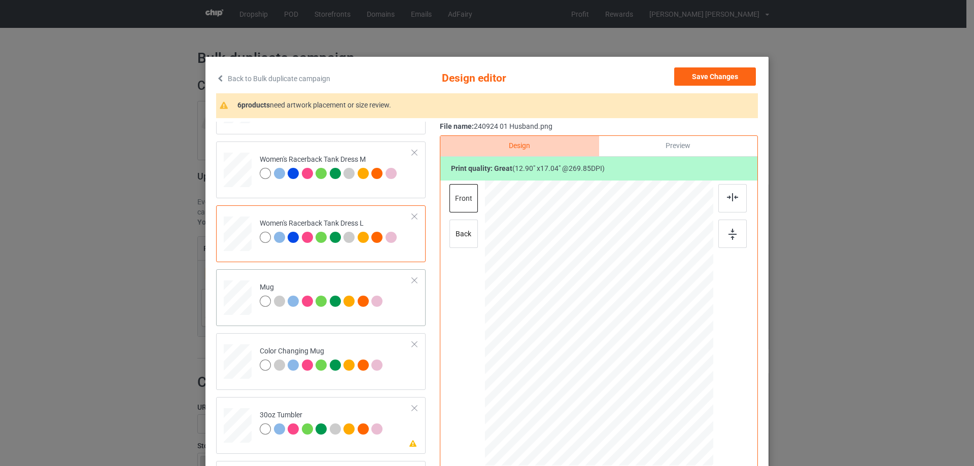
click at [232, 296] on div at bounding box center [238, 298] width 28 height 12
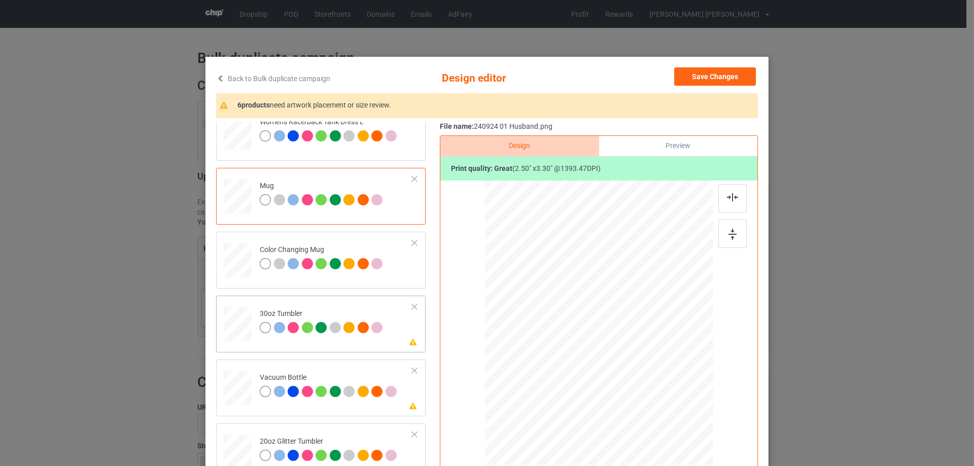
click at [236, 327] on div at bounding box center [237, 324] width 27 height 15
click at [576, 371] on div at bounding box center [580, 368] width 9 height 9
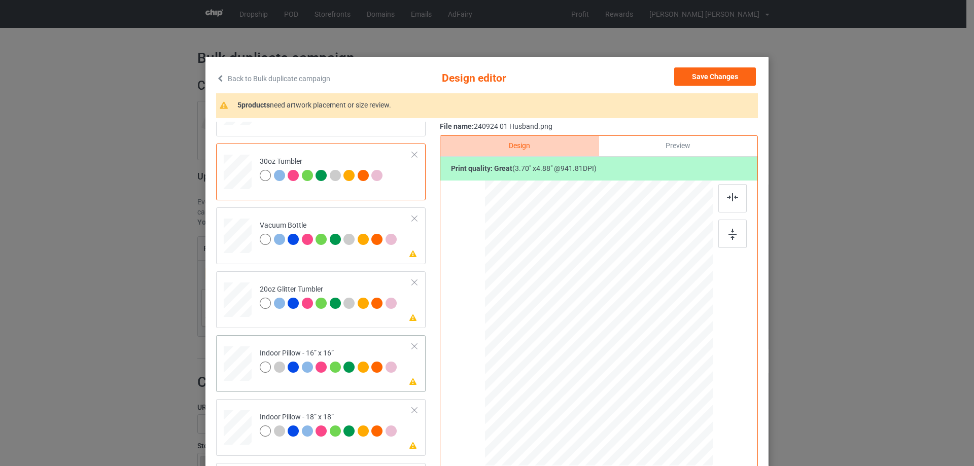
click at [242, 369] on div at bounding box center [238, 364] width 28 height 28
drag, startPoint x: 661, startPoint y: 414, endPoint x: 659, endPoint y: 400, distance: 14.3
click at [659, 400] on div at bounding box center [659, 403] width 9 height 9
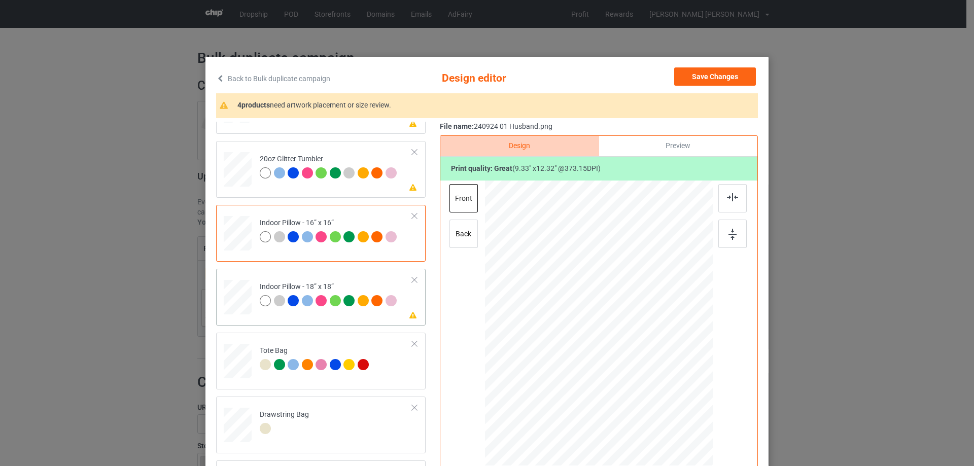
click at [233, 286] on div at bounding box center [238, 297] width 28 height 28
drag, startPoint x: 664, startPoint y: 412, endPoint x: 661, endPoint y: 399, distance: 13.5
click at [661, 399] on div at bounding box center [599, 322] width 228 height 227
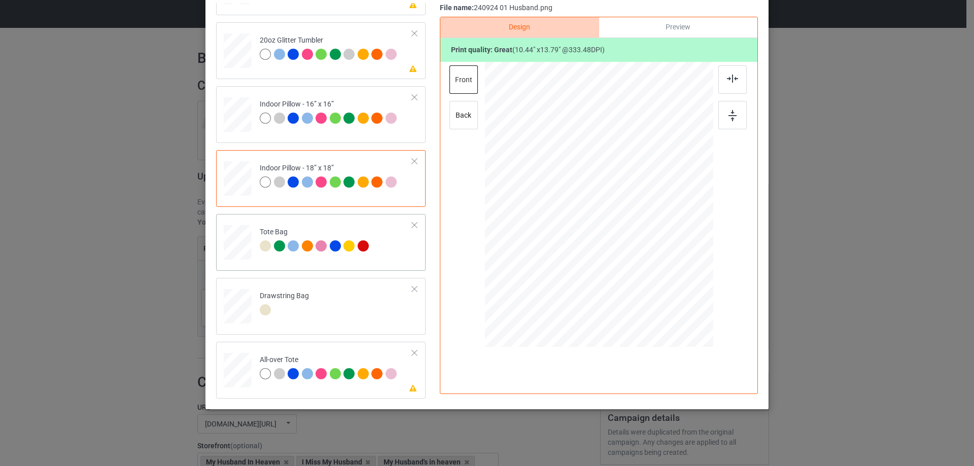
click at [239, 251] on div at bounding box center [237, 247] width 13 height 15
click at [654, 336] on div at bounding box center [599, 206] width 228 height 288
click at [233, 375] on div at bounding box center [238, 371] width 28 height 28
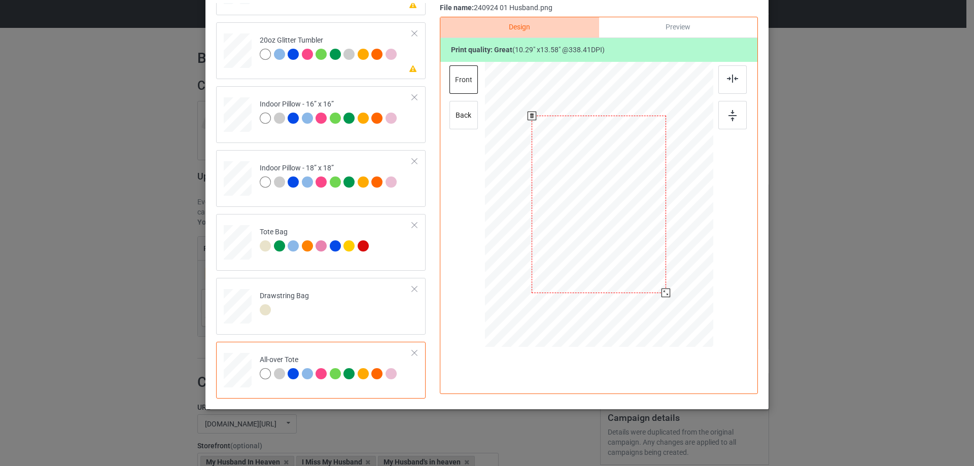
click at [664, 293] on div at bounding box center [665, 293] width 9 height 9
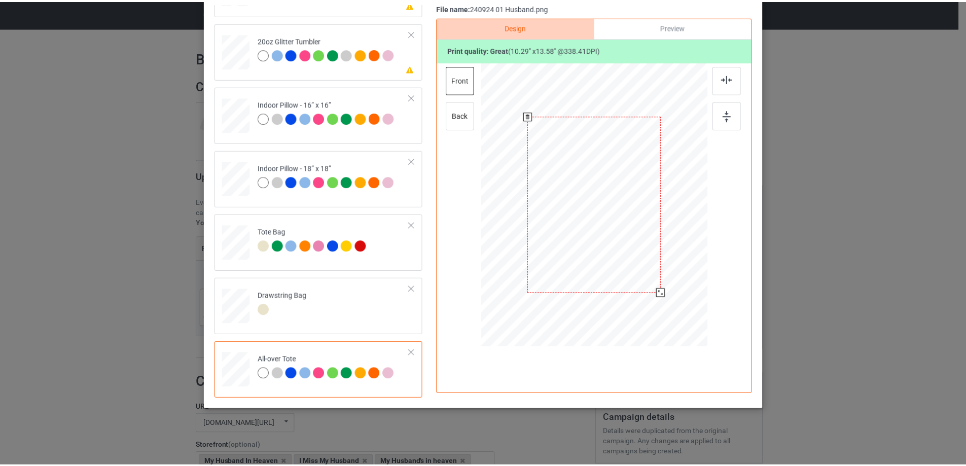
scroll to position [0, 0]
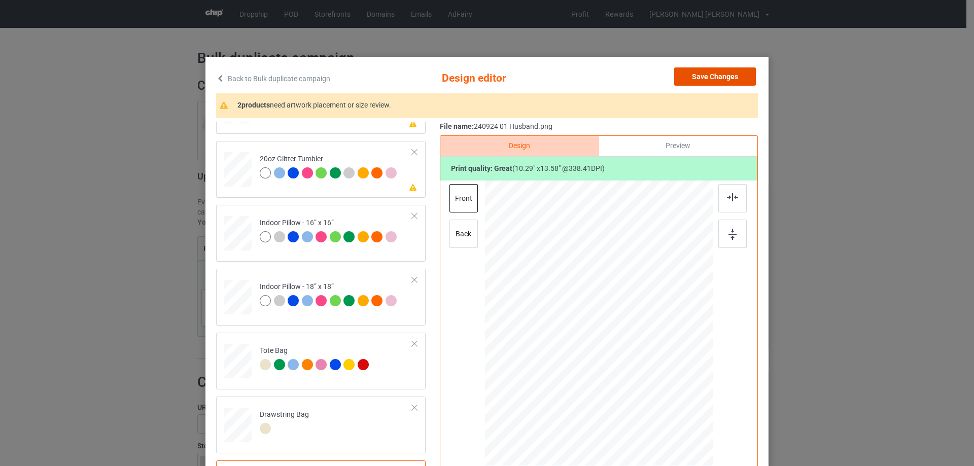
click at [709, 79] on button "Save Changes" at bounding box center [715, 76] width 82 height 18
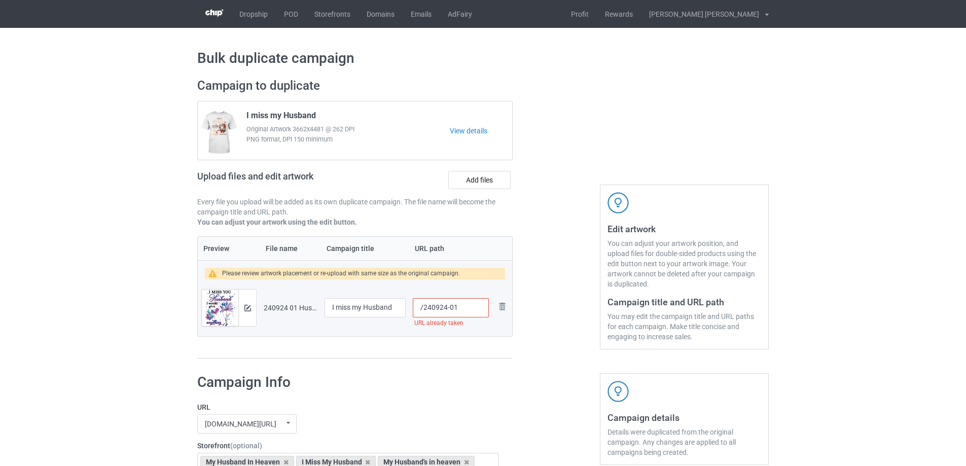
click at [458, 310] on input "/240924-01" at bounding box center [451, 307] width 76 height 19
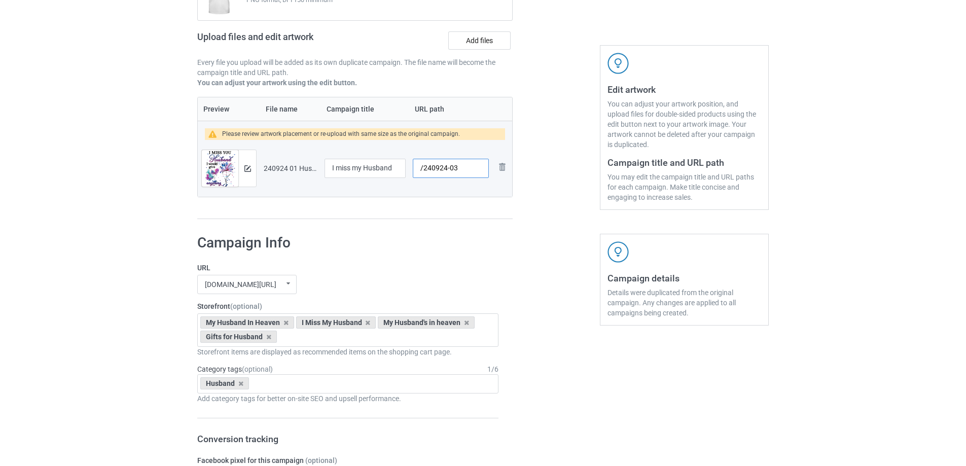
scroll to position [859, 0]
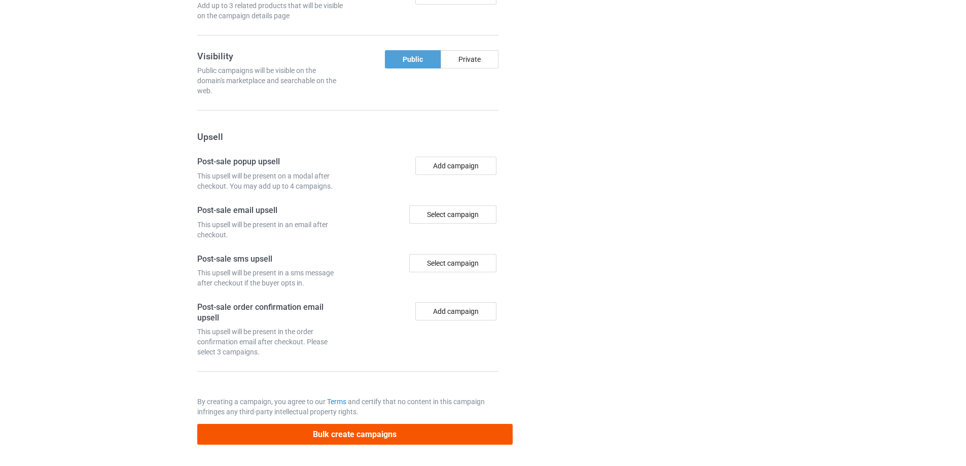
type input "/240924-03"
click at [427, 435] on button "Bulk create campaigns" at bounding box center [354, 434] width 315 height 21
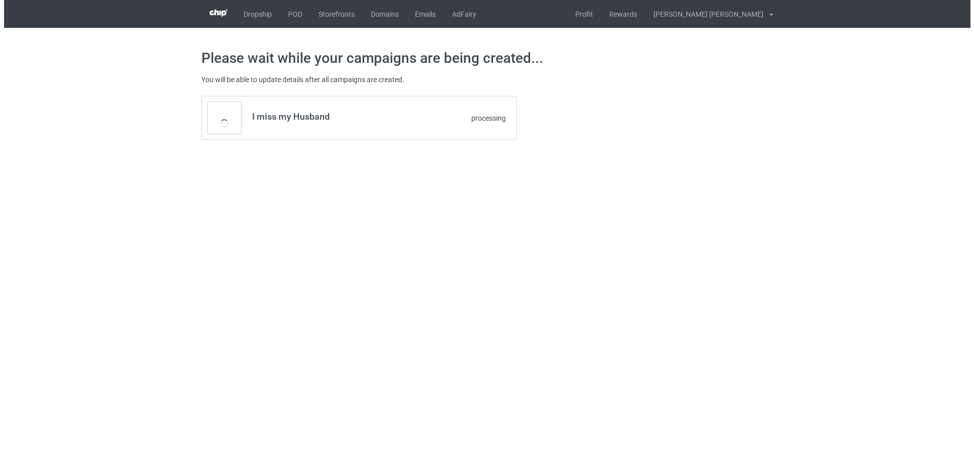
scroll to position [0, 0]
